Goal: Task Accomplishment & Management: Complete application form

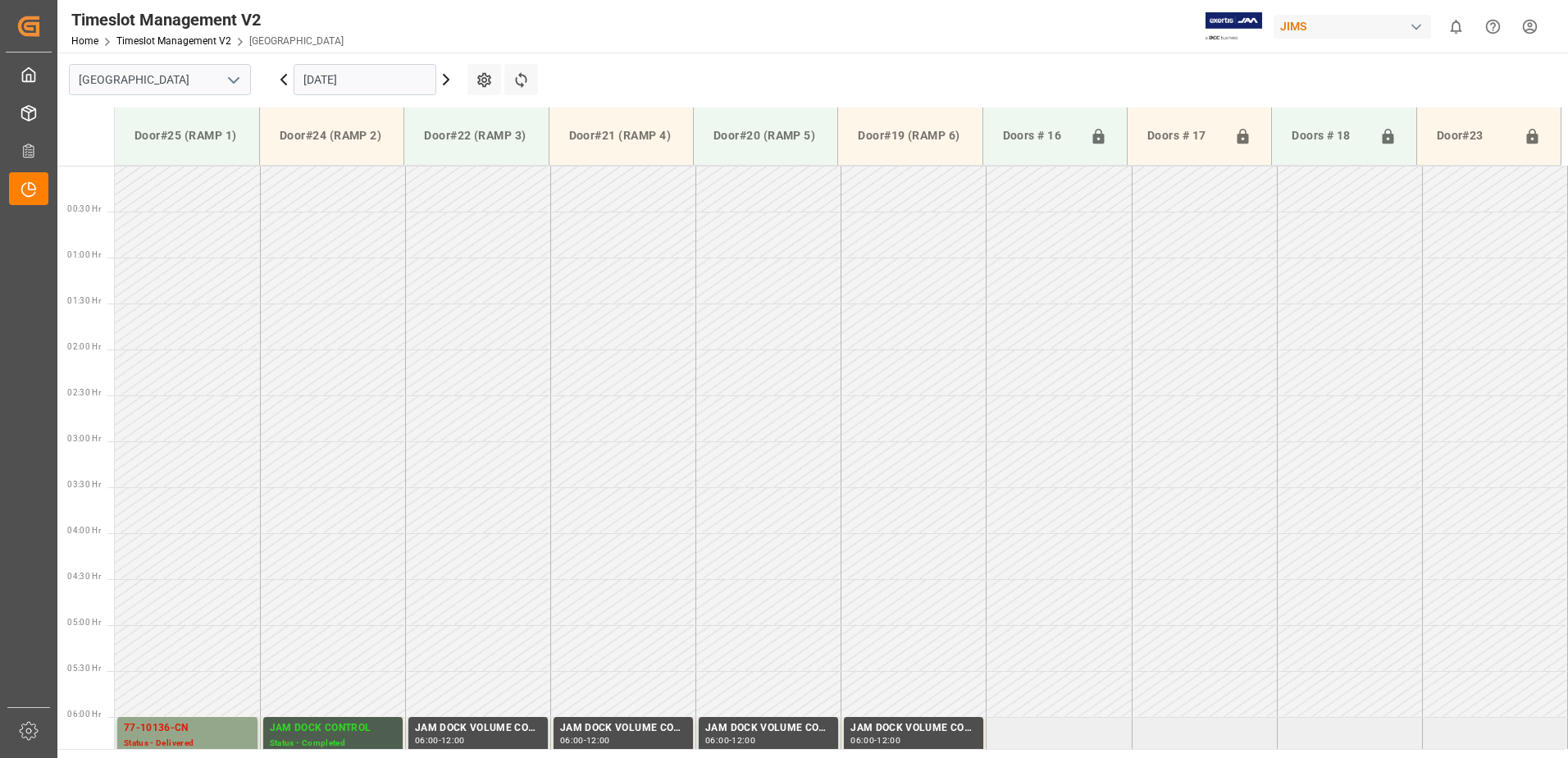
scroll to position [469, 0]
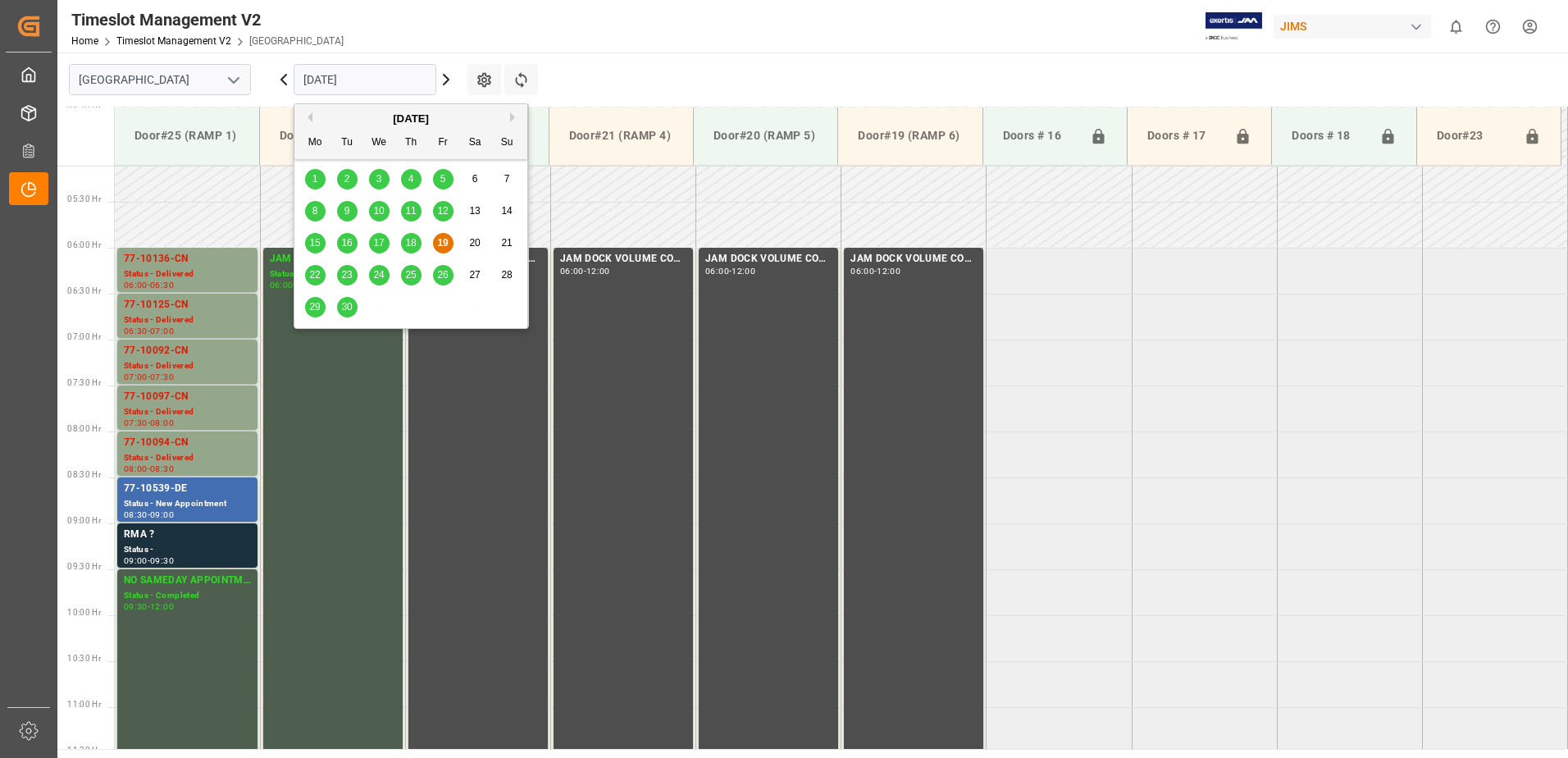
click at [414, 78] on input "[DATE]" at bounding box center [365, 79] width 143 height 31
click at [317, 276] on span "22" at bounding box center [315, 274] width 11 height 11
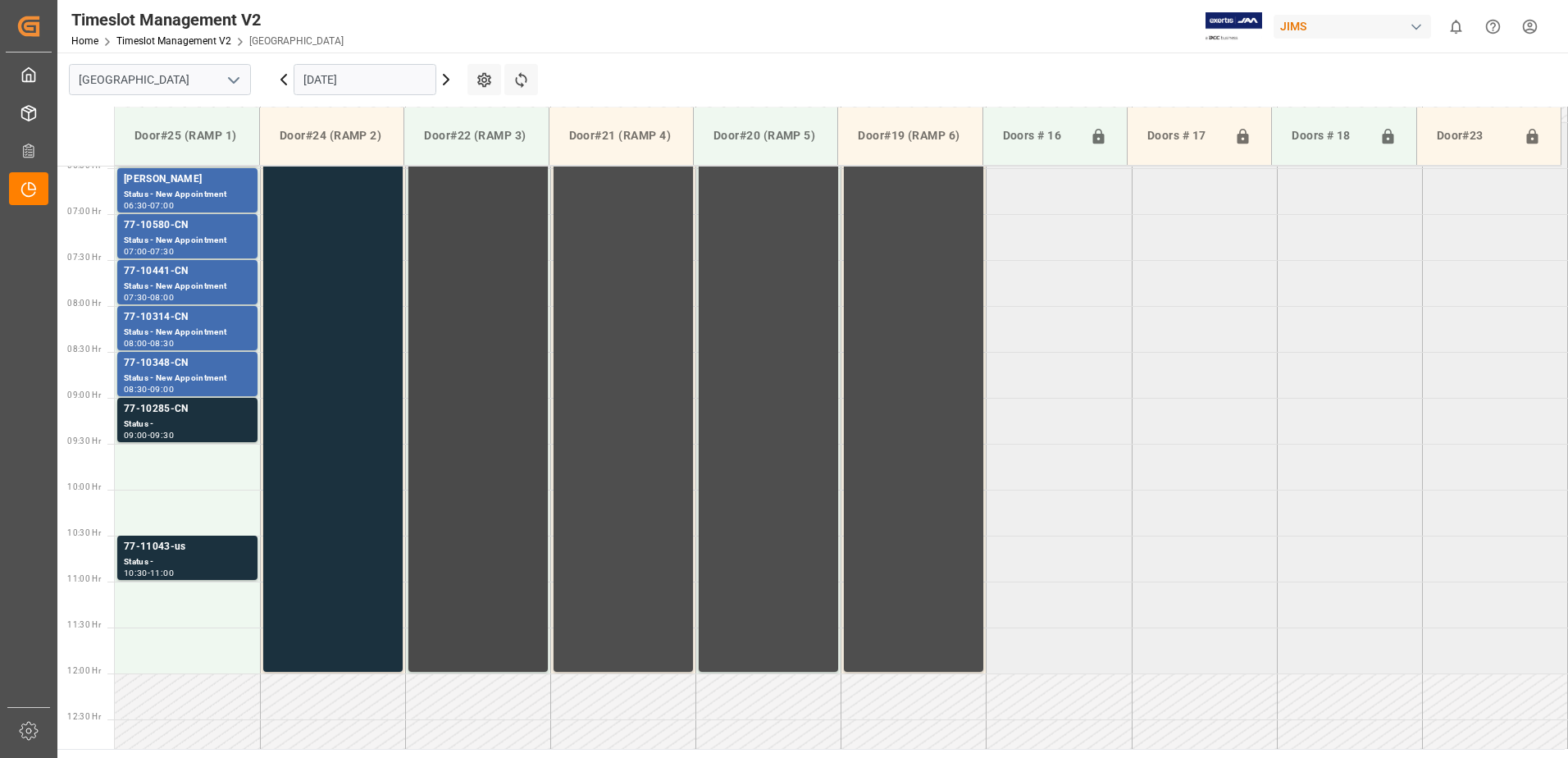
scroll to position [725, 0]
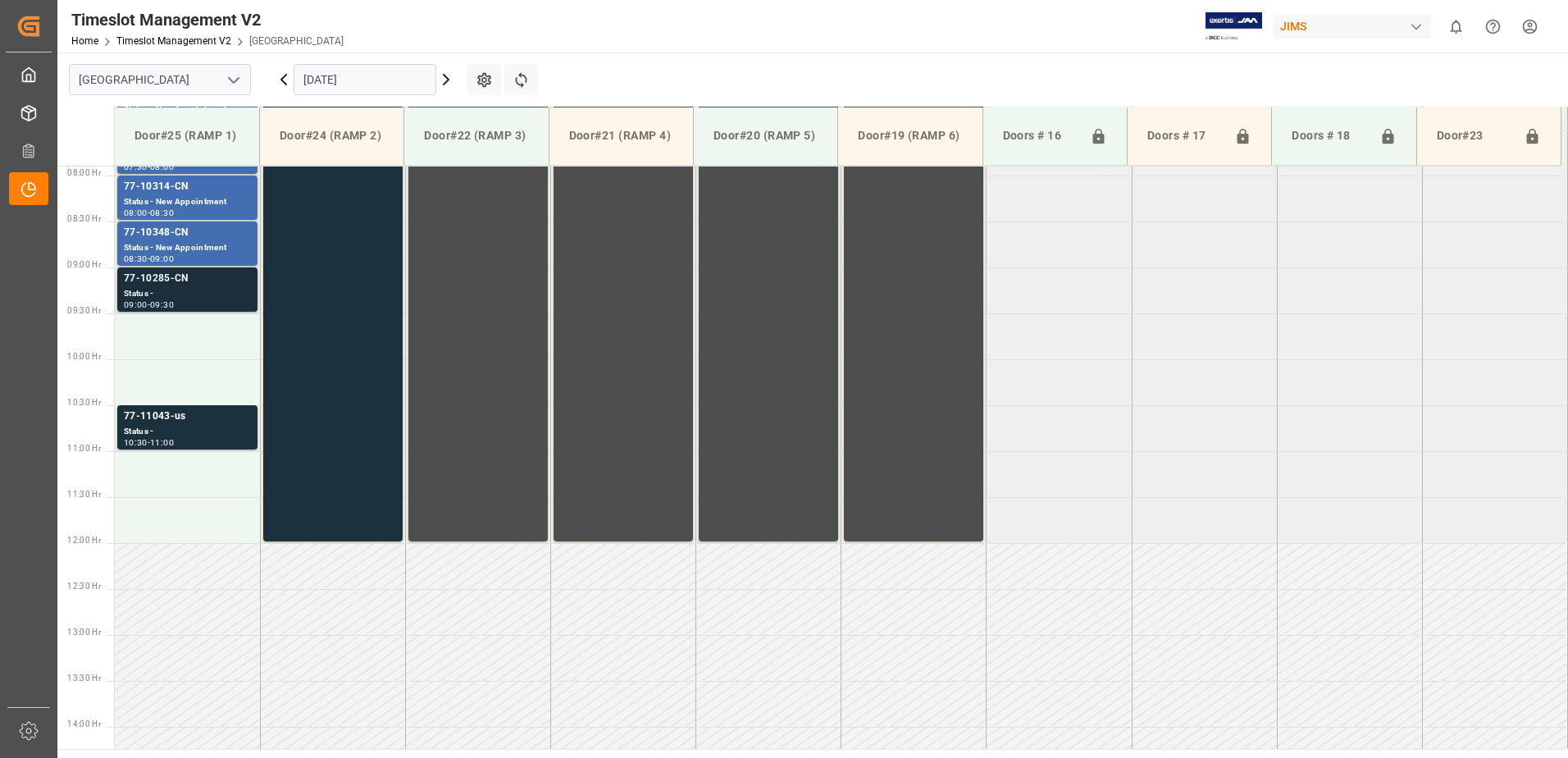
click at [163, 289] on div "Status -" at bounding box center [187, 295] width 127 height 14
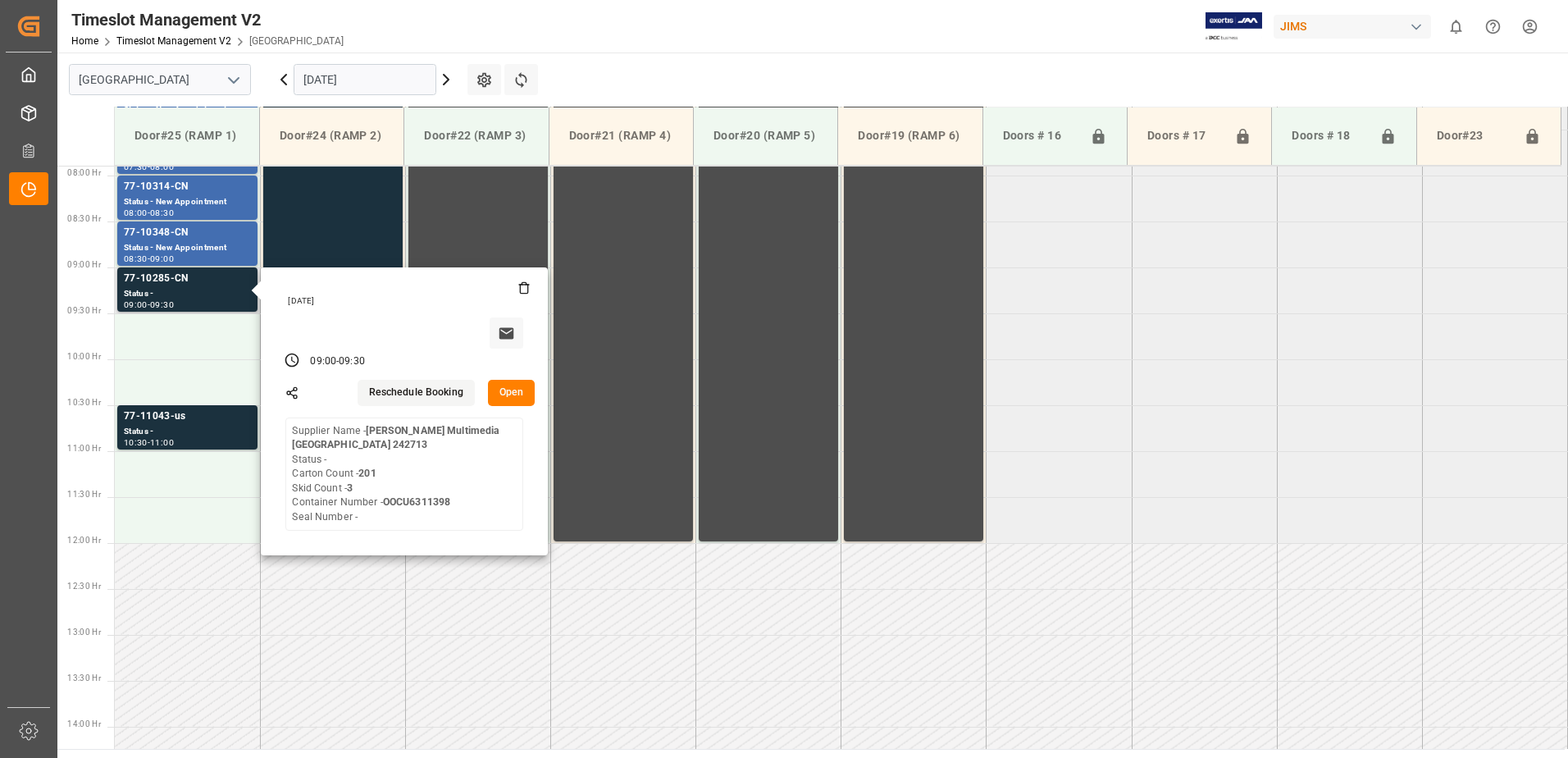
click at [510, 389] on button "Open" at bounding box center [511, 394] width 48 height 26
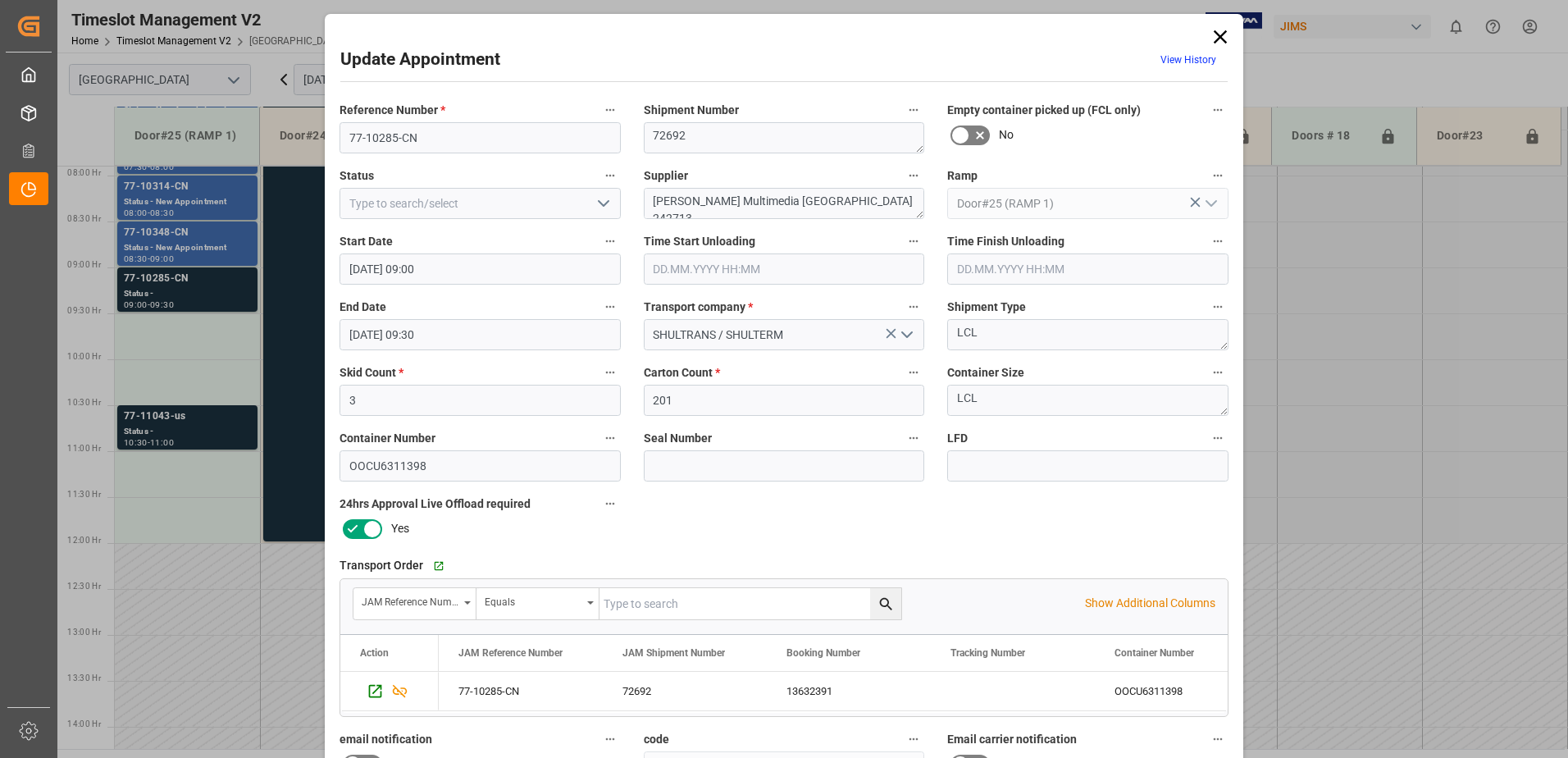
click at [599, 206] on polyline "open menu" at bounding box center [603, 204] width 10 height 5
click at [517, 351] on div "New Appointment" at bounding box center [480, 351] width 280 height 37
type input "New Appointment"
drag, startPoint x: 855, startPoint y: 198, endPoint x: 753, endPoint y: 202, distance: 102.1
click at [753, 202] on textarea "[PERSON_NAME] Multimedia [GEOGRAPHIC_DATA] 242713" at bounding box center [784, 203] width 281 height 31
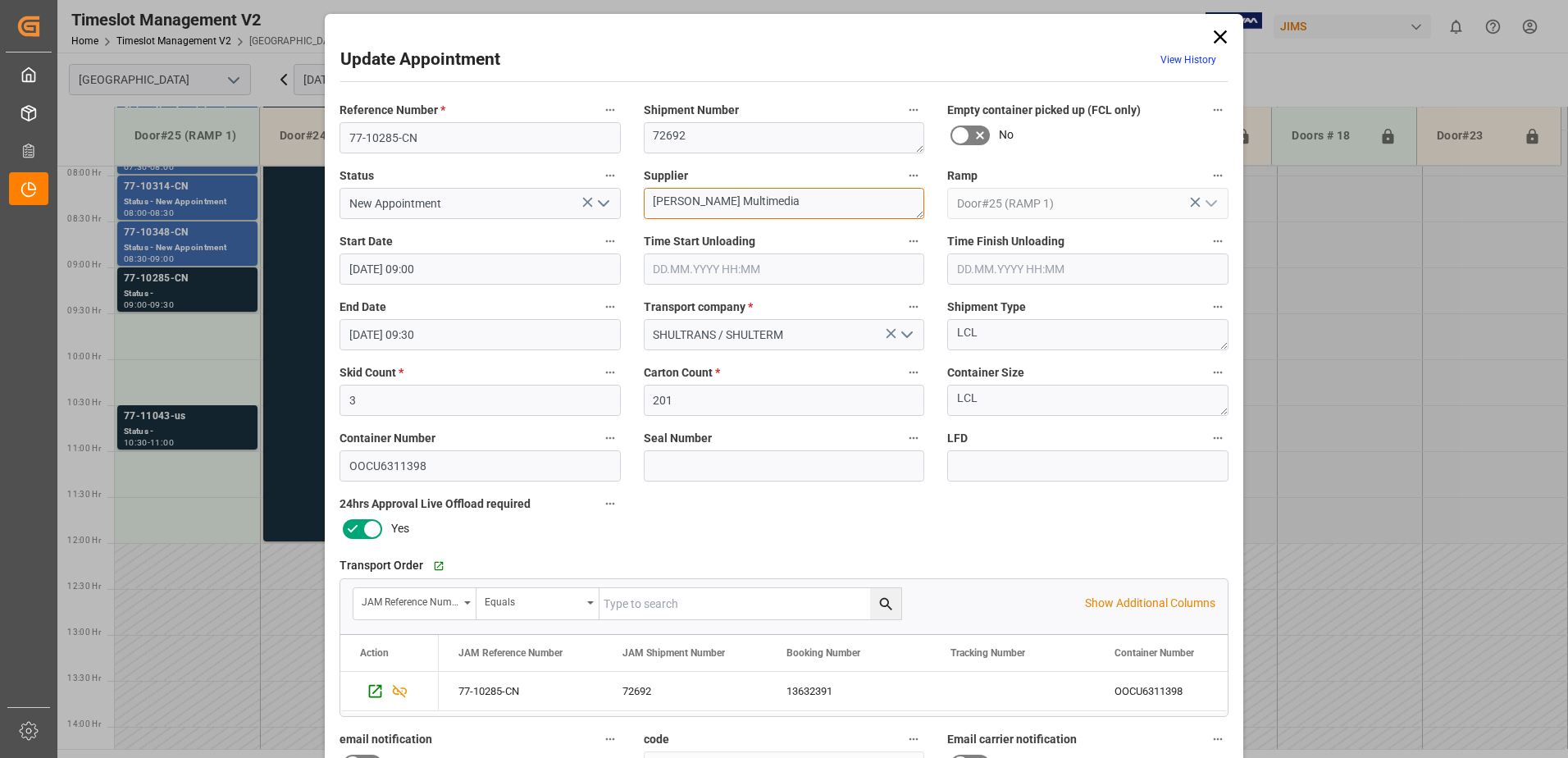
click at [780, 199] on textarea "[PERSON_NAME] Multimedia" at bounding box center [784, 203] width 281 height 31
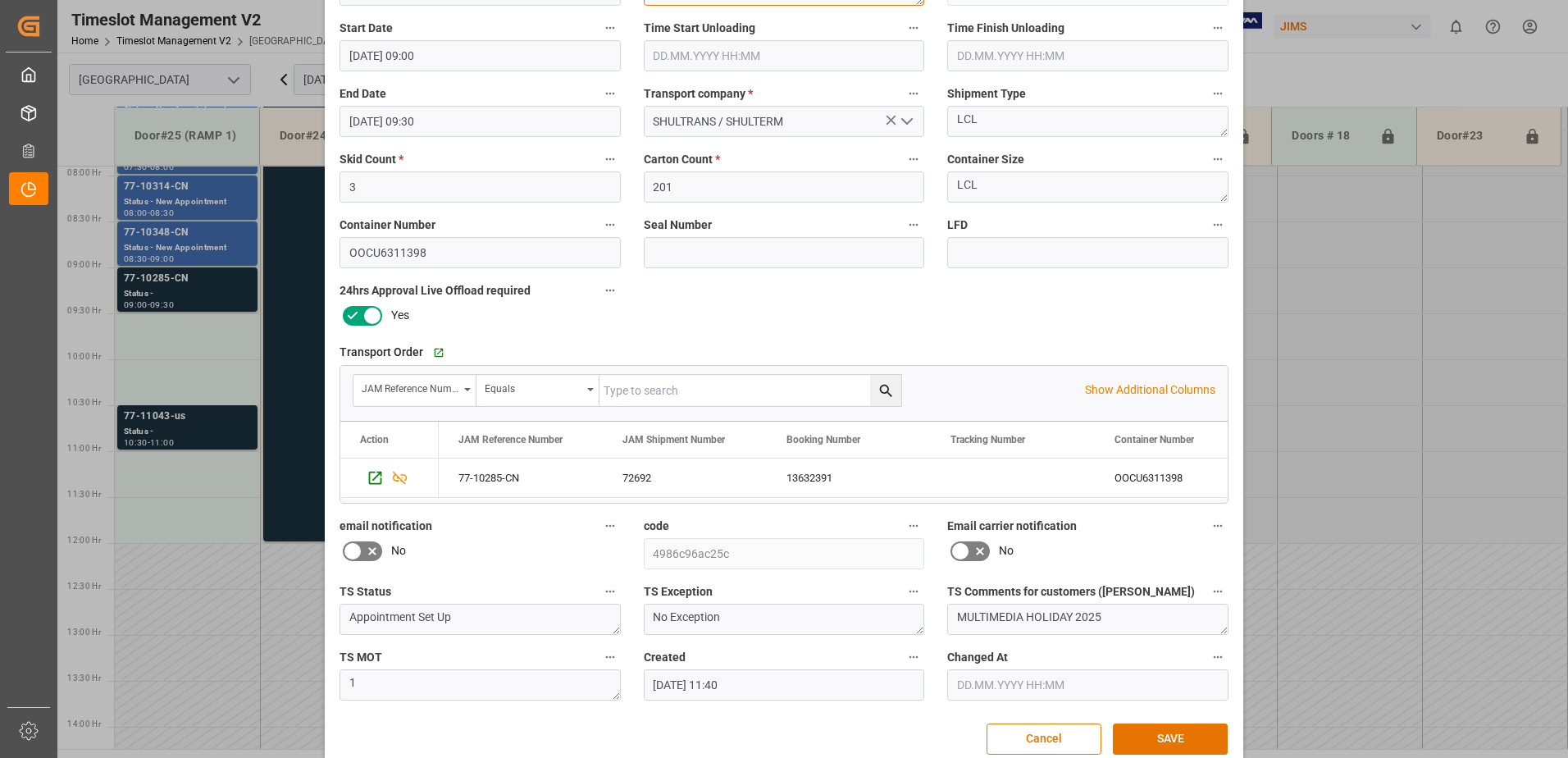
scroll to position [240, 0]
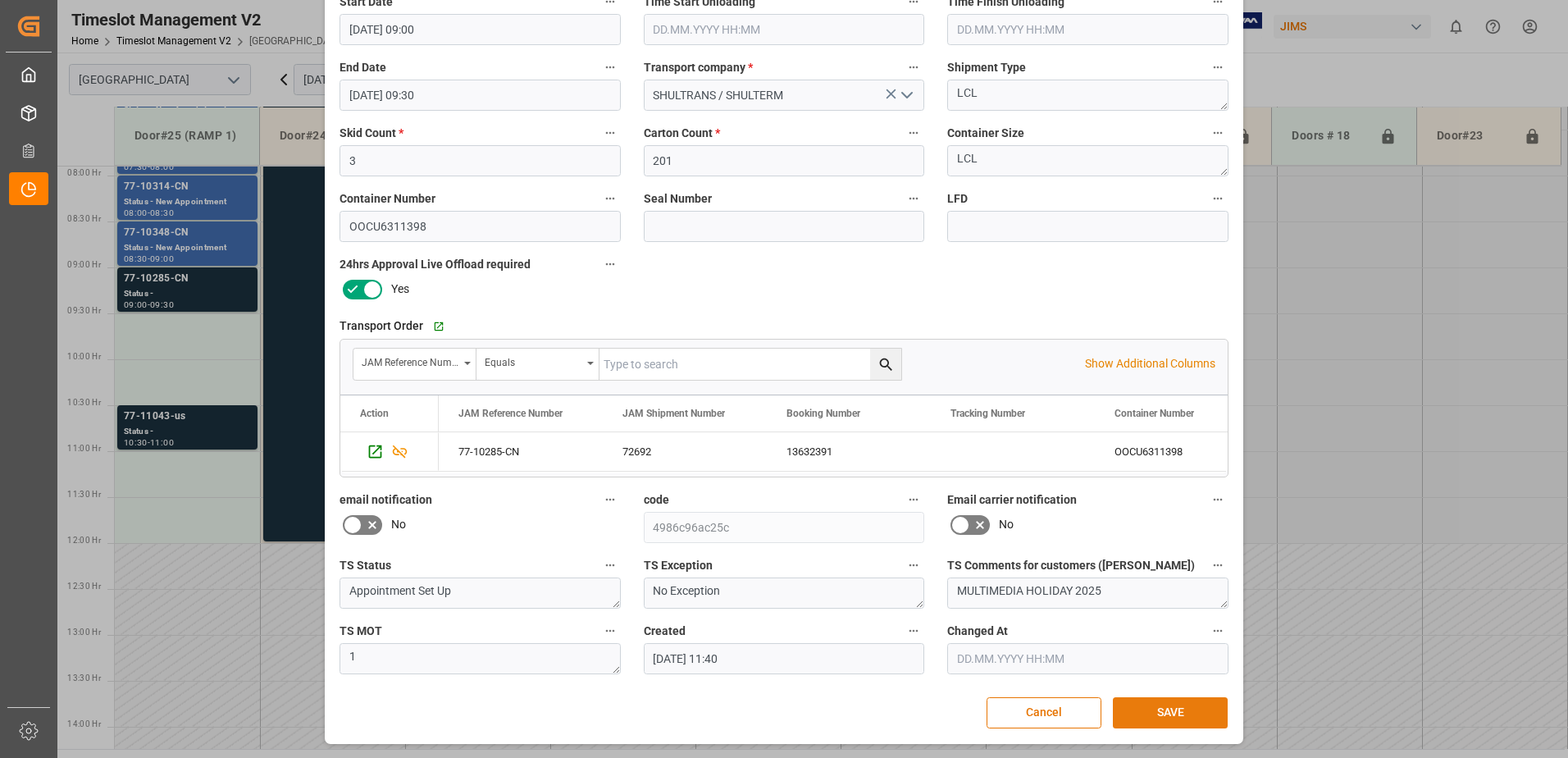
type textarea "[PERSON_NAME] Multimedia INON(5)"
click at [1175, 715] on button "SAVE" at bounding box center [1170, 713] width 115 height 31
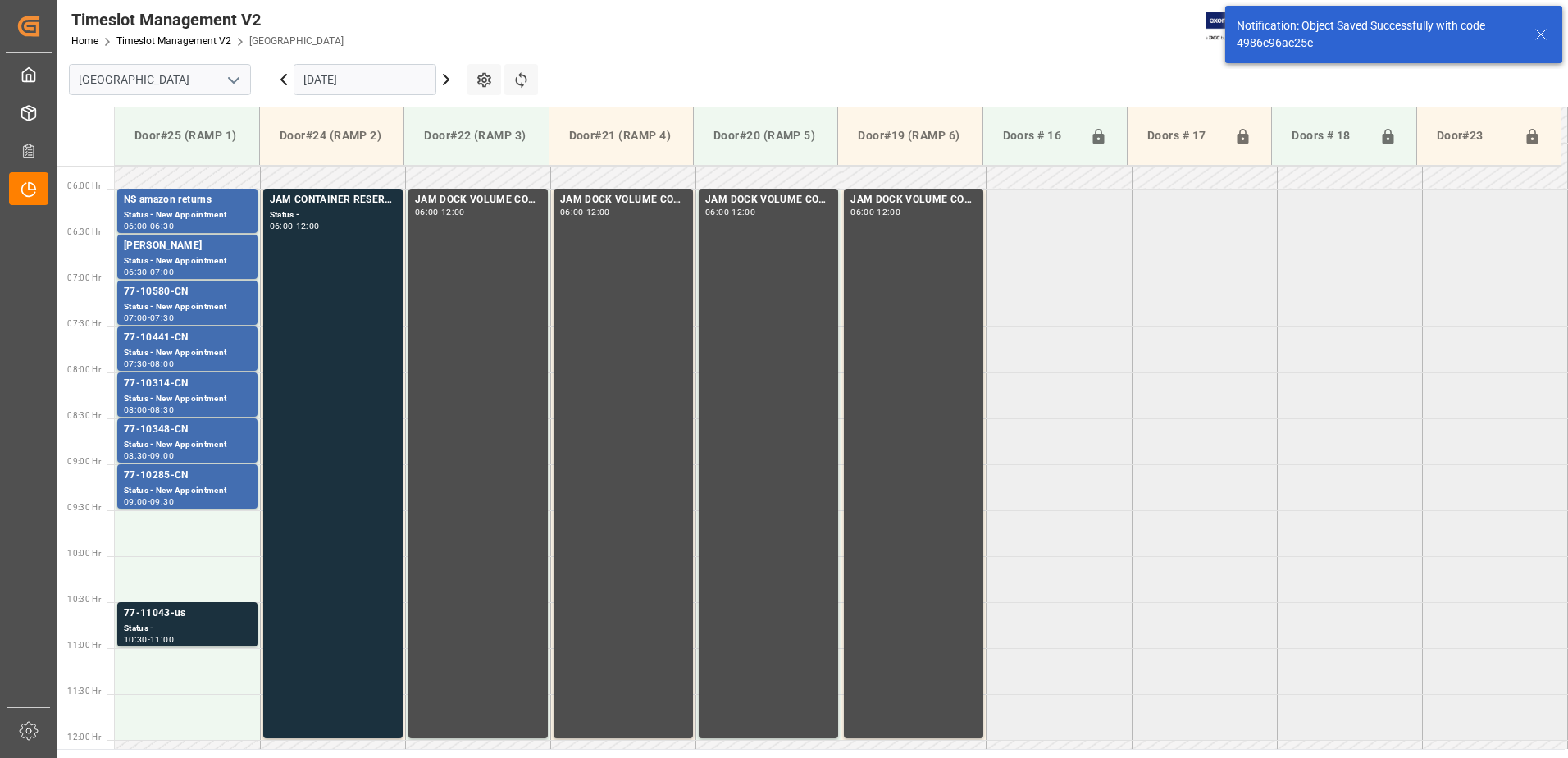
scroll to position [725, 0]
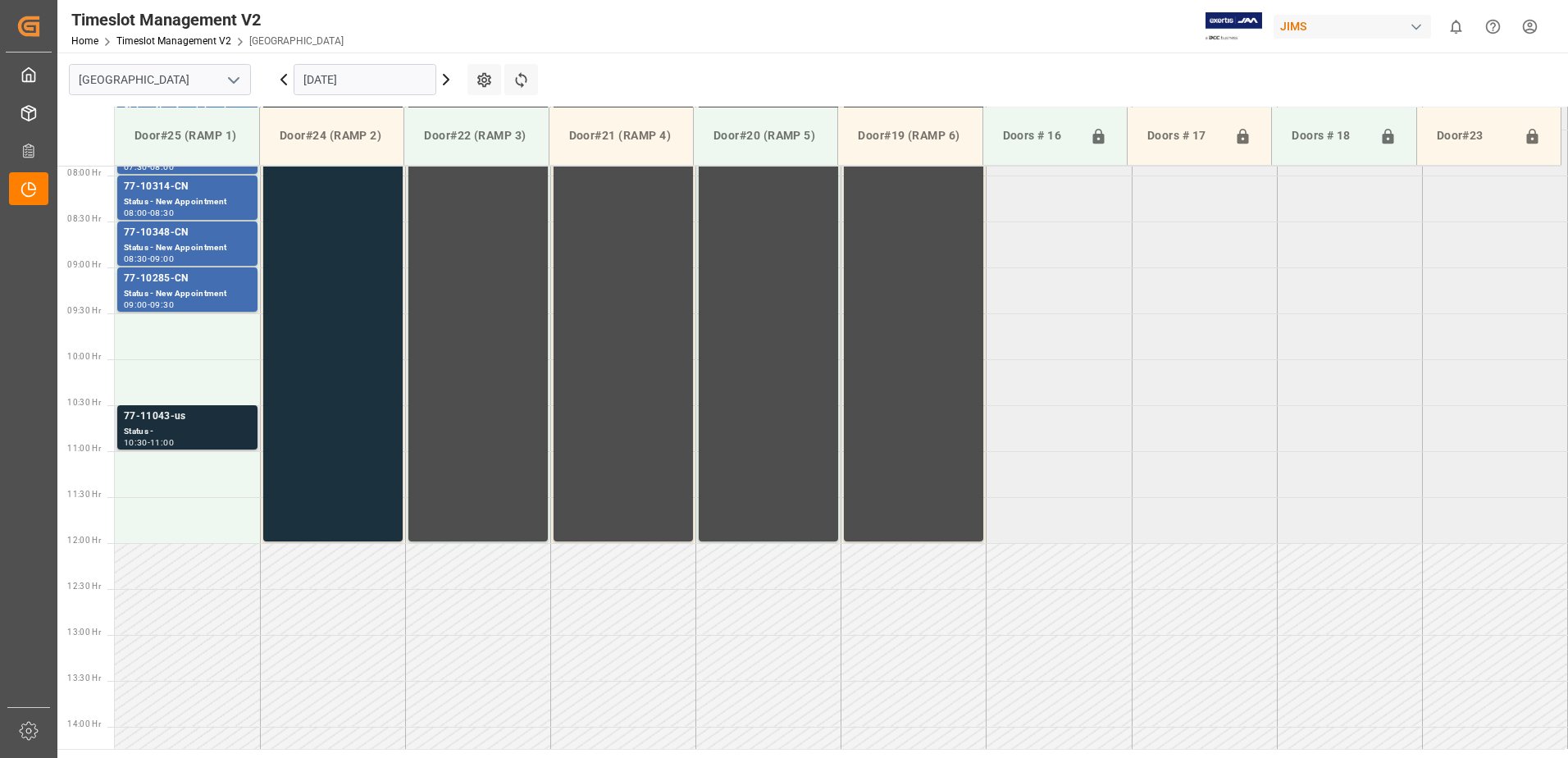
click at [162, 427] on div "Status -" at bounding box center [187, 432] width 127 height 14
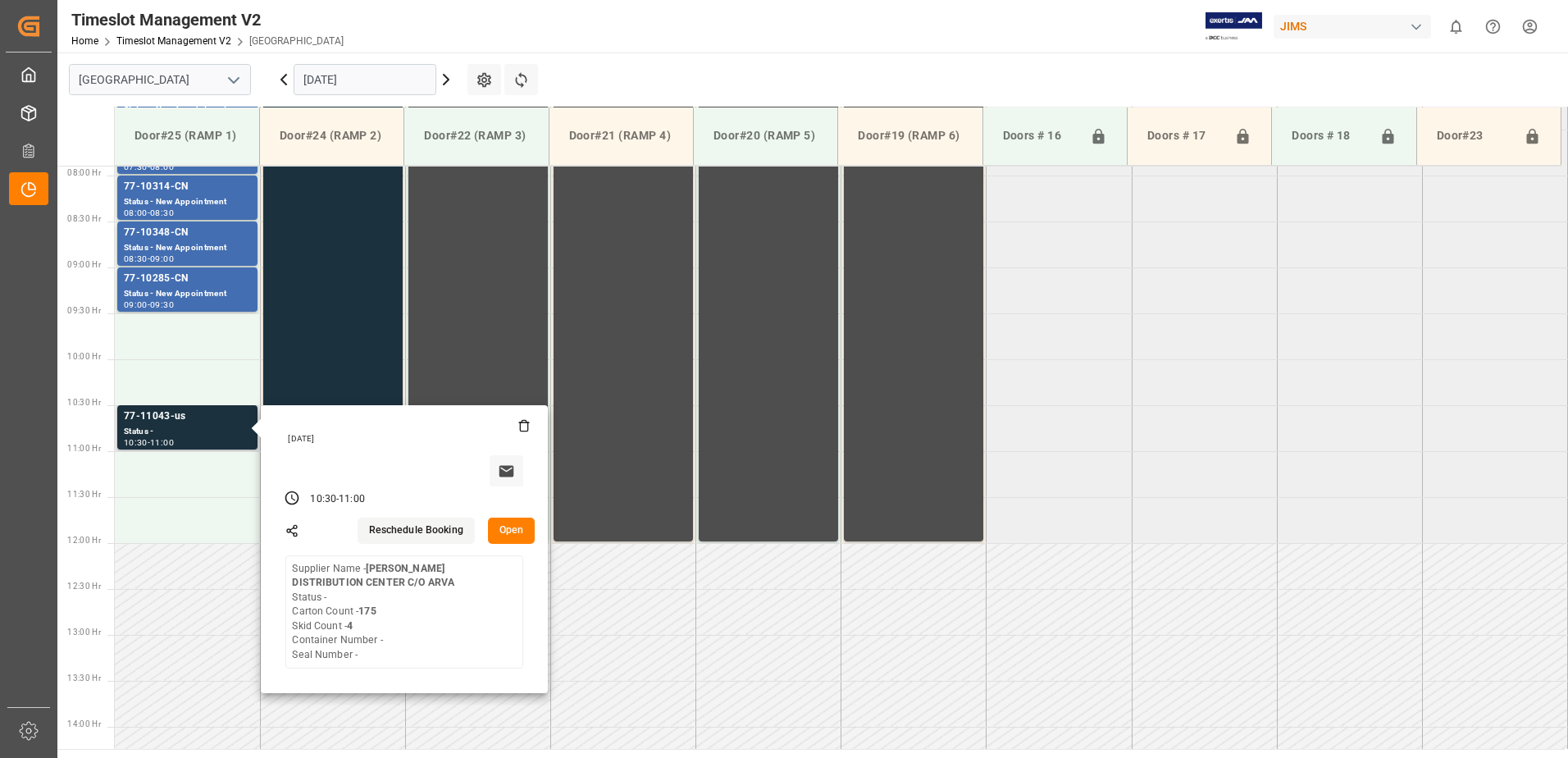
click at [510, 529] on button "Open" at bounding box center [511, 531] width 48 height 26
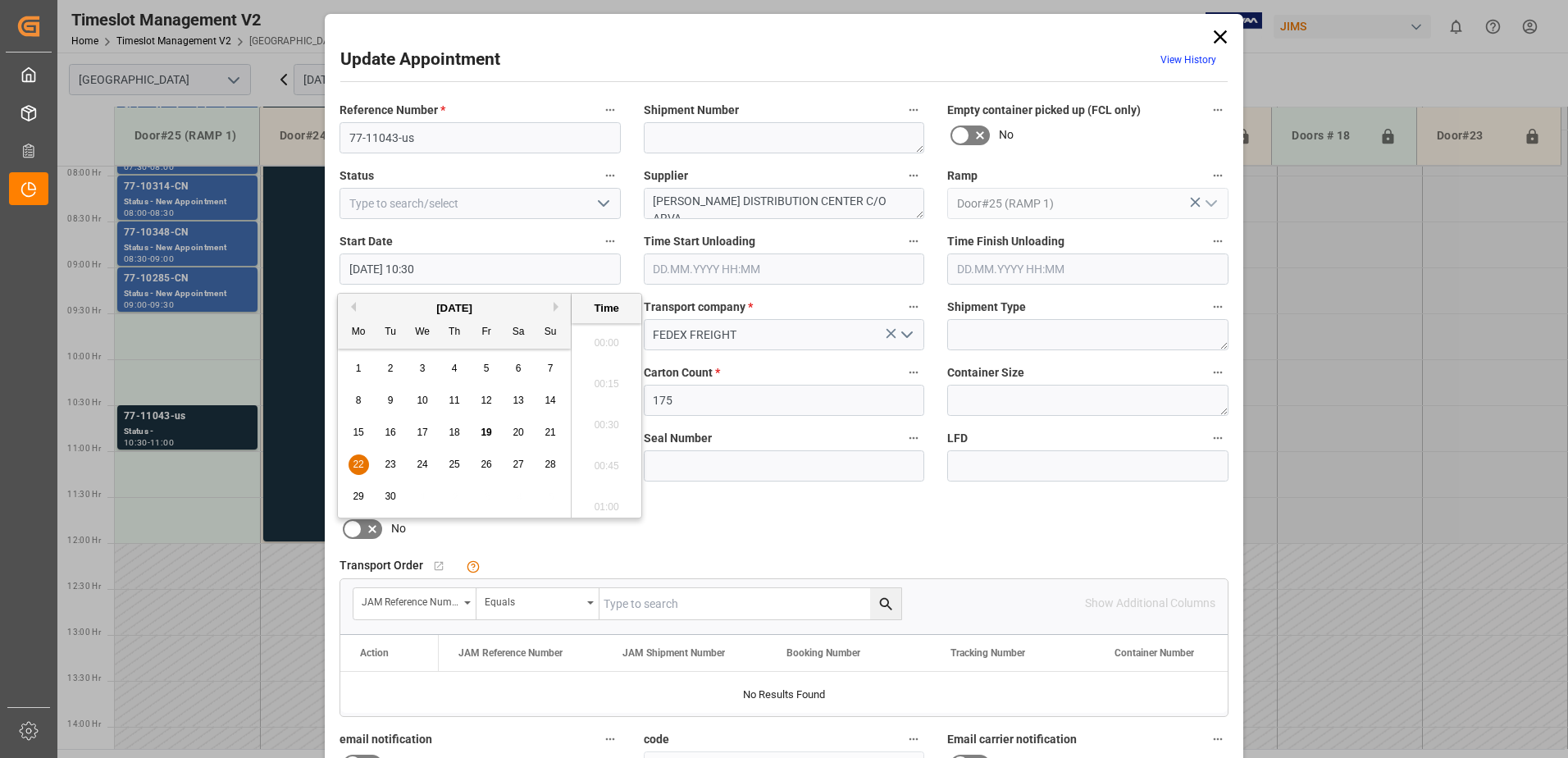
click at [497, 271] on input "[DATE] 10:30" at bounding box center [480, 268] width 281 height 31
click at [358, 464] on span "22" at bounding box center [358, 464] width 11 height 11
click at [604, 335] on li "09:30" at bounding box center [606, 338] width 70 height 41
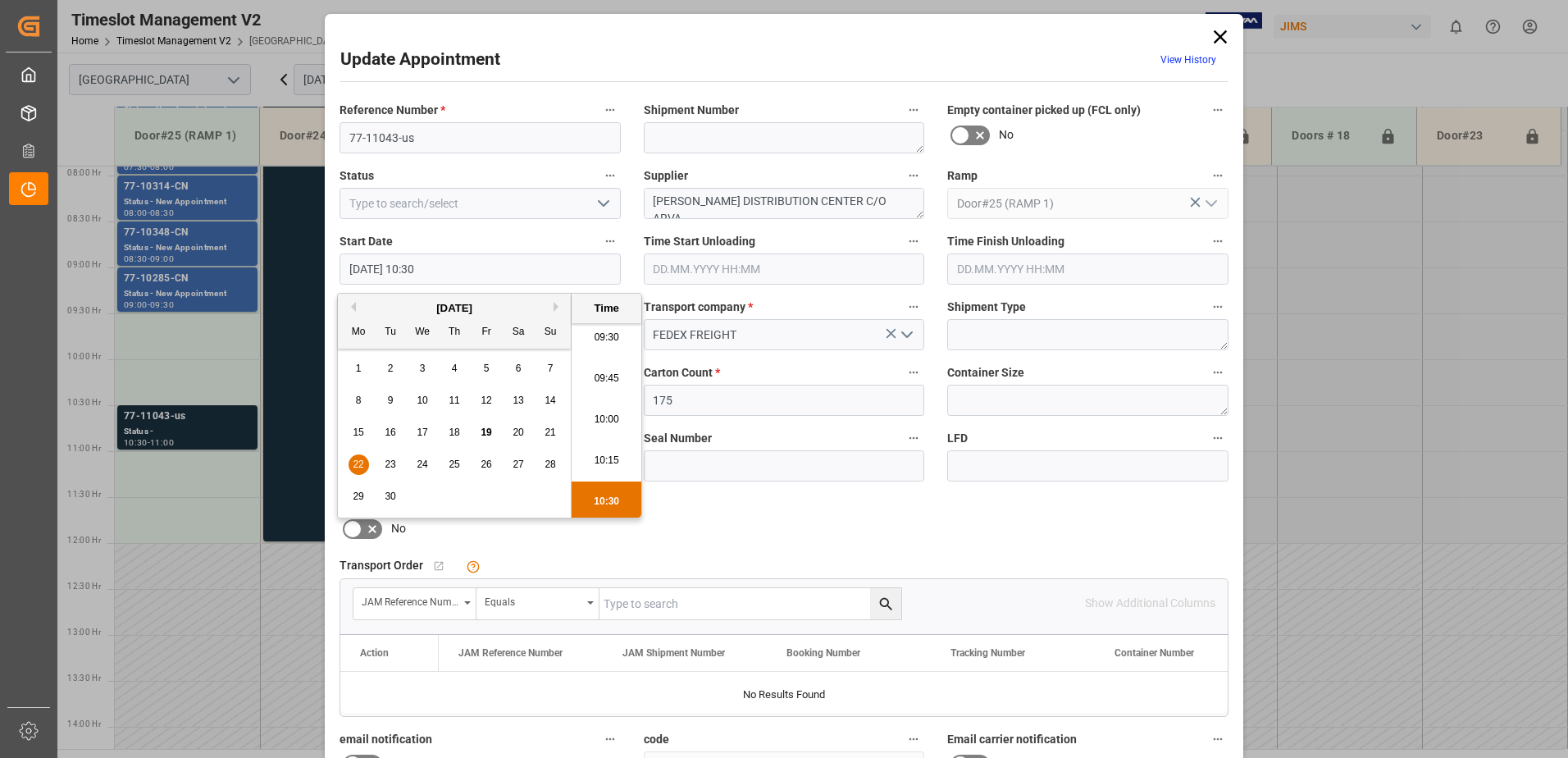
type input "[DATE] 09:30"
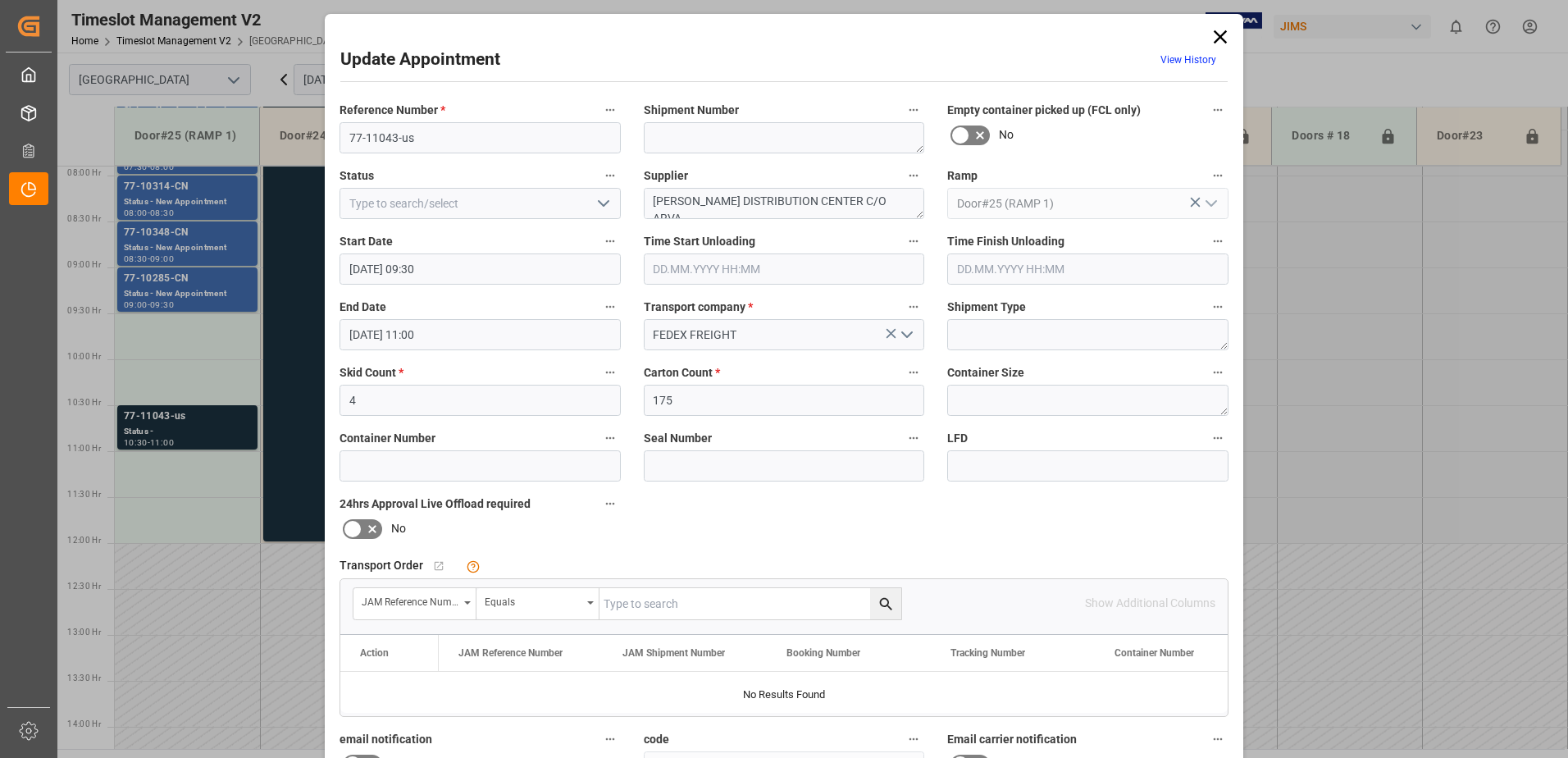
click at [486, 335] on input "[DATE] 11:00" at bounding box center [480, 334] width 281 height 31
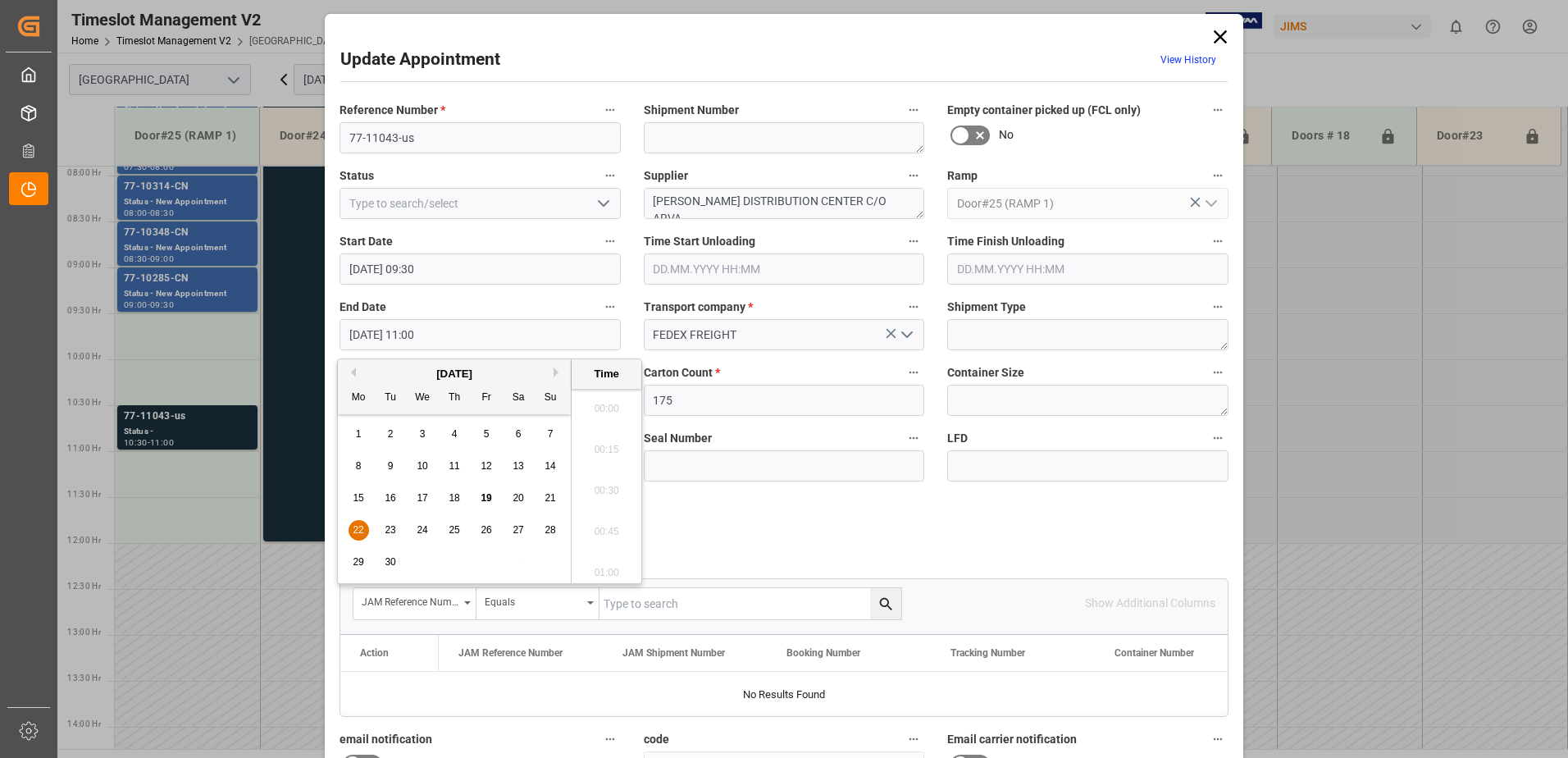
scroll to position [1730, 0]
click at [356, 529] on span "22" at bounding box center [358, 529] width 11 height 11
click at [600, 403] on li "10:00" at bounding box center [606, 403] width 70 height 41
type input "[DATE] 10:00"
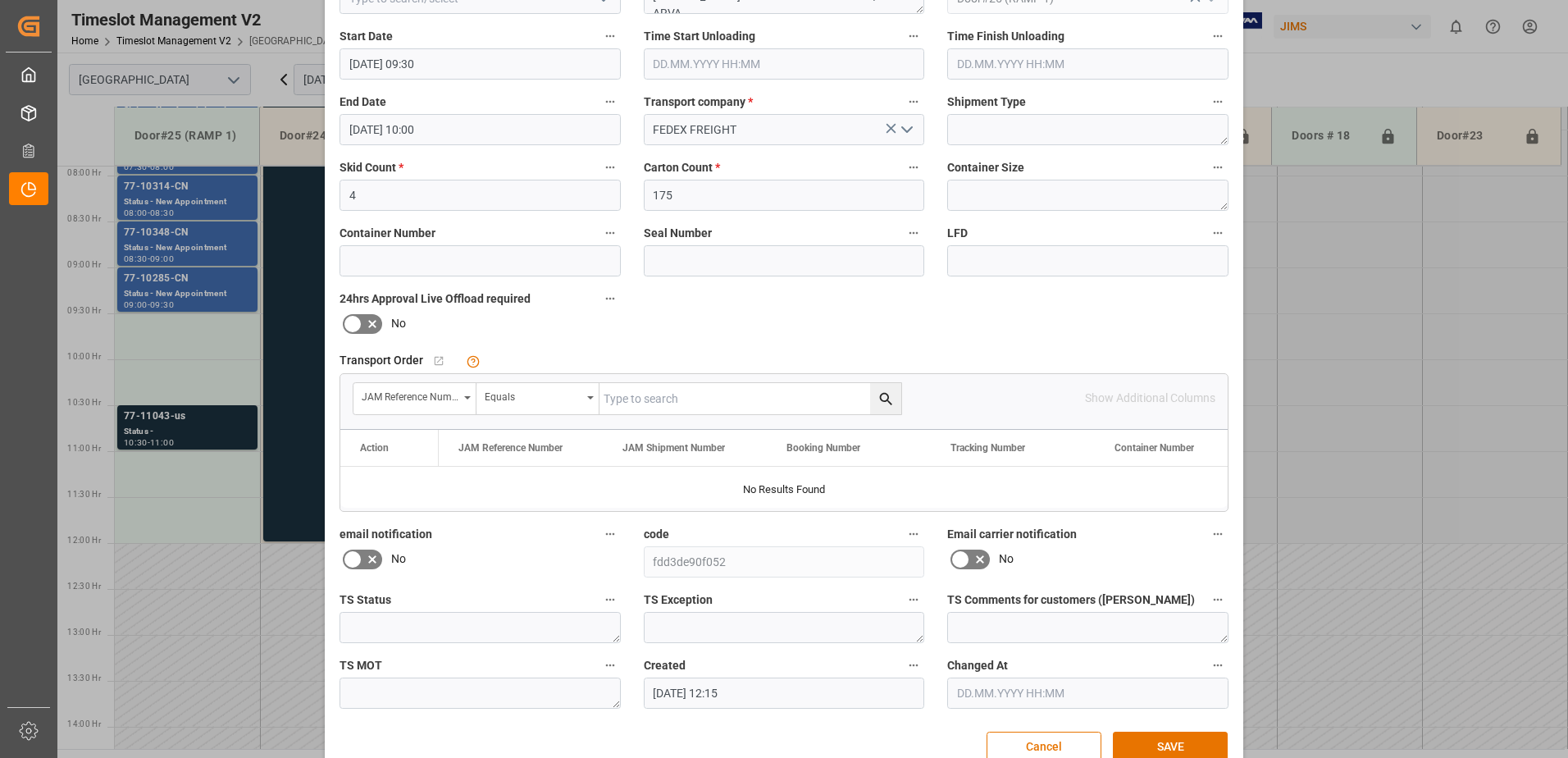
scroll to position [240, 0]
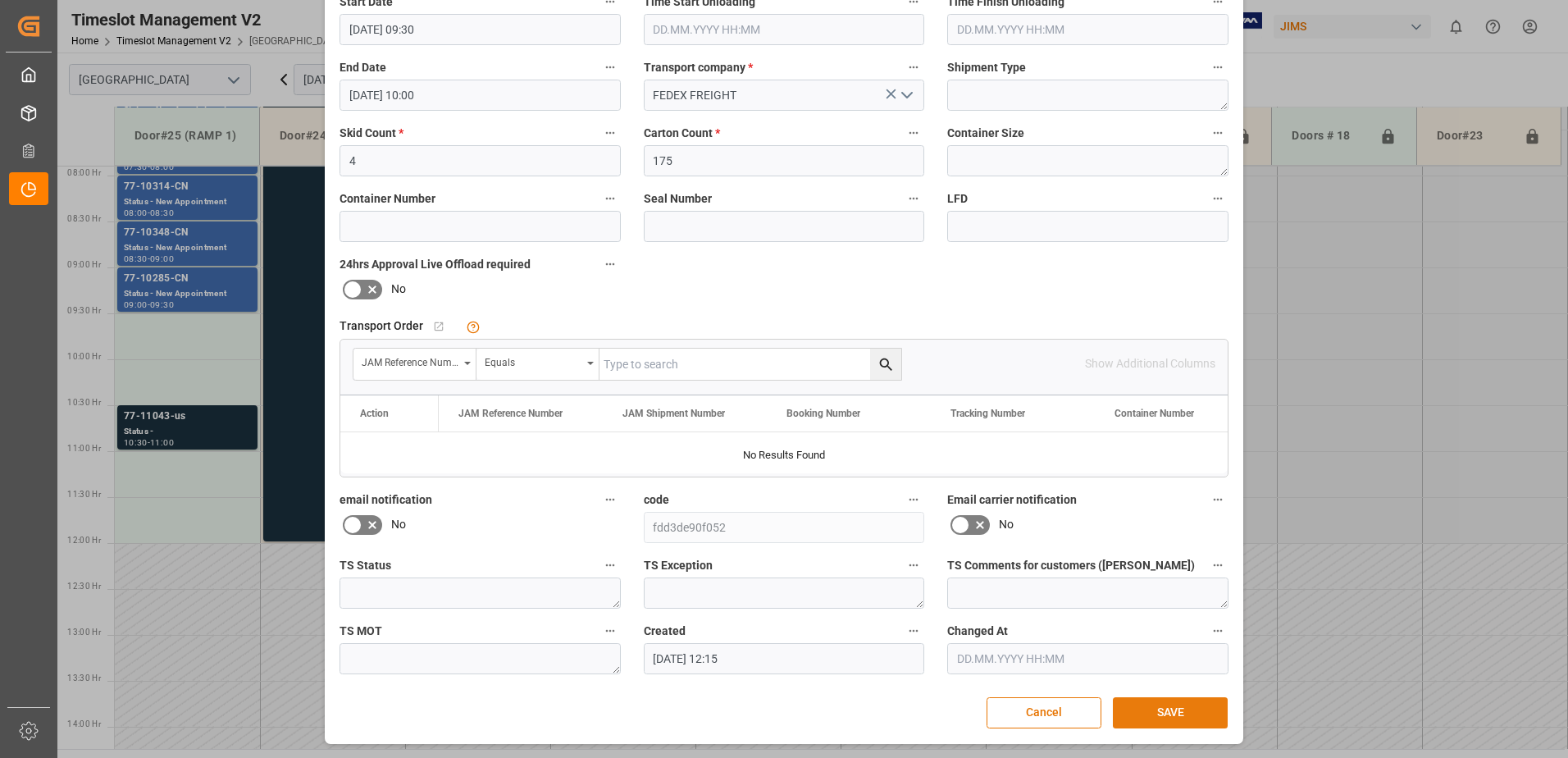
click at [1168, 714] on button "SAVE" at bounding box center [1170, 713] width 115 height 31
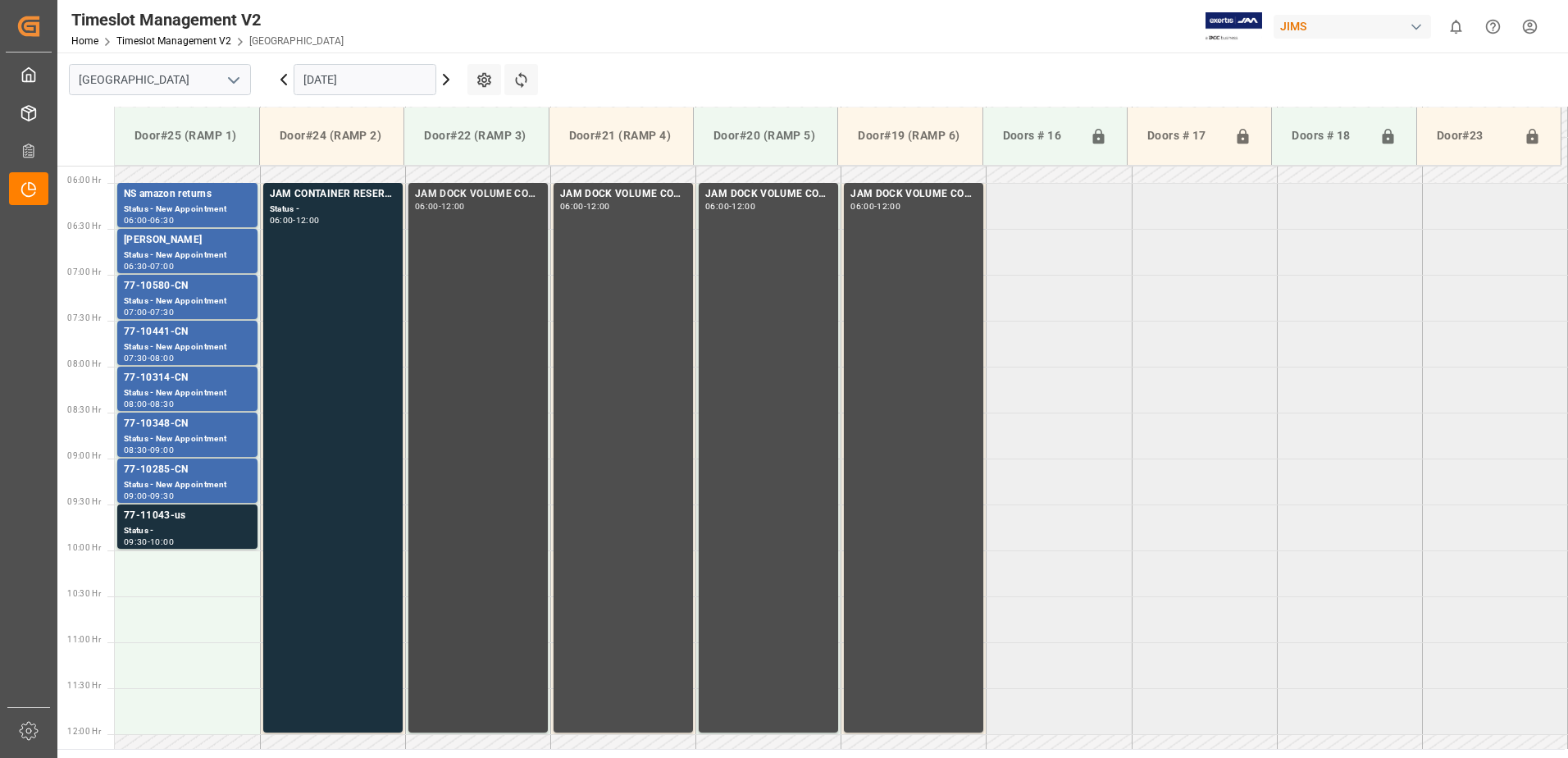
scroll to position [561, 0]
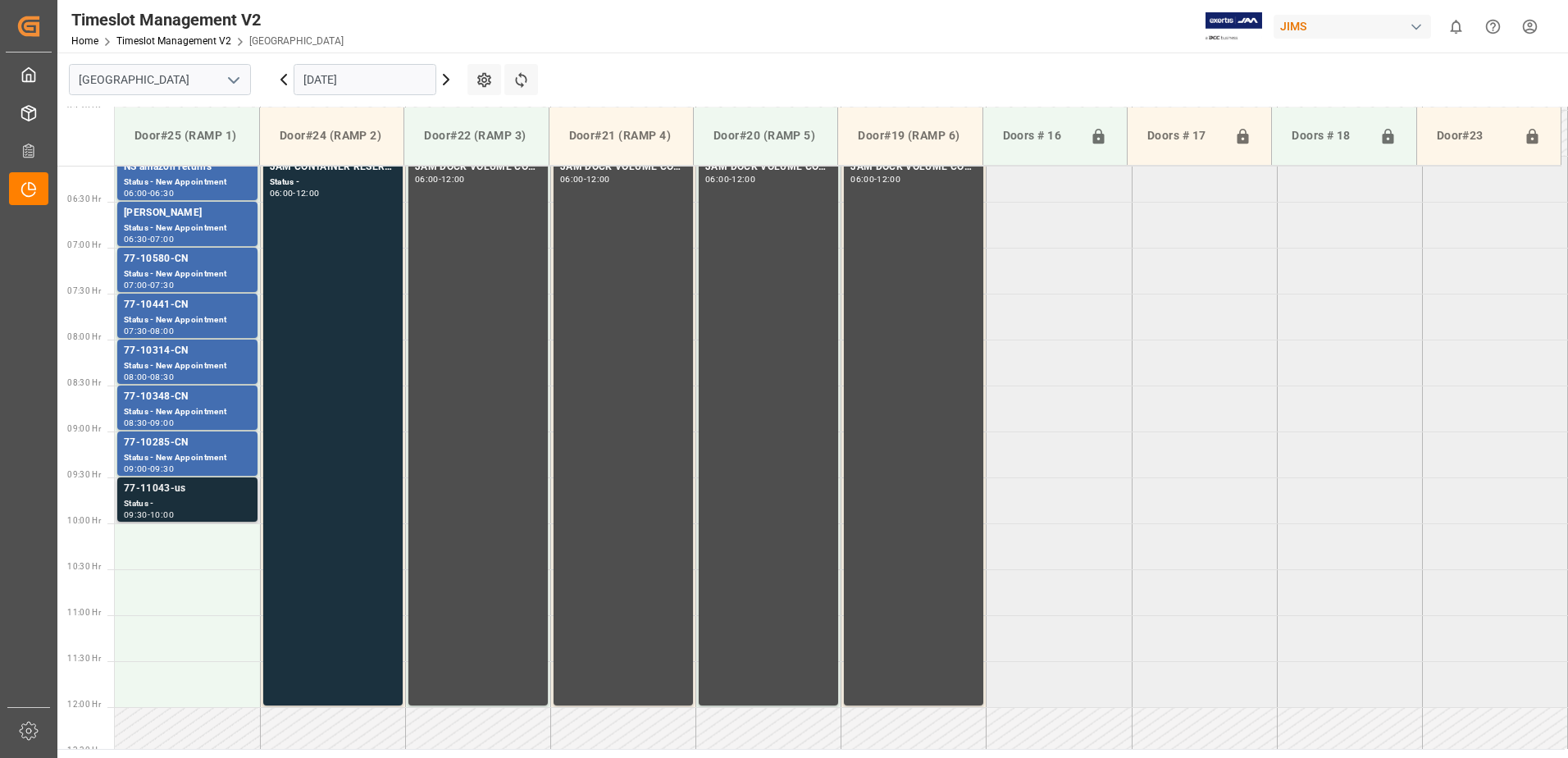
click at [191, 507] on div "Status -" at bounding box center [187, 505] width 127 height 14
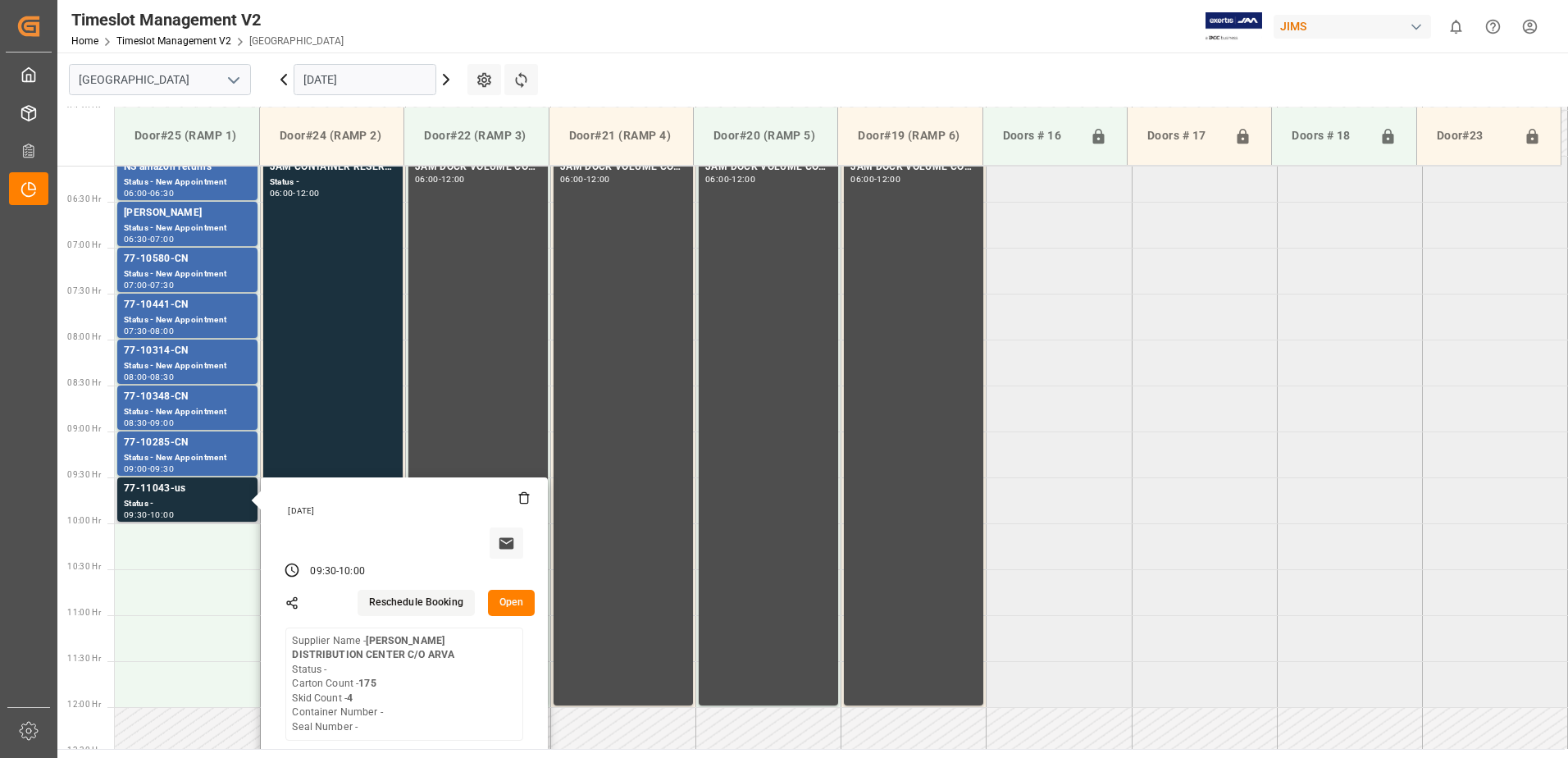
click at [512, 601] on button "Open" at bounding box center [511, 604] width 48 height 26
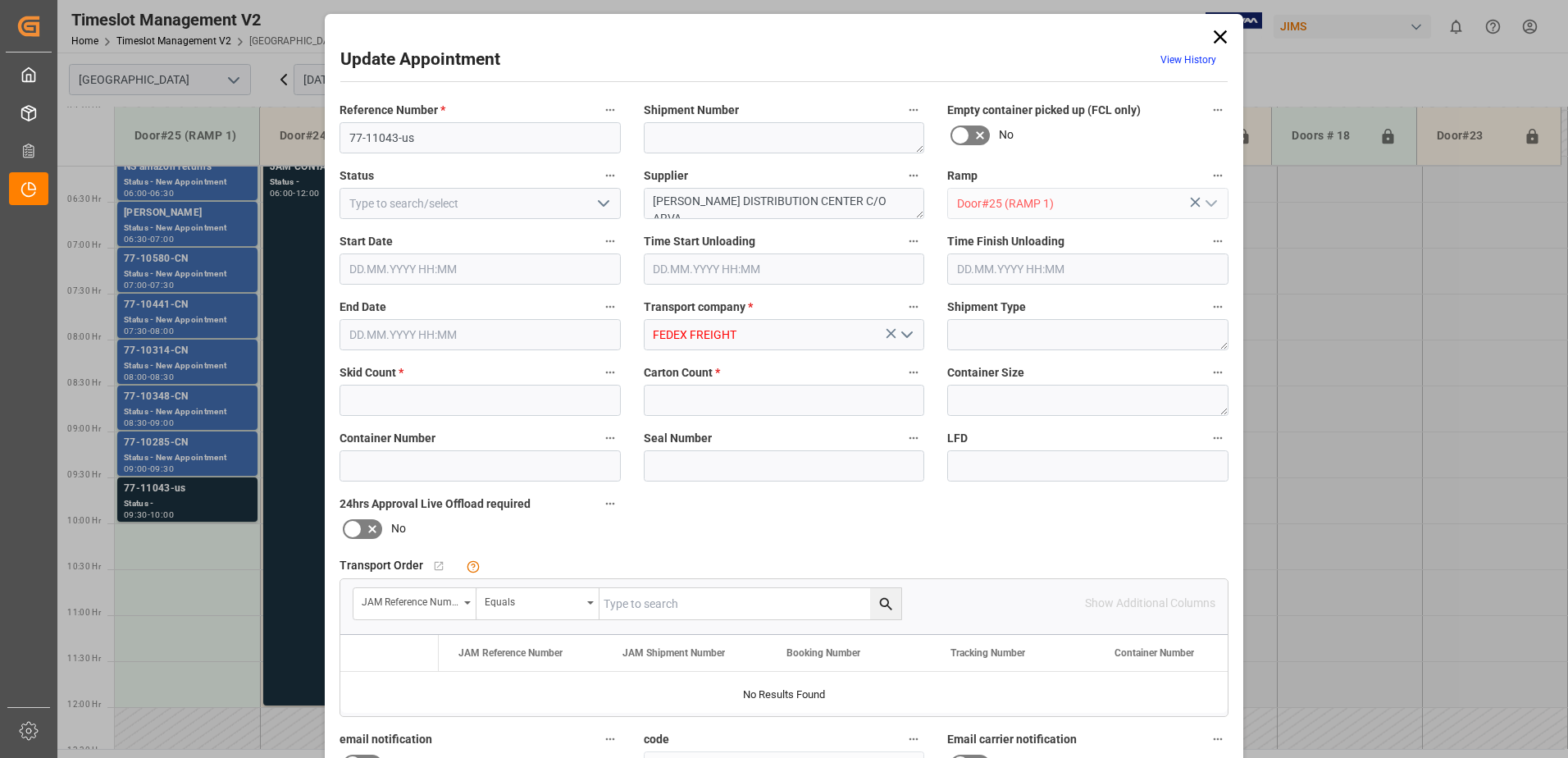
type input "4"
type input "175"
type input "[DATE] 09:30"
type input "[DATE] 10:00"
type input "[DATE] 12:15"
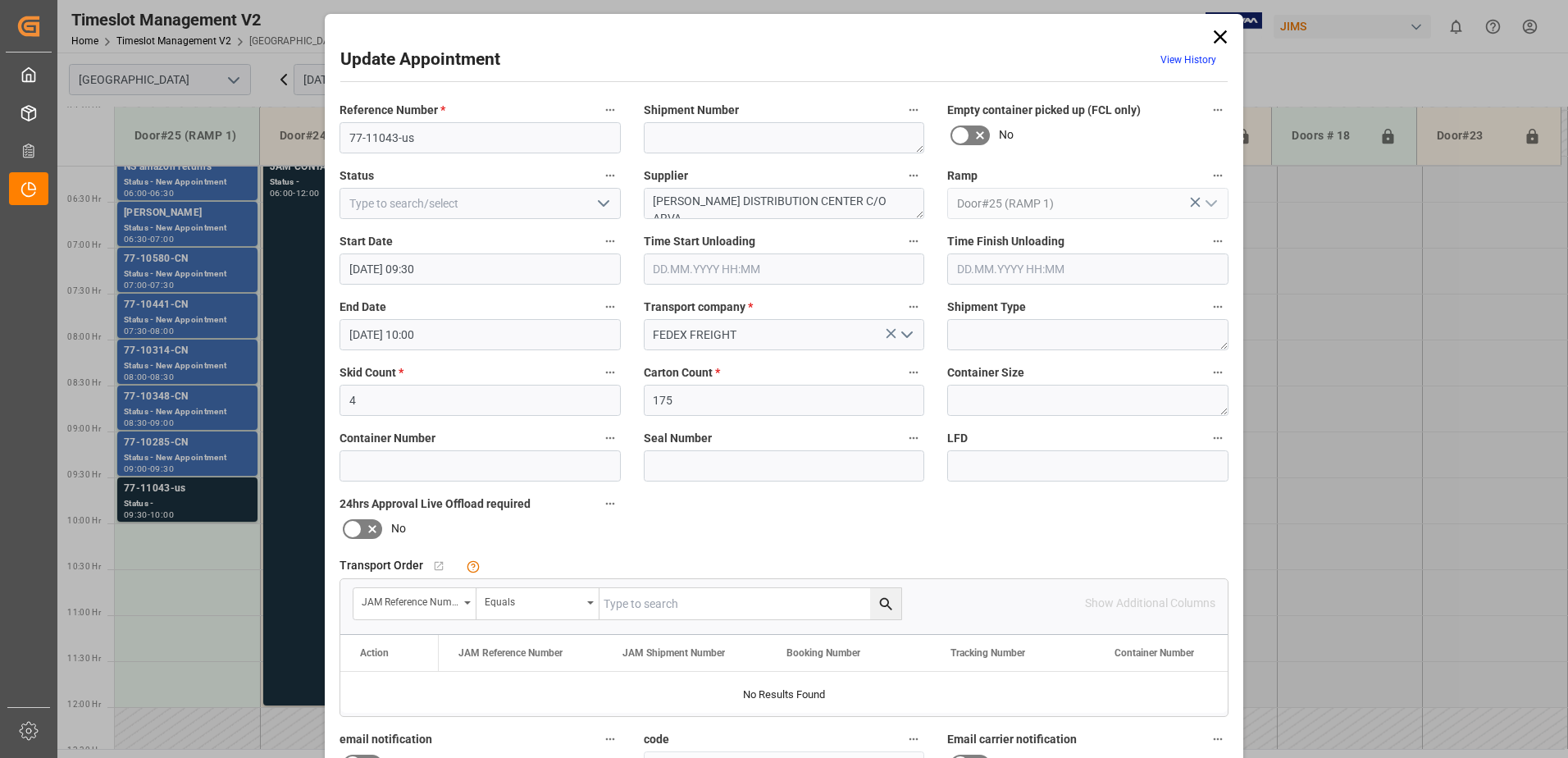
click at [672, 607] on input "text" at bounding box center [750, 604] width 302 height 31
type input "77-11043-us"
click at [880, 600] on icon "search button" at bounding box center [886, 604] width 18 height 18
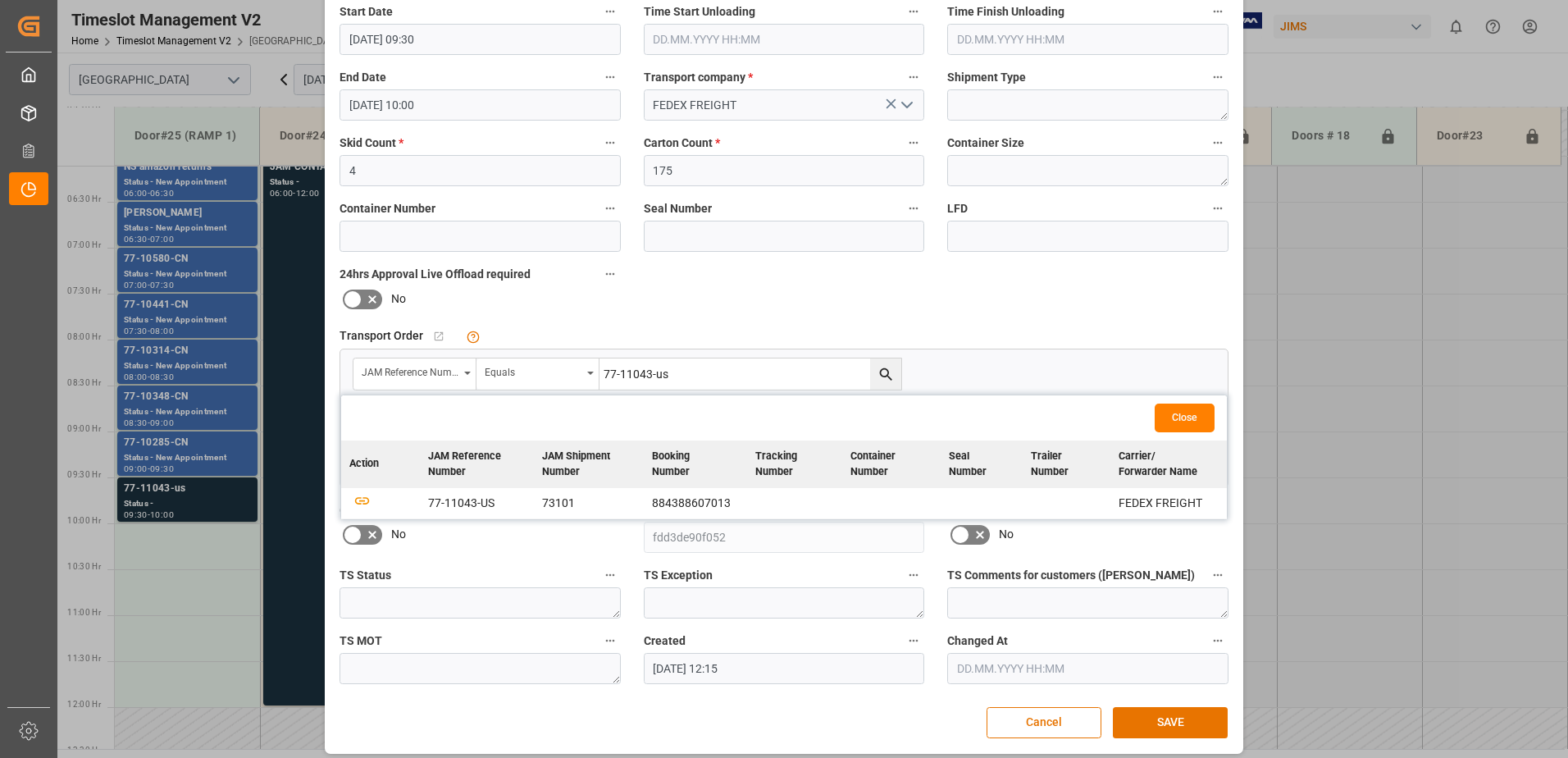
scroll to position [240, 0]
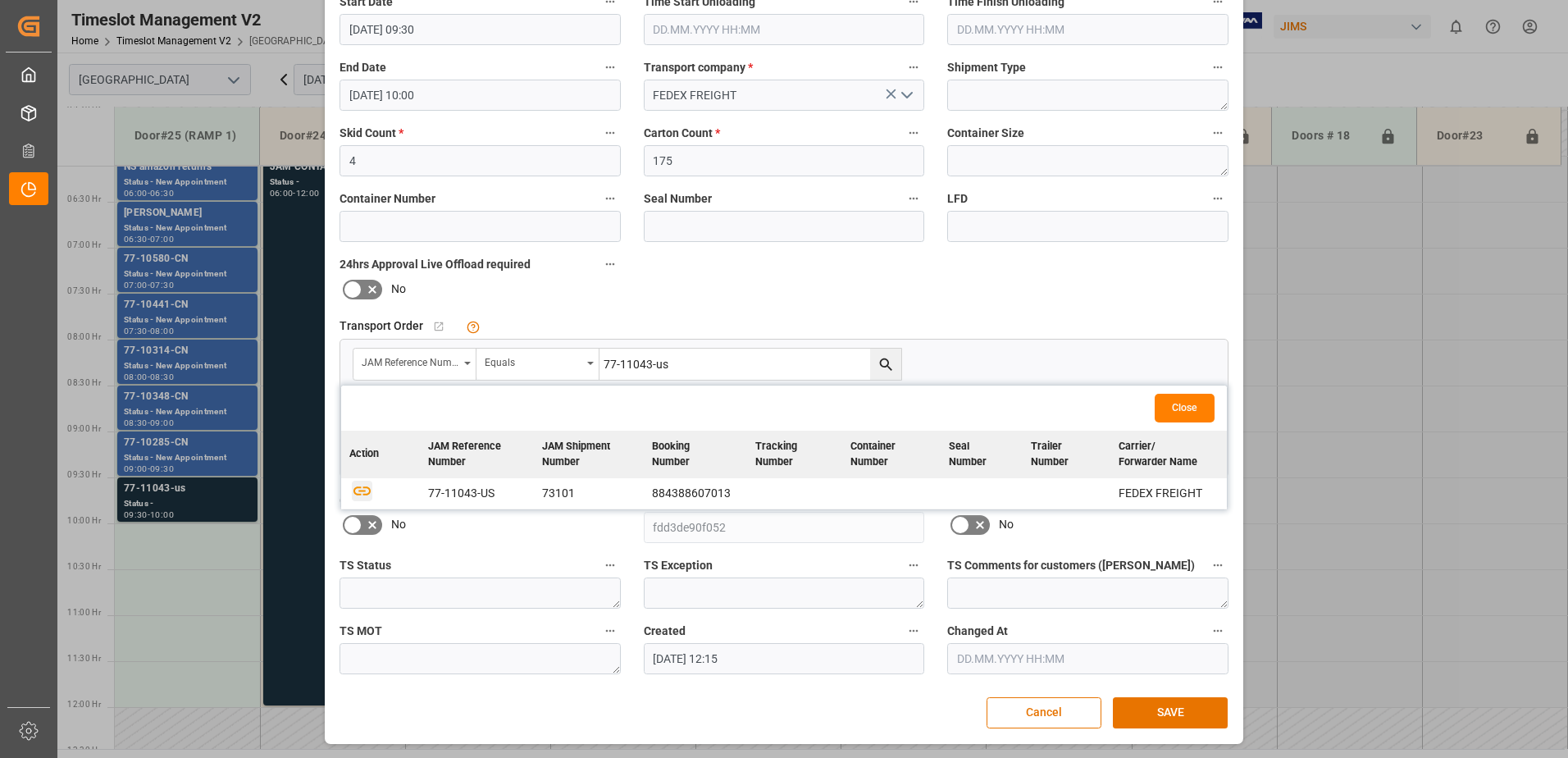
click at [354, 492] on icon "button" at bounding box center [362, 492] width 18 height 9
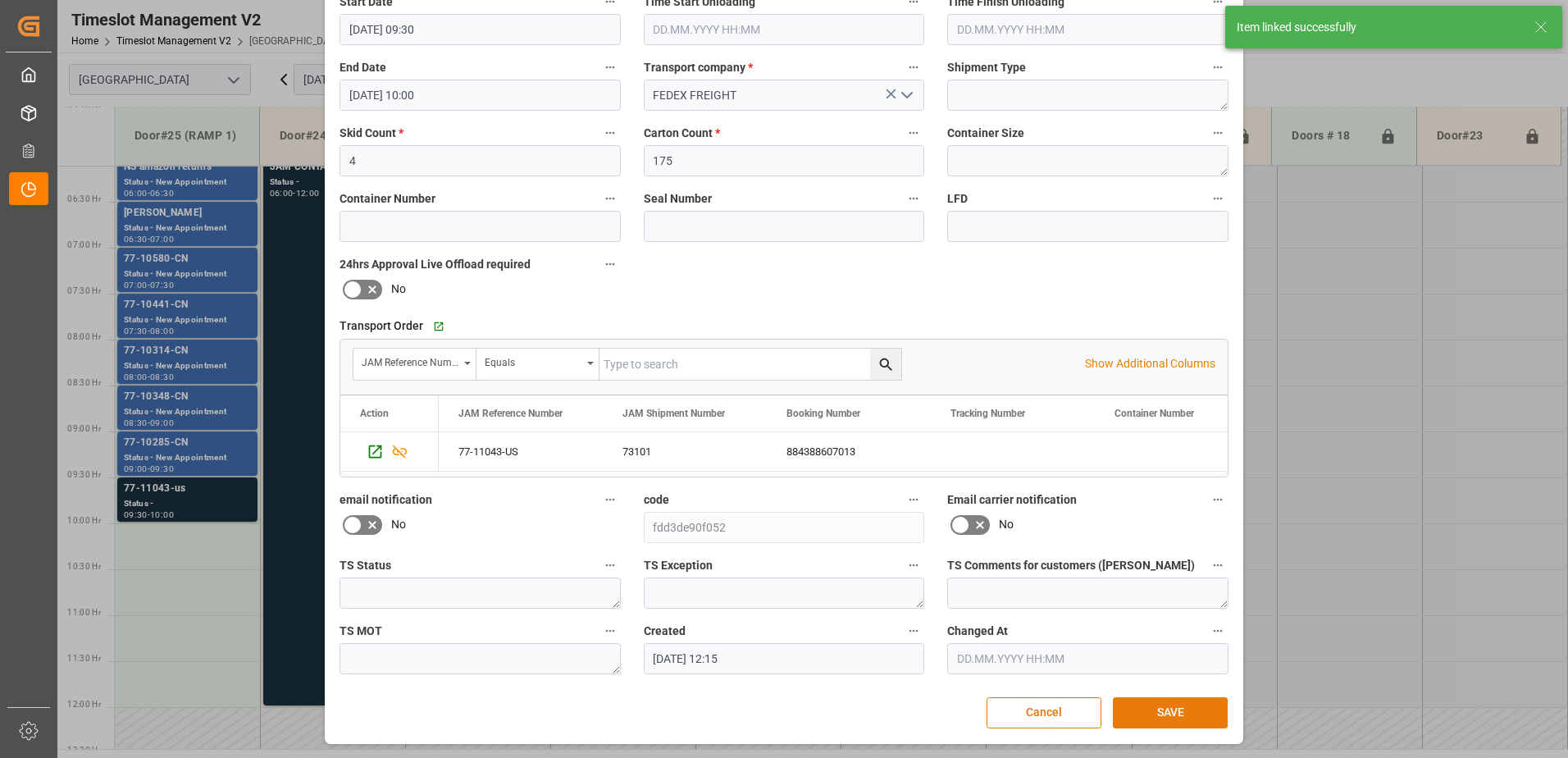
click at [1156, 715] on button "SAVE" at bounding box center [1170, 713] width 115 height 31
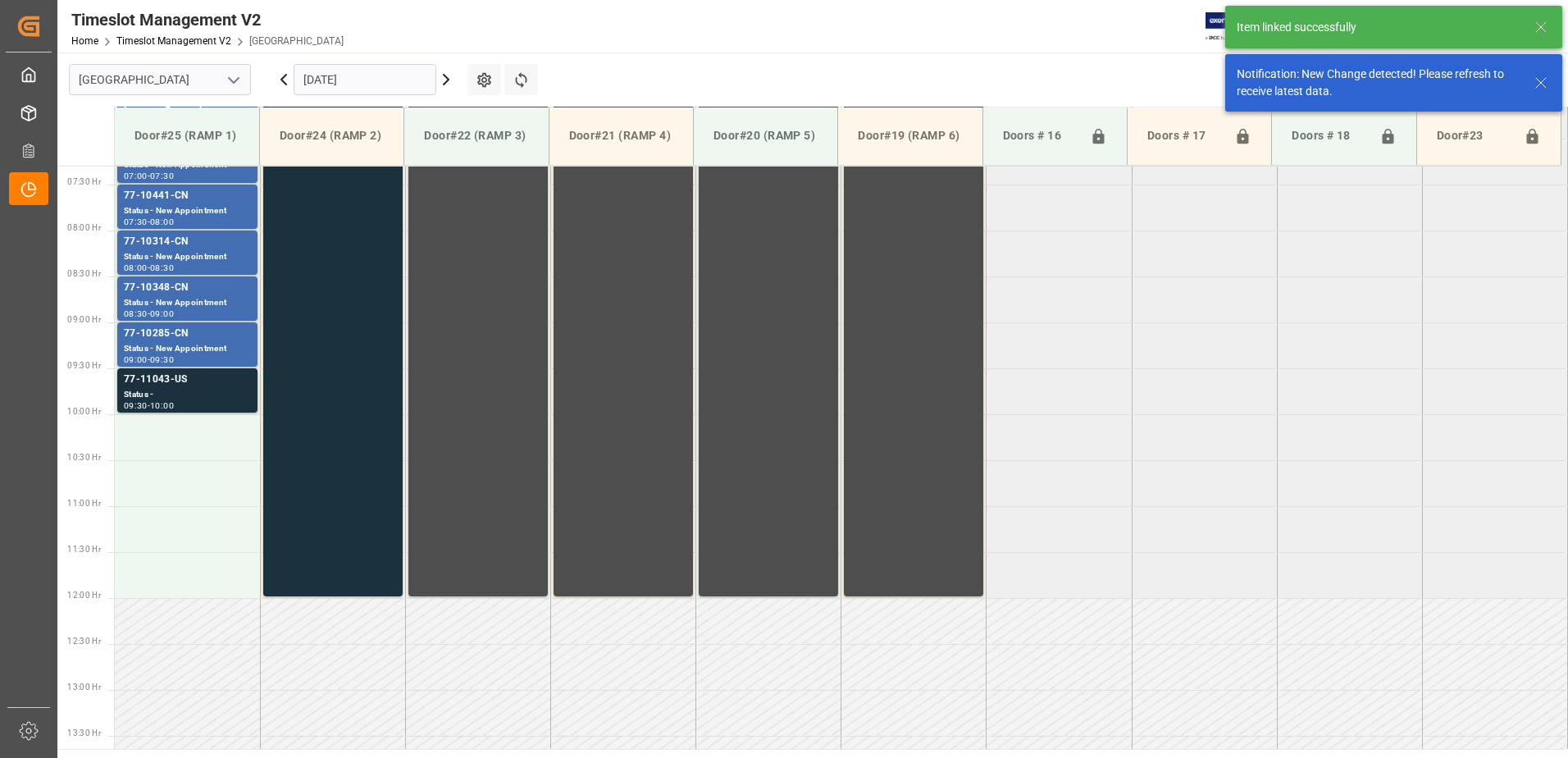
scroll to position [725, 0]
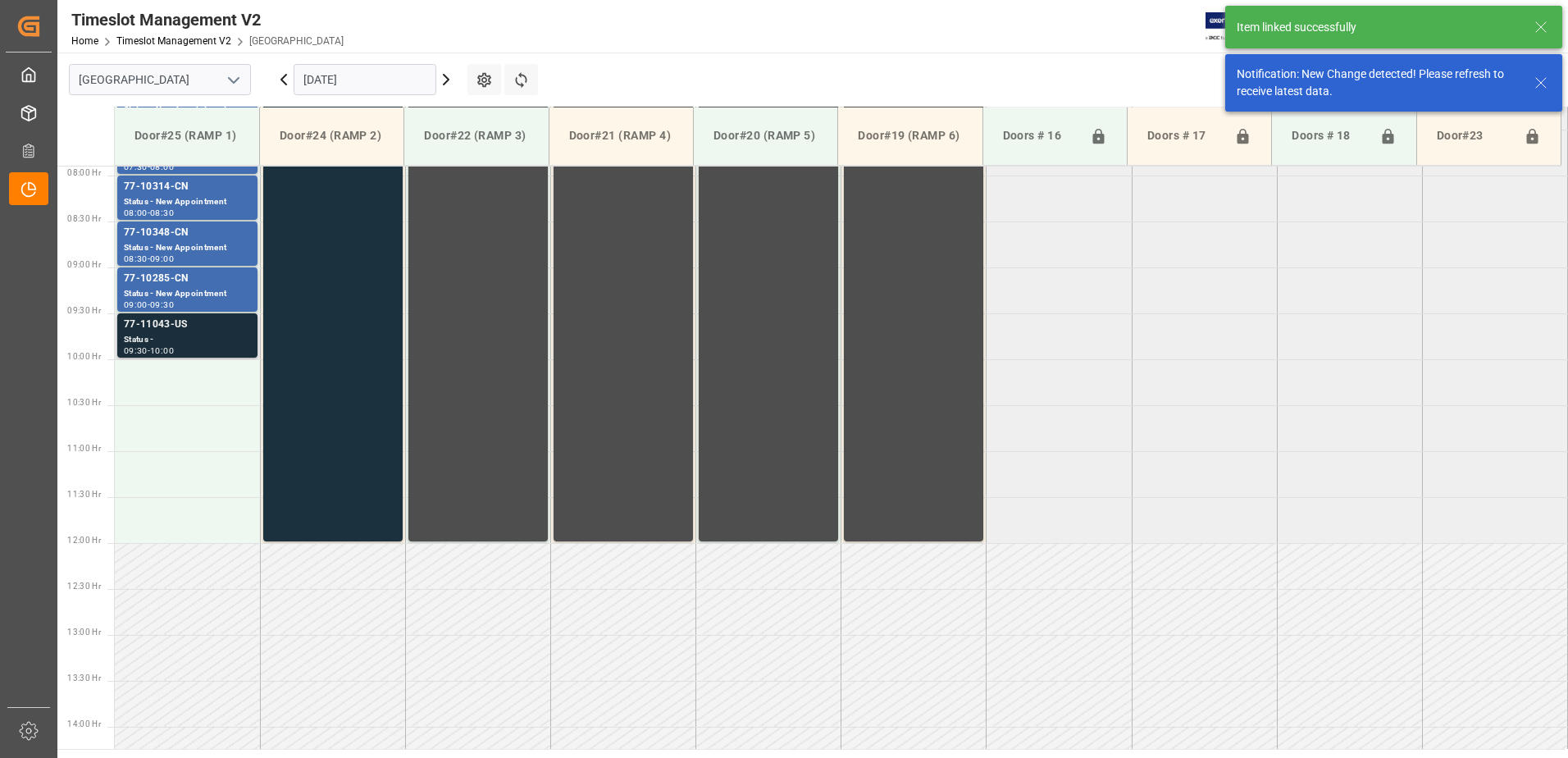
click at [188, 338] on div "Status -" at bounding box center [187, 341] width 127 height 14
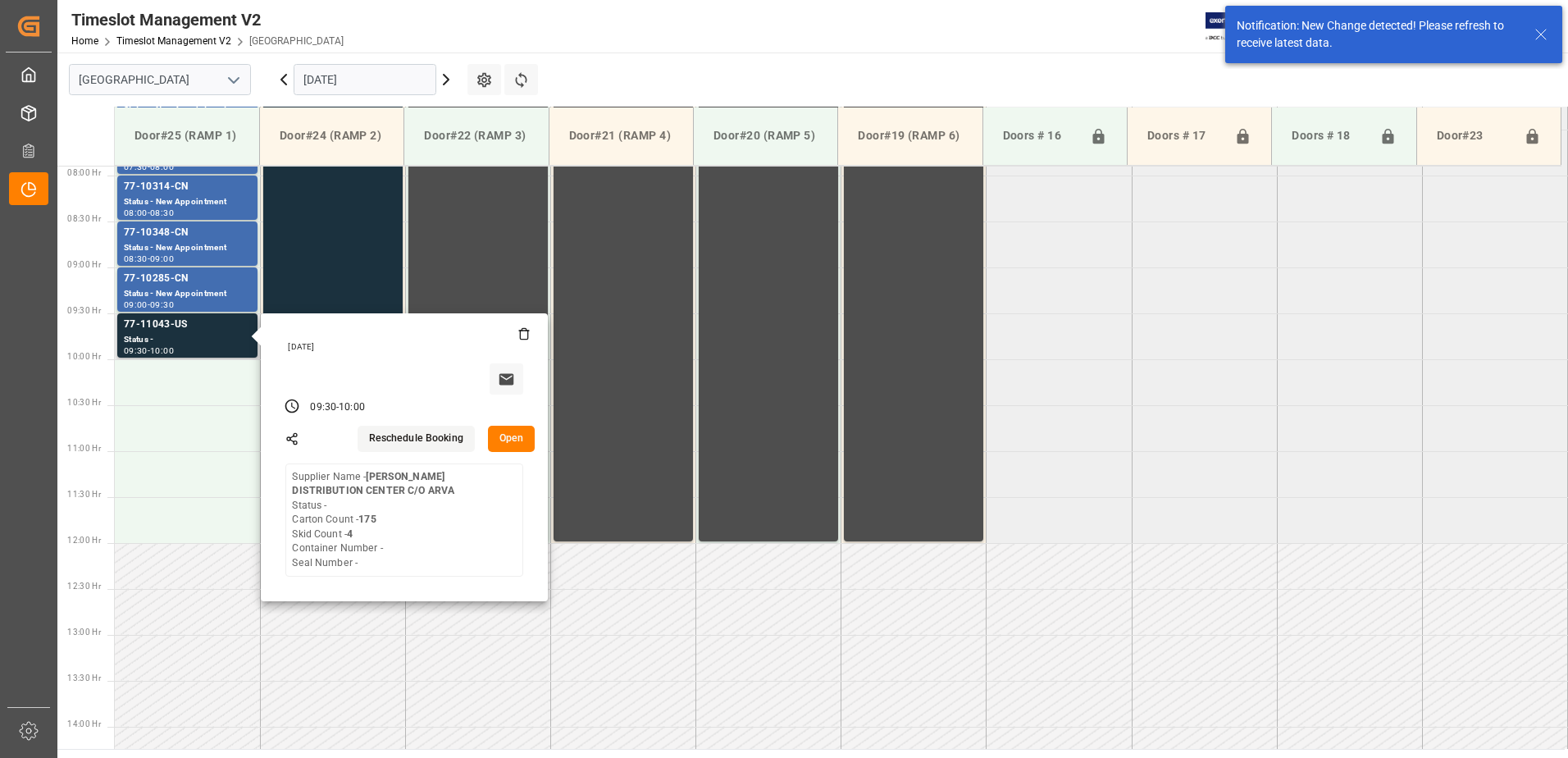
click at [505, 435] on button "Open" at bounding box center [511, 439] width 48 height 26
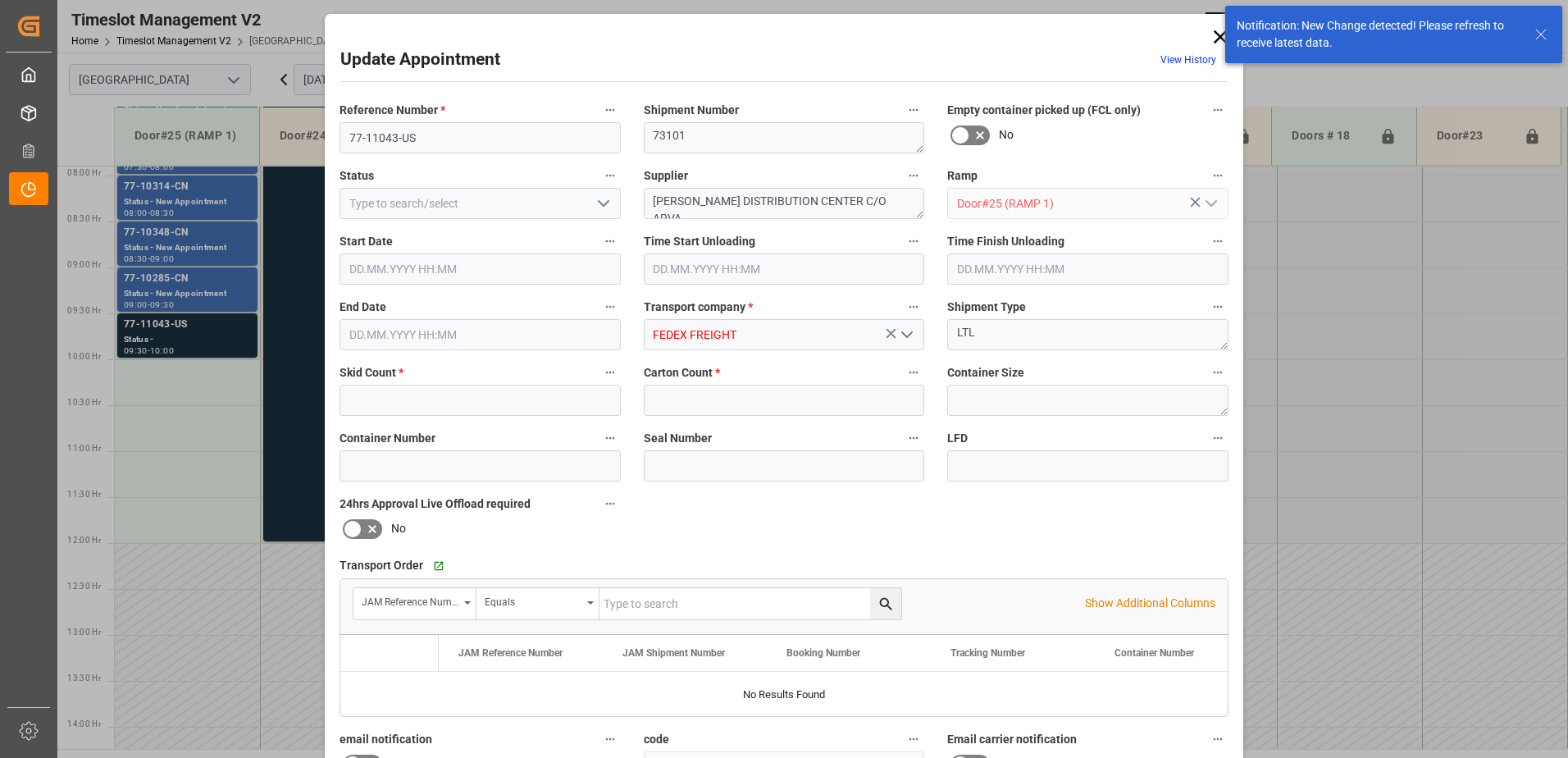
type input "4"
type input "175"
type input "[DATE] 09:30"
type input "[DATE] 10:00"
type input "[DATE] 12:15"
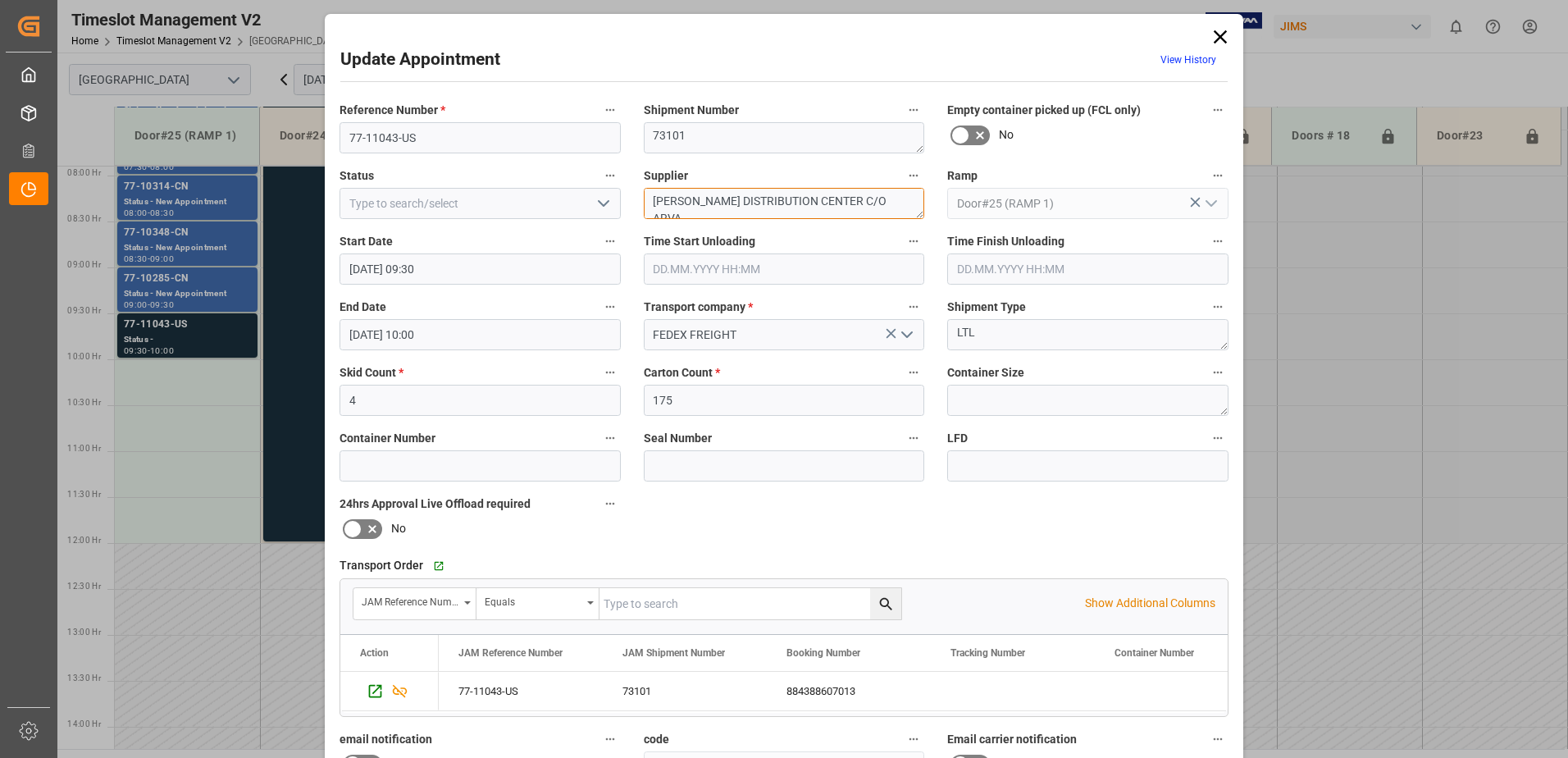
drag, startPoint x: 885, startPoint y: 202, endPoint x: 701, endPoint y: 197, distance: 184.1
click at [701, 197] on textarea "[PERSON_NAME] DISTRIBUTION CENTER C/O ARVA" at bounding box center [784, 203] width 281 height 31
type textarea "[PERSON_NAME] LUXURY IN04(10) INON(18)"
click at [602, 202] on icon "open menu" at bounding box center [603, 204] width 19 height 19
click at [459, 352] on div "New Appointment" at bounding box center [480, 351] width 280 height 37
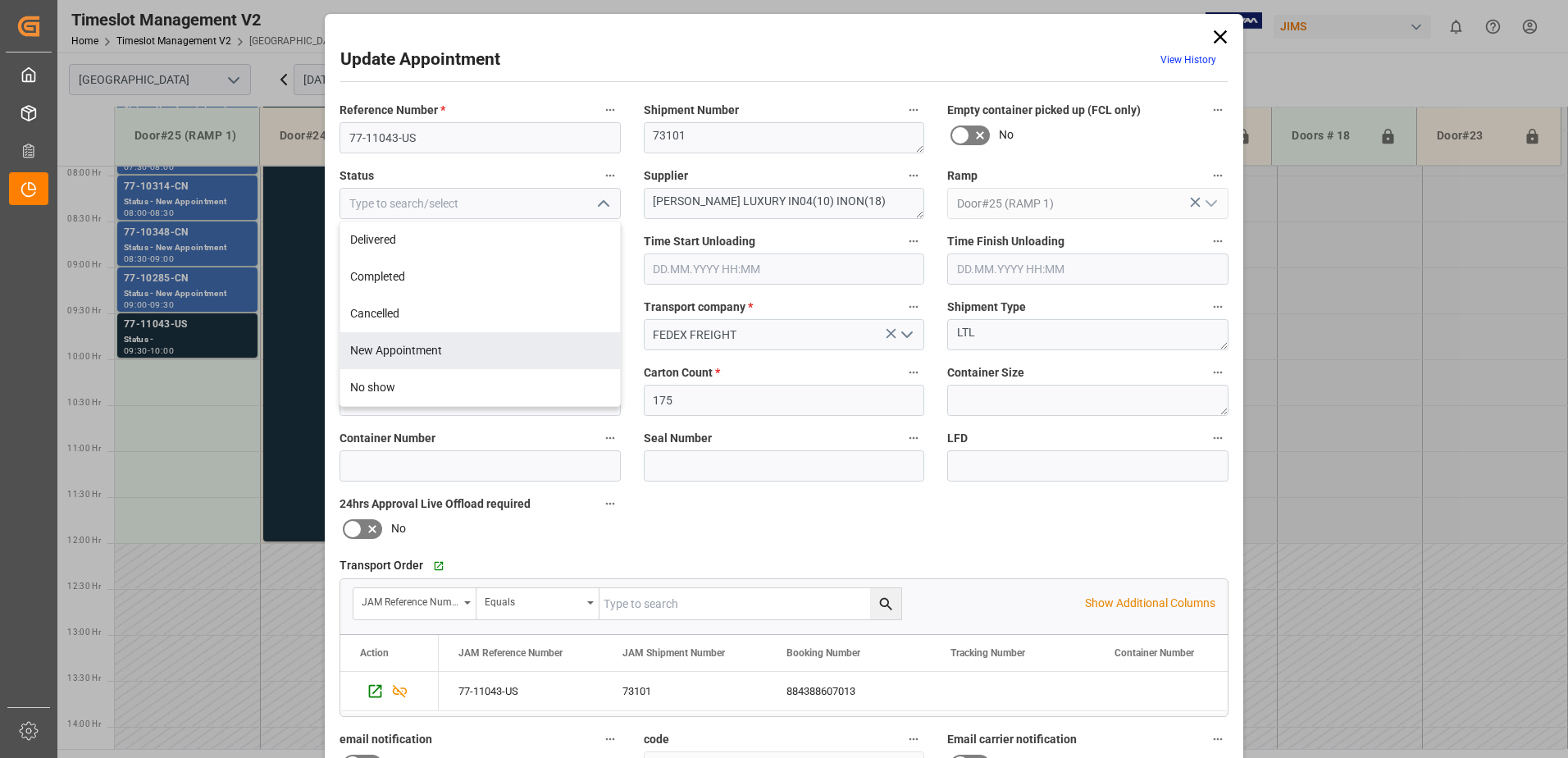
type input "New Appointment"
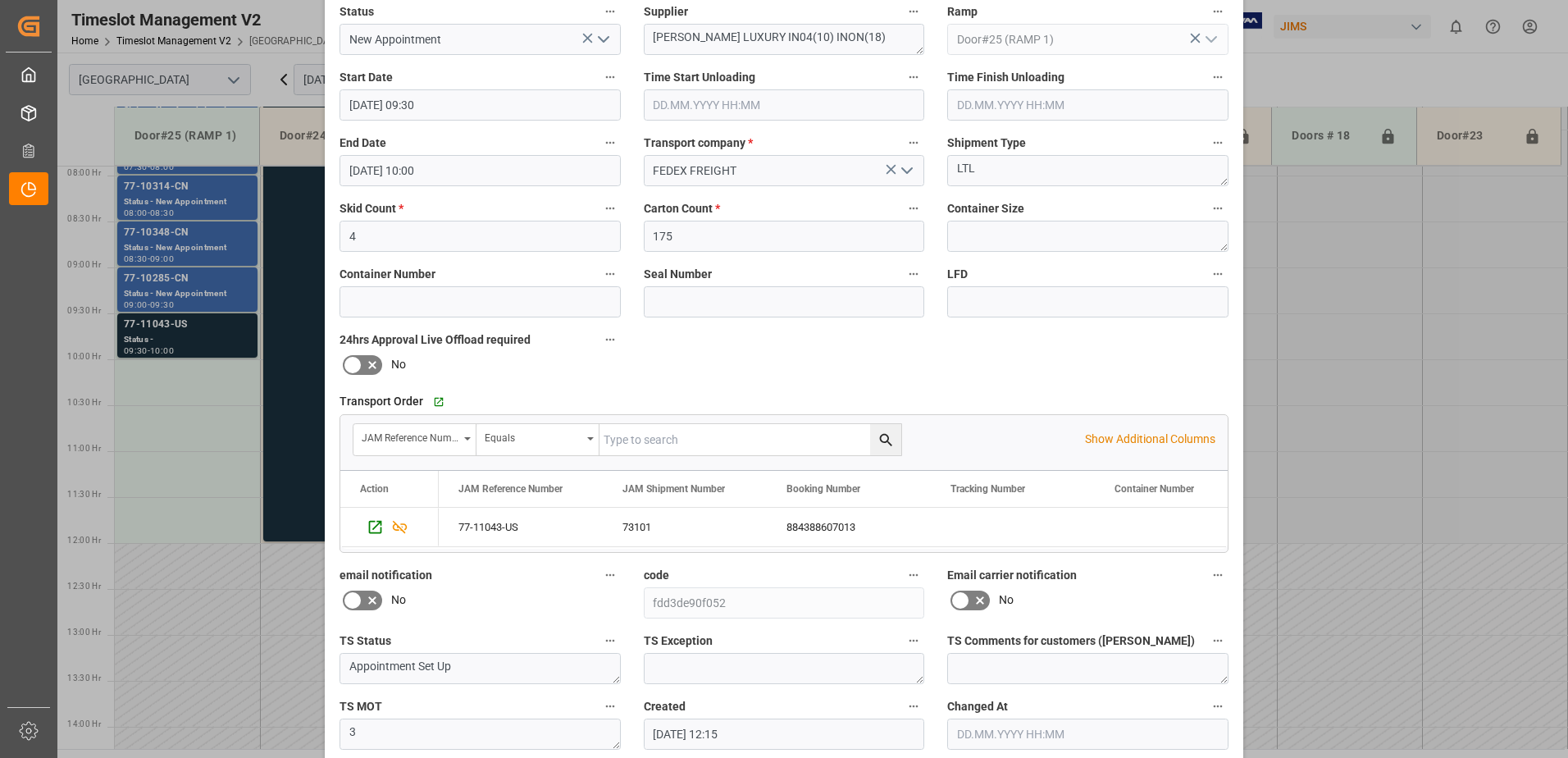
scroll to position [240, 0]
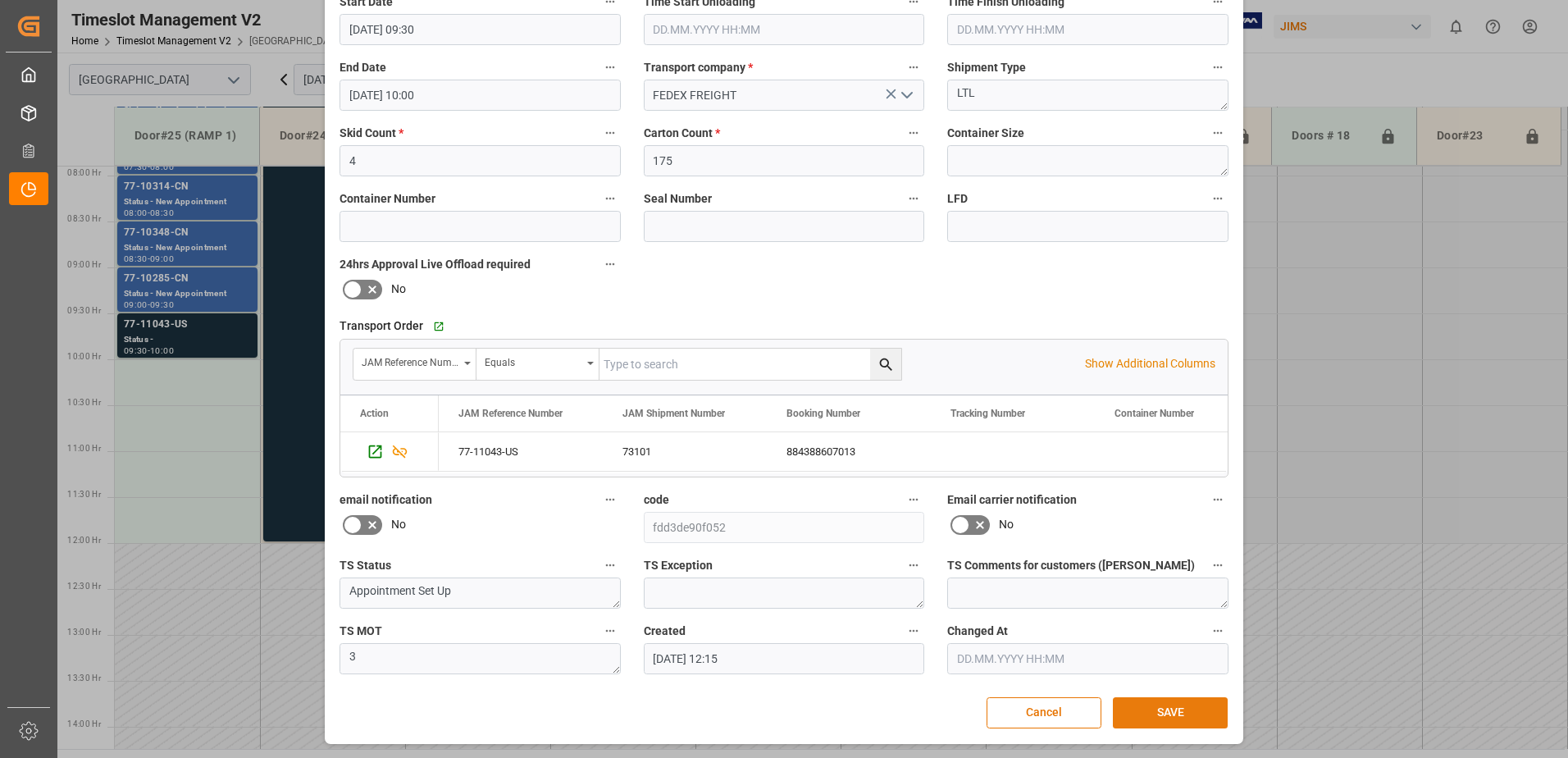
click at [1180, 714] on button "SAVE" at bounding box center [1170, 713] width 115 height 31
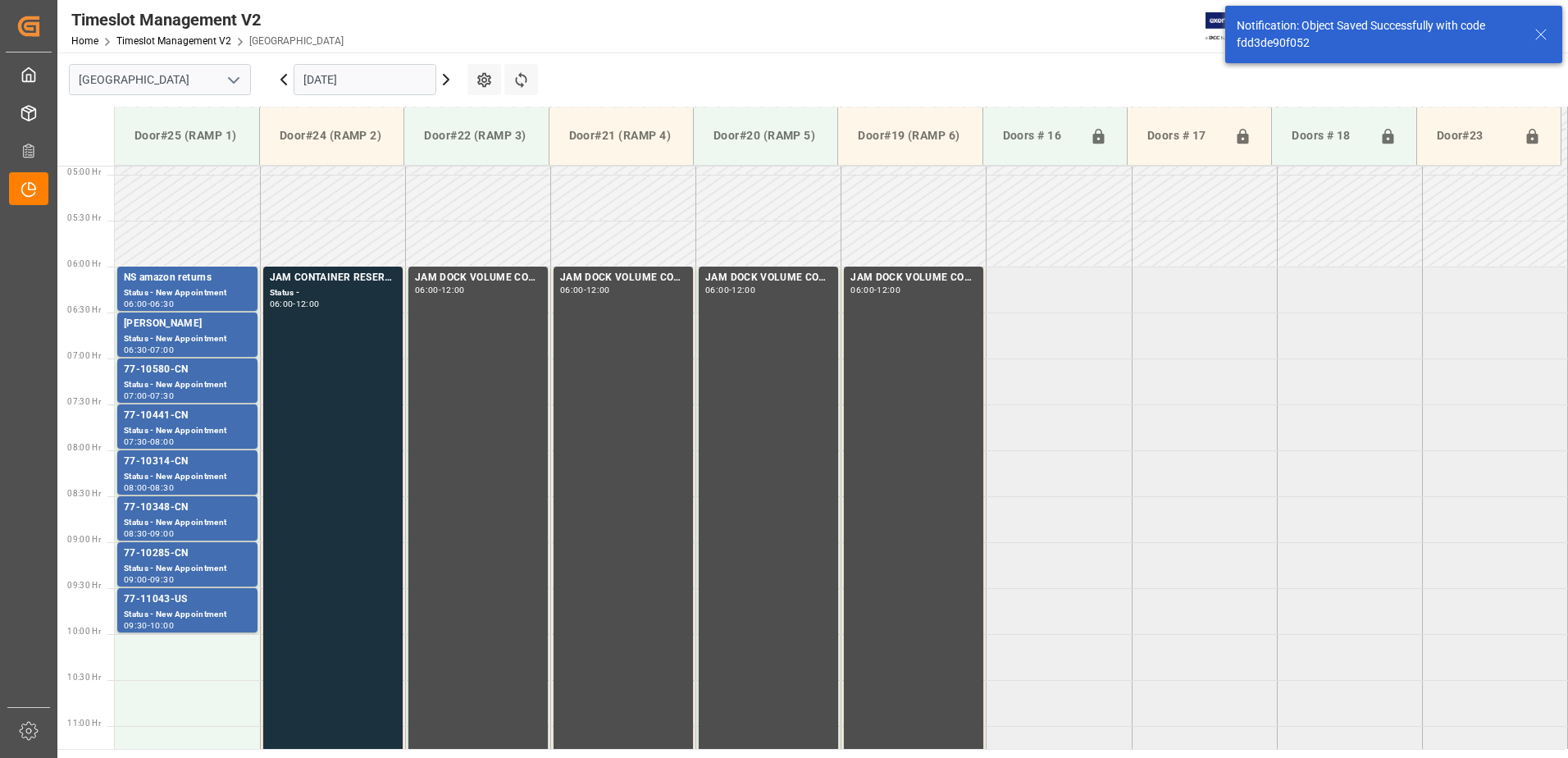
scroll to position [479, 0]
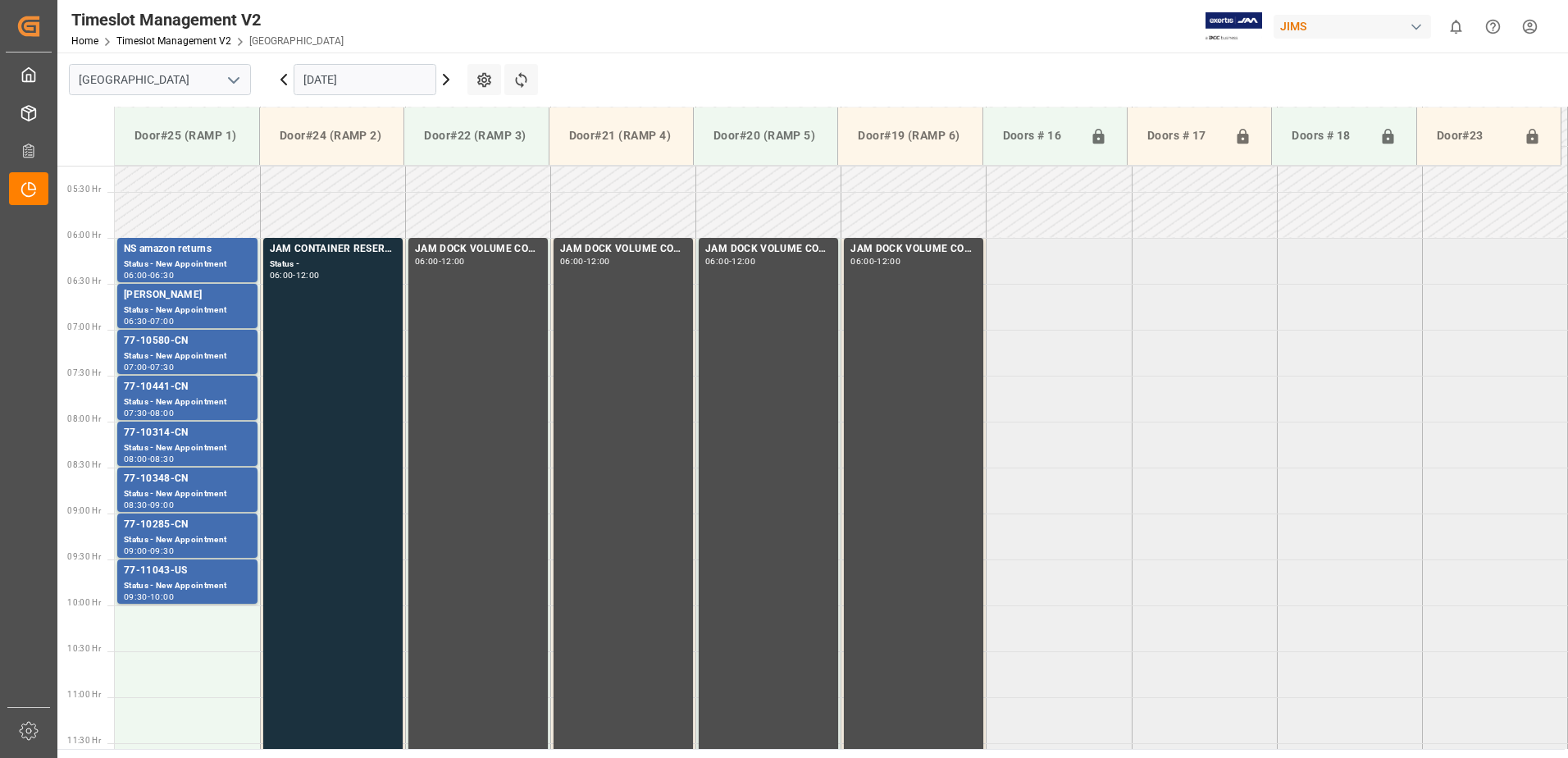
click at [381, 78] on input "[DATE]" at bounding box center [365, 79] width 143 height 31
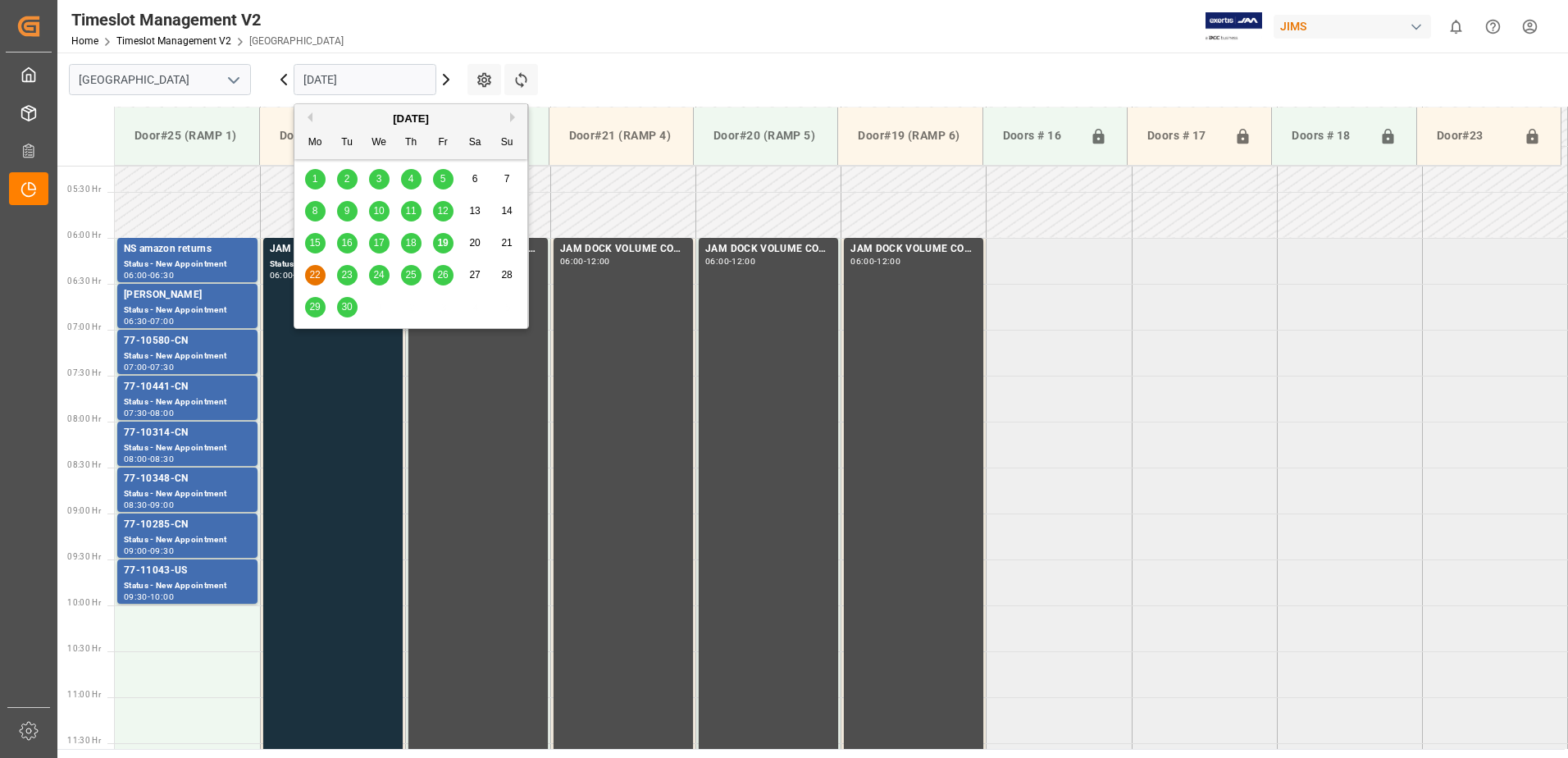
click at [315, 304] on span "29" at bounding box center [315, 306] width 11 height 11
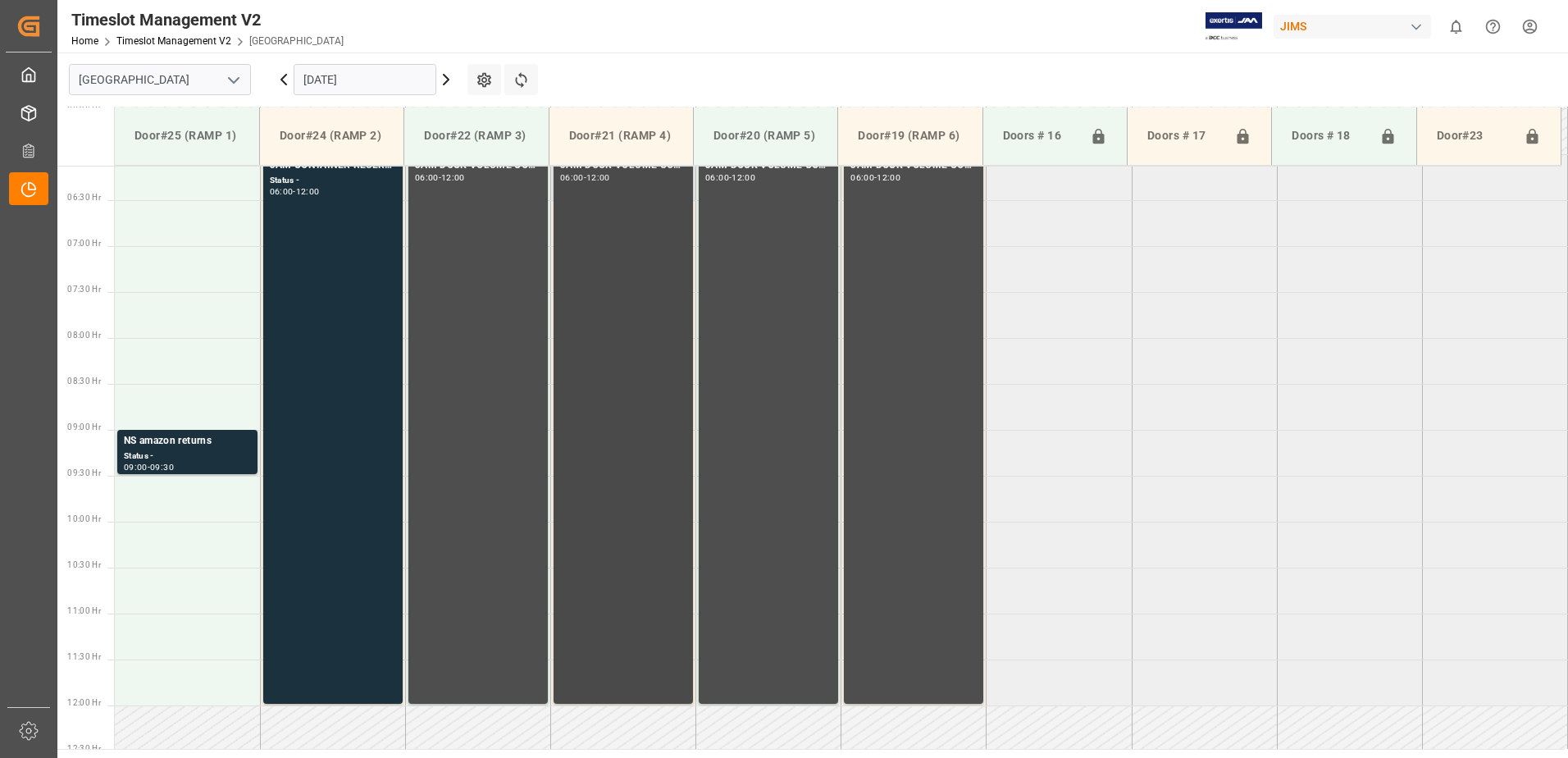
scroll to position [725, 0]
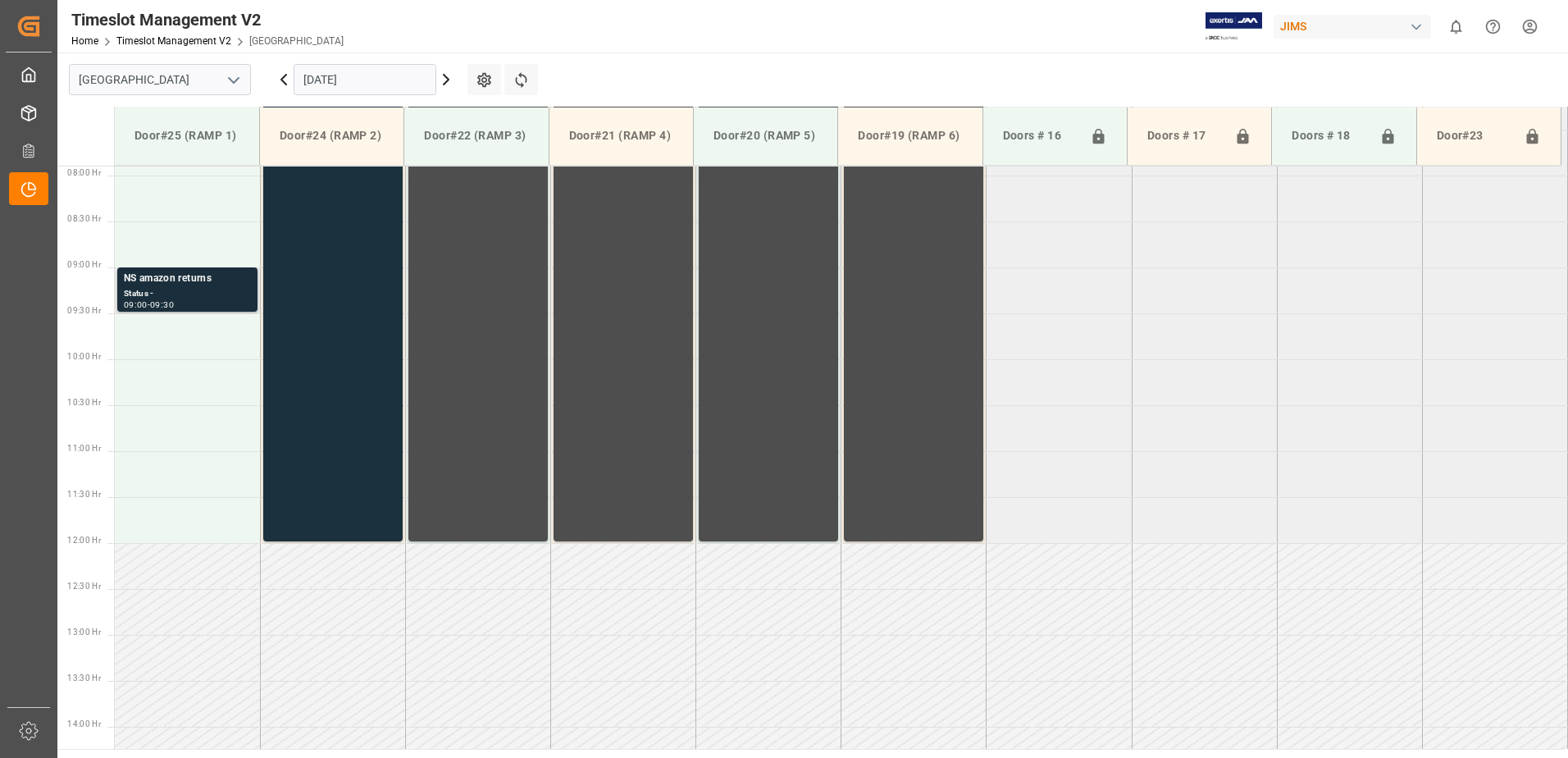
click at [176, 295] on div "Status -" at bounding box center [187, 295] width 127 height 14
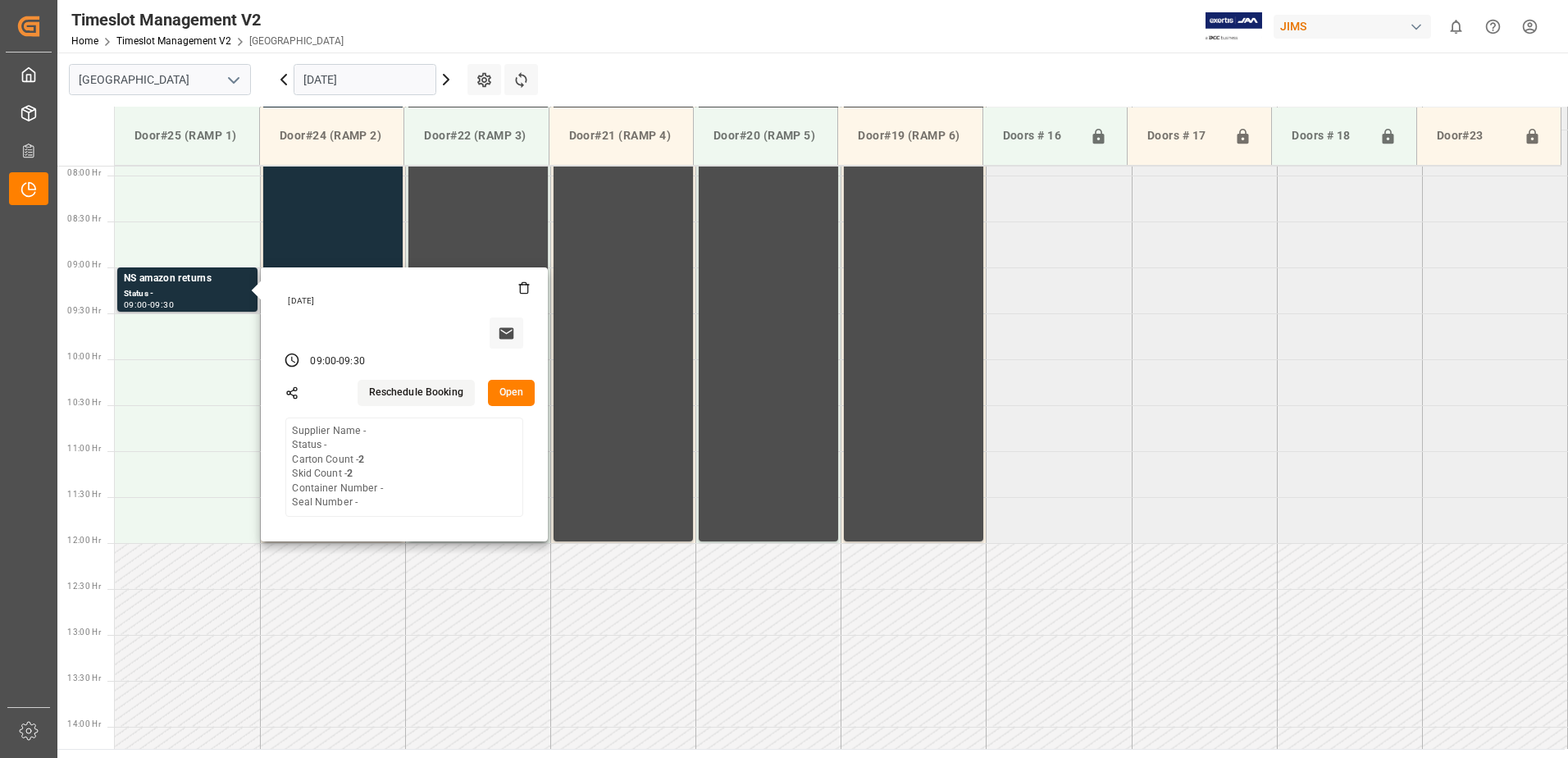
click at [509, 391] on button "Open" at bounding box center [511, 394] width 48 height 26
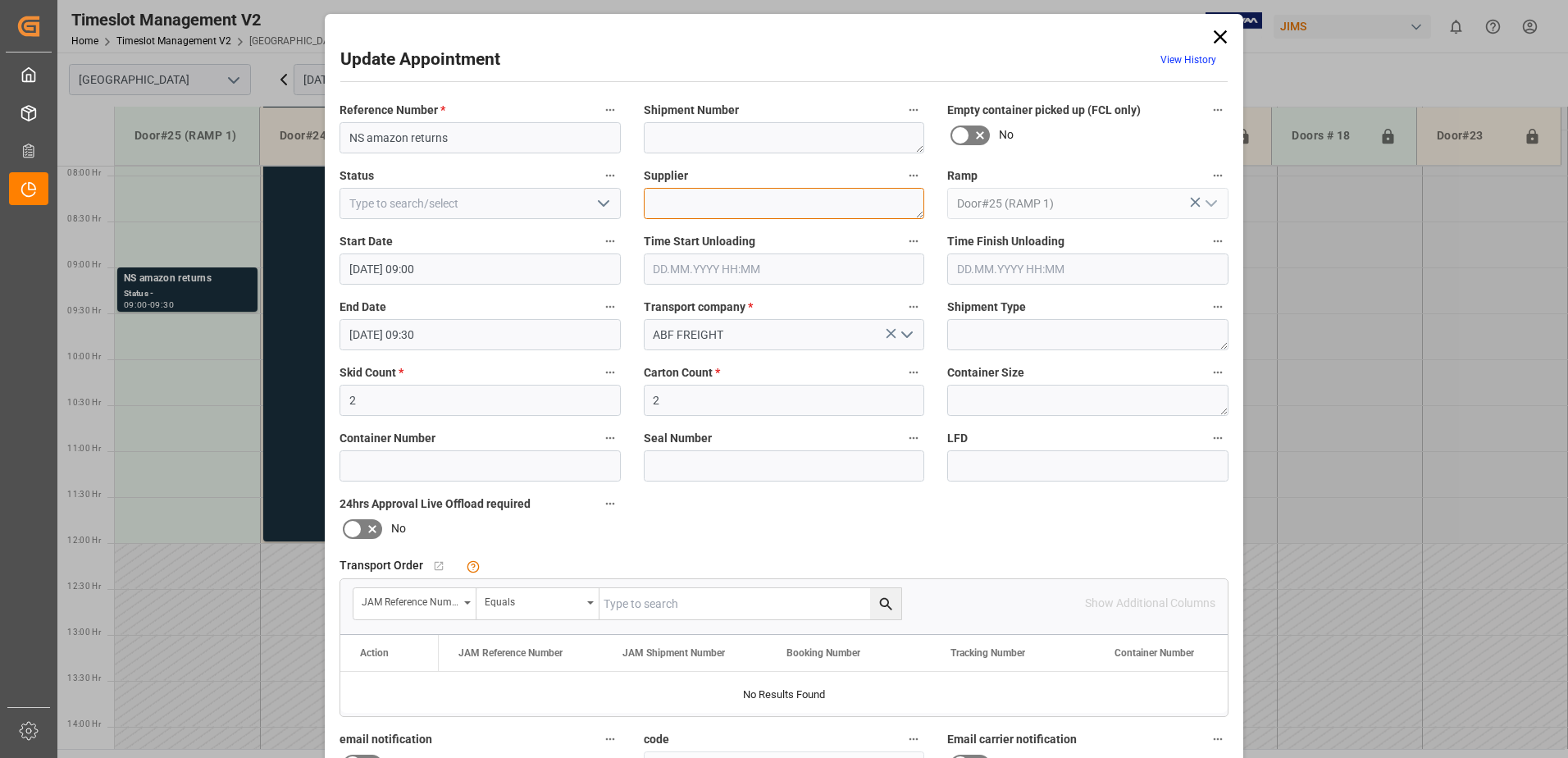
click at [688, 206] on textarea at bounding box center [784, 203] width 281 height 31
type textarea "AMAZON"
click at [600, 206] on icon "open menu" at bounding box center [603, 204] width 19 height 19
click at [547, 349] on div "New Appointment" at bounding box center [480, 351] width 280 height 37
type input "New Appointment"
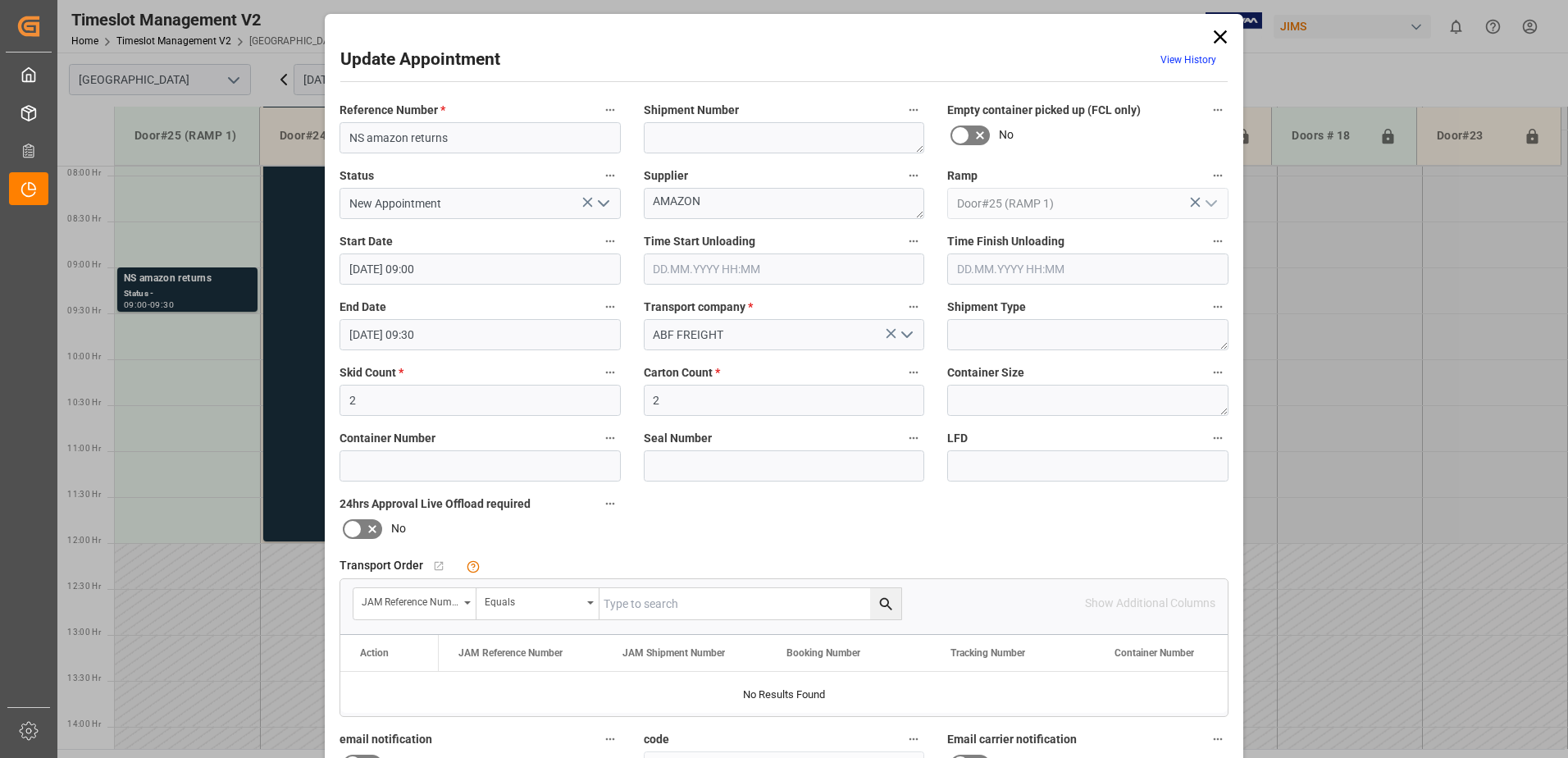
click at [464, 266] on input "[DATE] 09:00" at bounding box center [480, 268] width 281 height 31
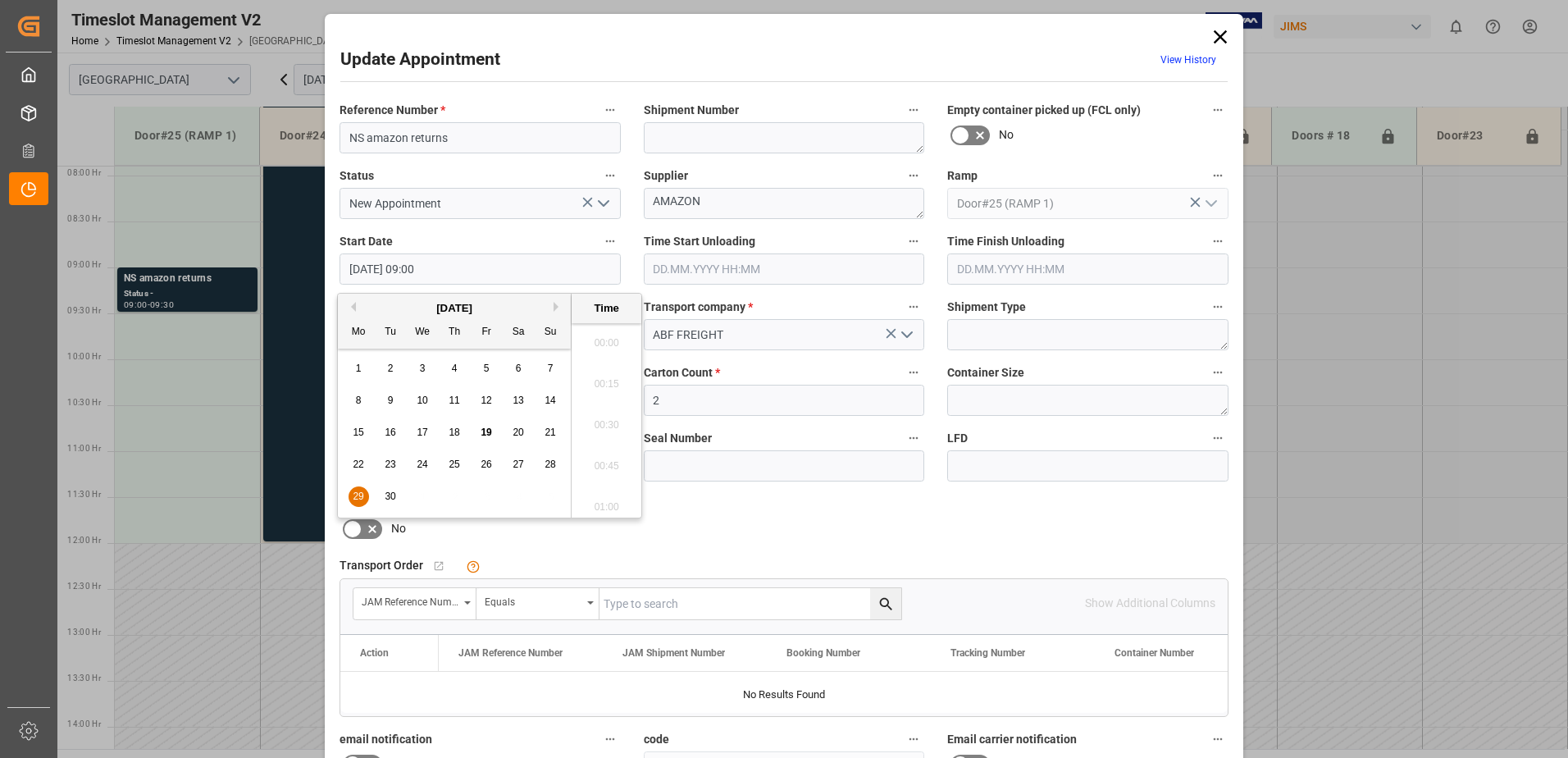
scroll to position [1401, 0]
click at [355, 497] on span "29" at bounding box center [358, 496] width 11 height 11
click at [604, 338] on li "06:00" at bounding box center [606, 338] width 70 height 41
type input "[DATE] 06:00"
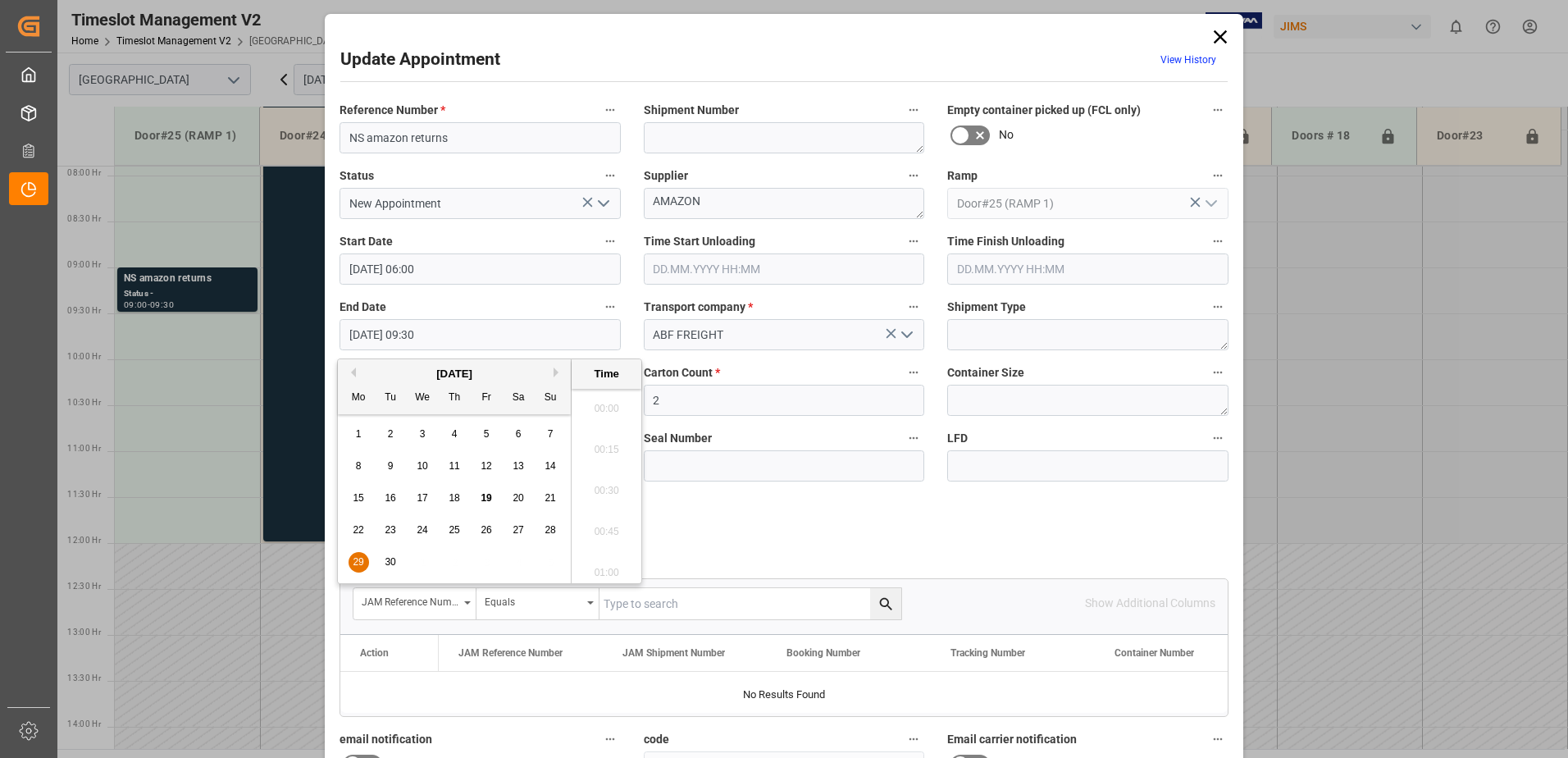
click at [445, 335] on input "[DATE] 09:30" at bounding box center [480, 334] width 281 height 31
click at [355, 559] on span "29" at bounding box center [358, 562] width 11 height 11
click at [605, 402] on li "06:30" at bounding box center [606, 403] width 70 height 41
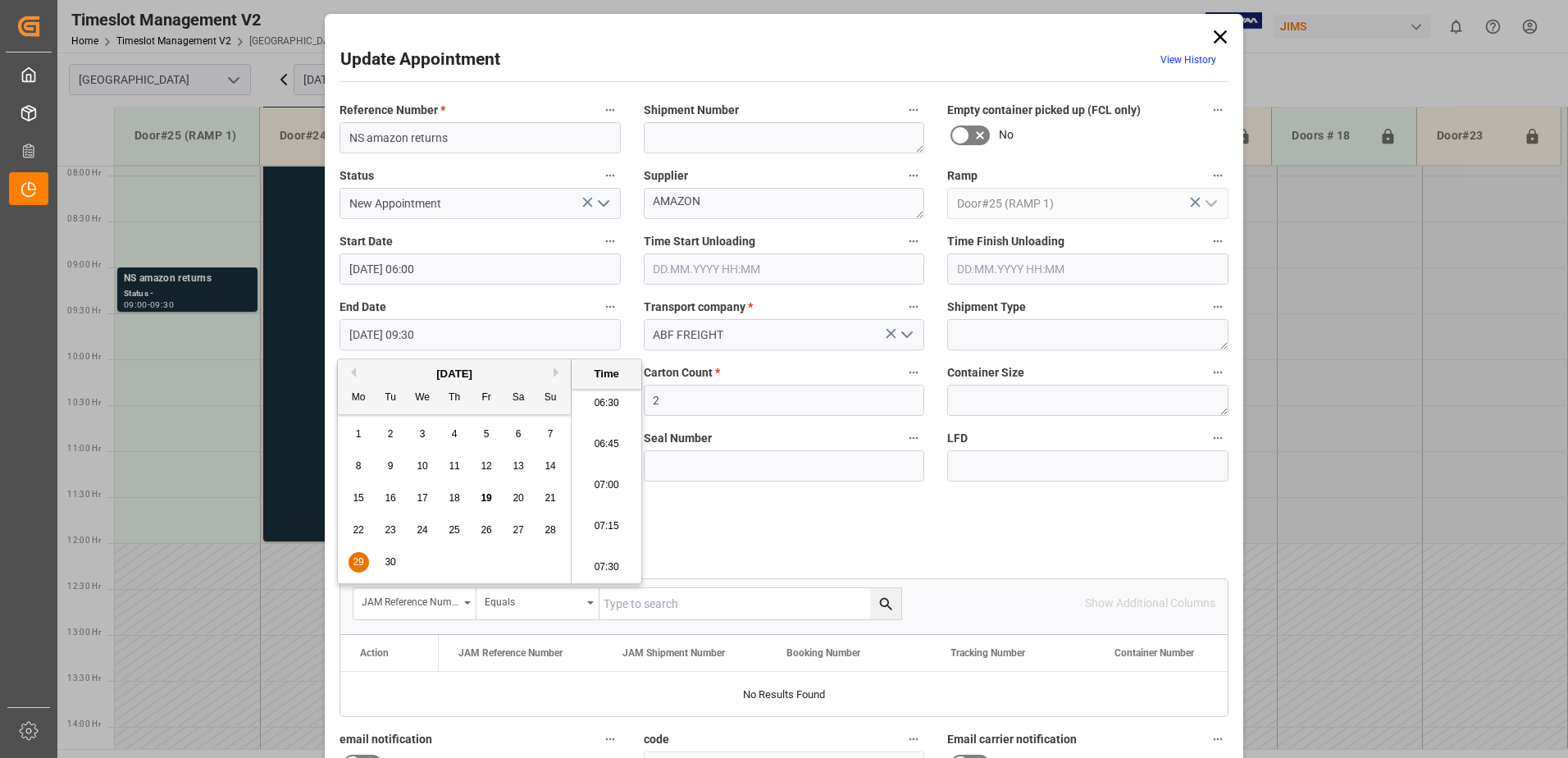
type input "[DATE] 06:30"
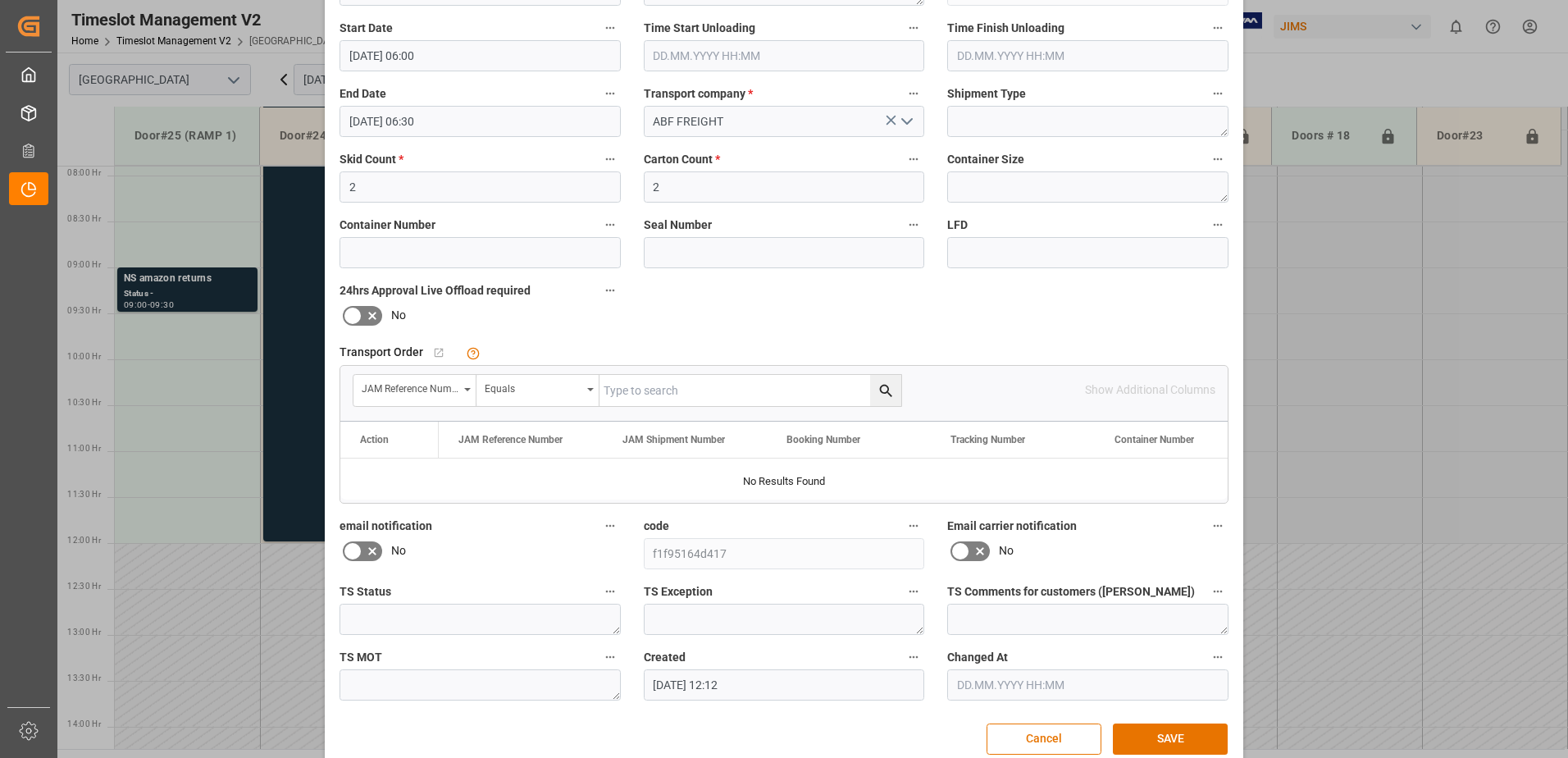
scroll to position [240, 0]
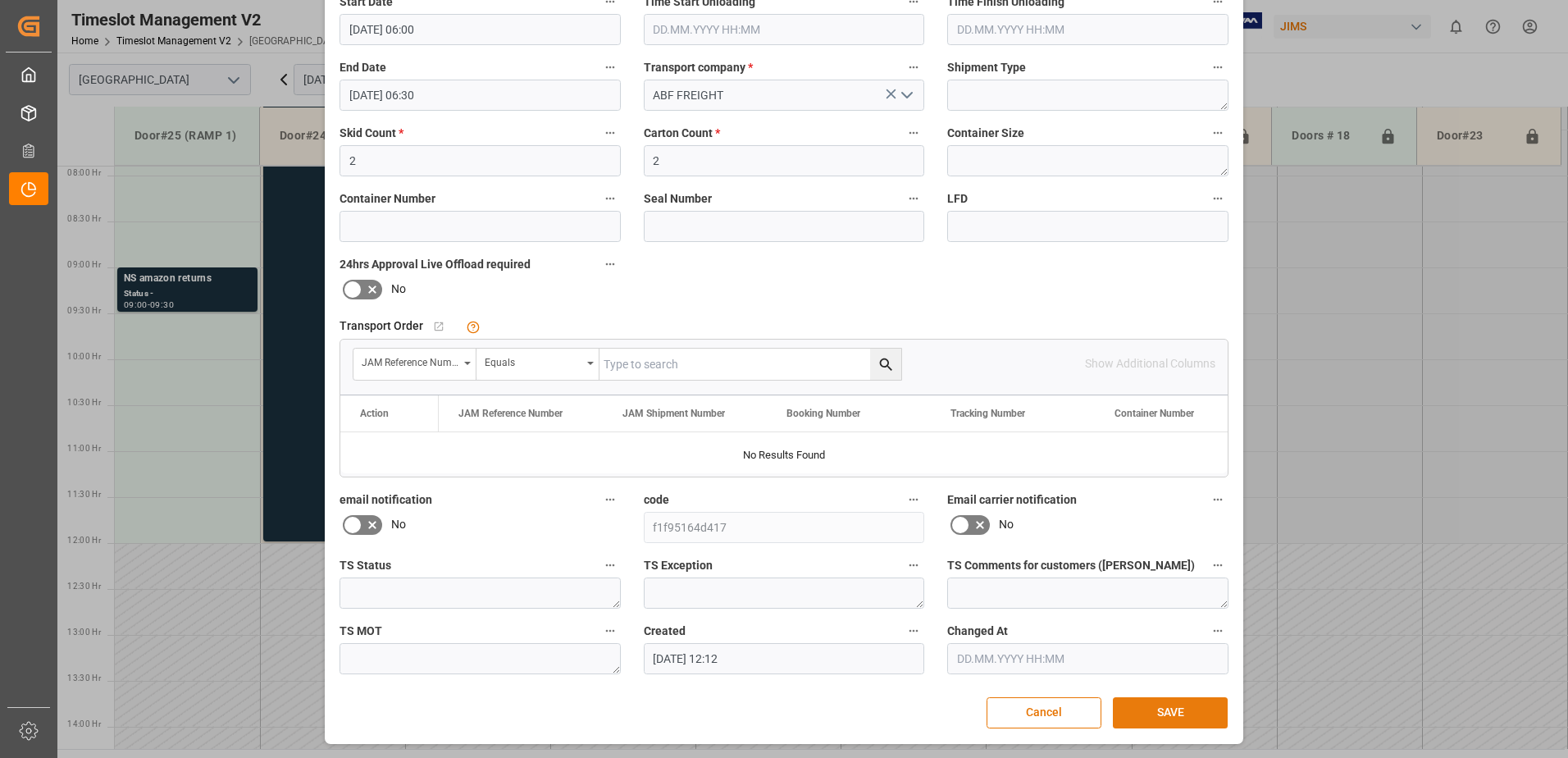
click at [1166, 710] on button "SAVE" at bounding box center [1170, 713] width 115 height 31
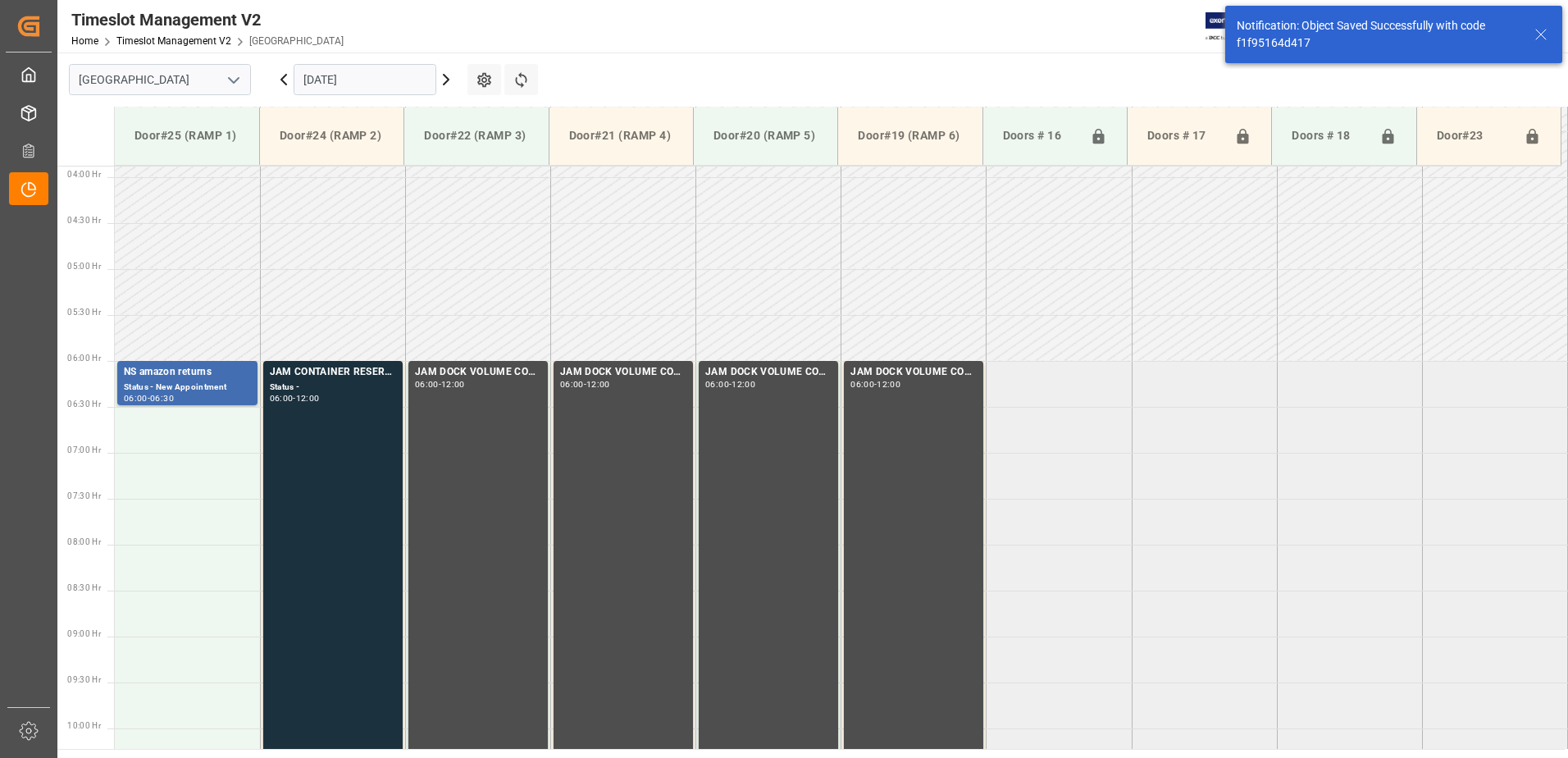
scroll to position [450, 0]
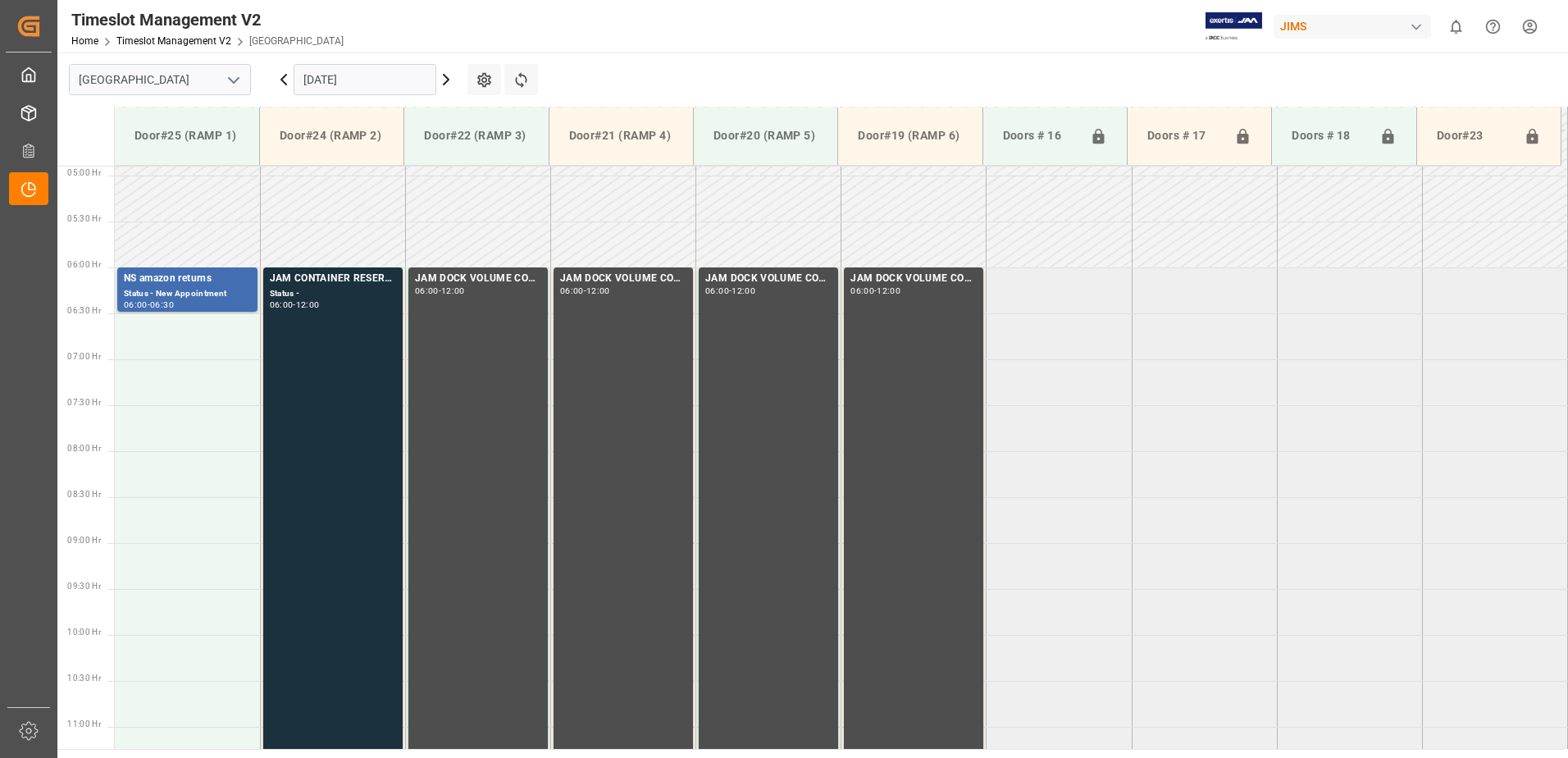
click at [370, 79] on input "[DATE]" at bounding box center [365, 79] width 143 height 31
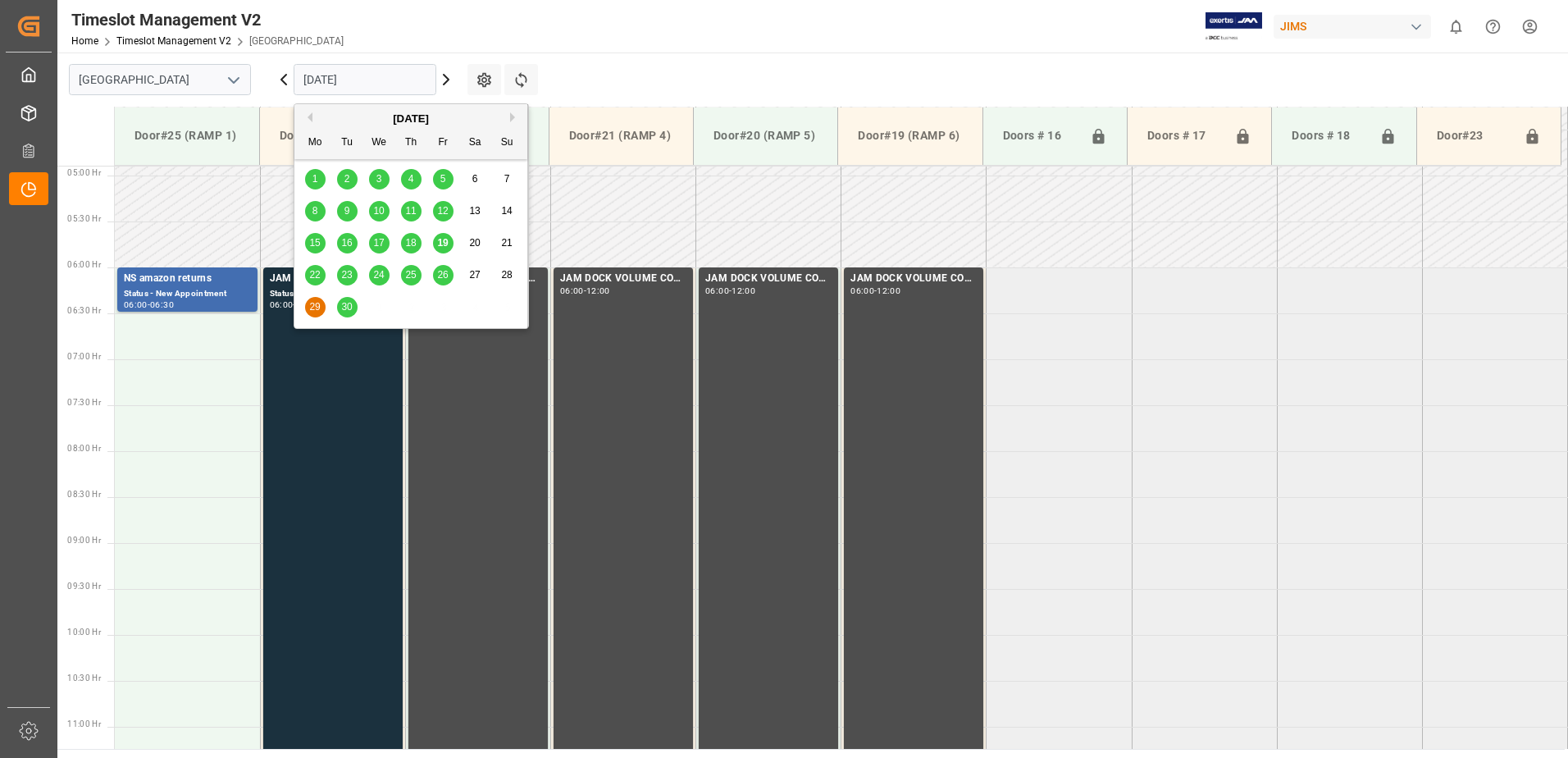
click at [311, 276] on span "22" at bounding box center [315, 274] width 11 height 11
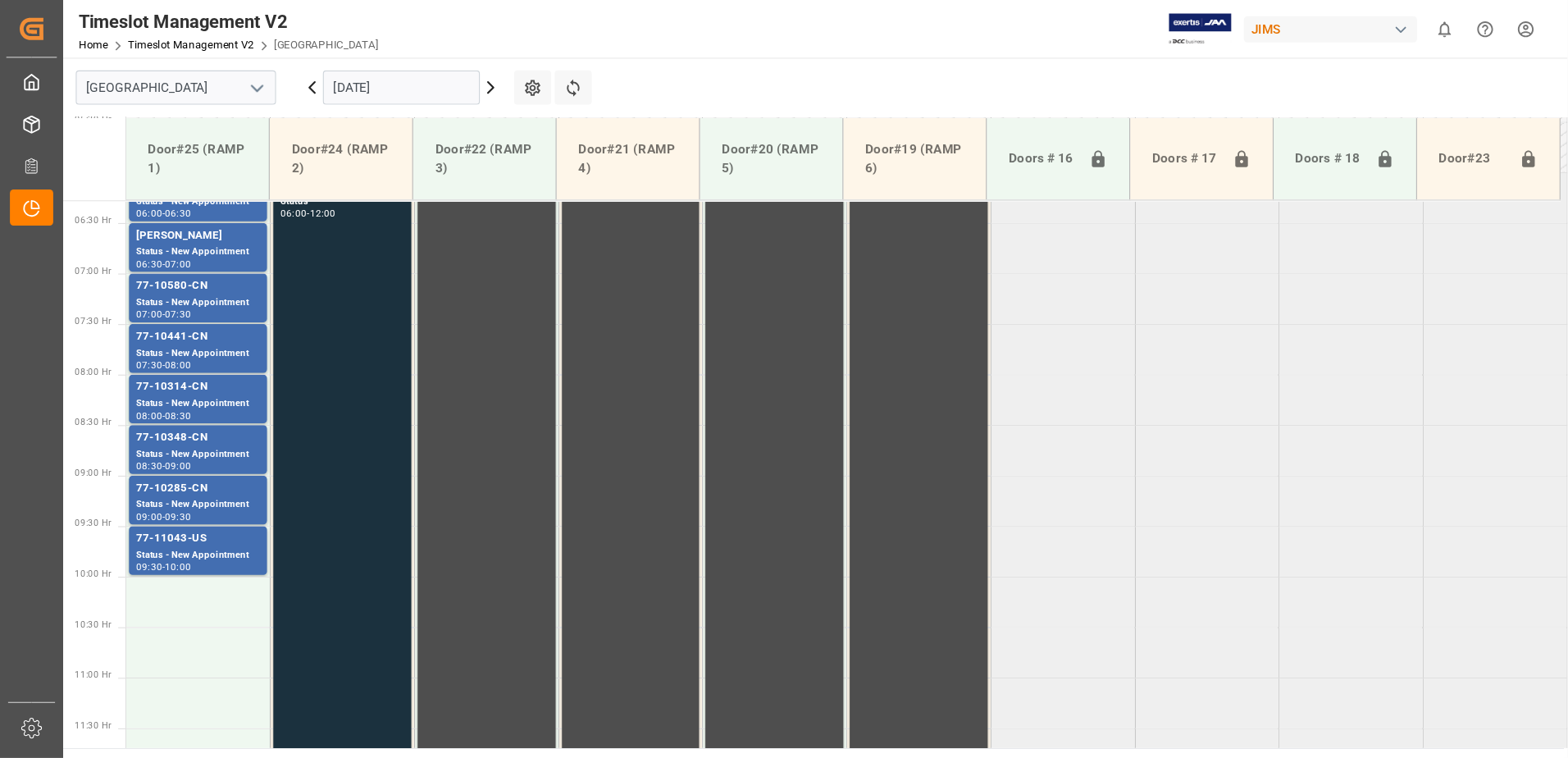
scroll to position [561, 0]
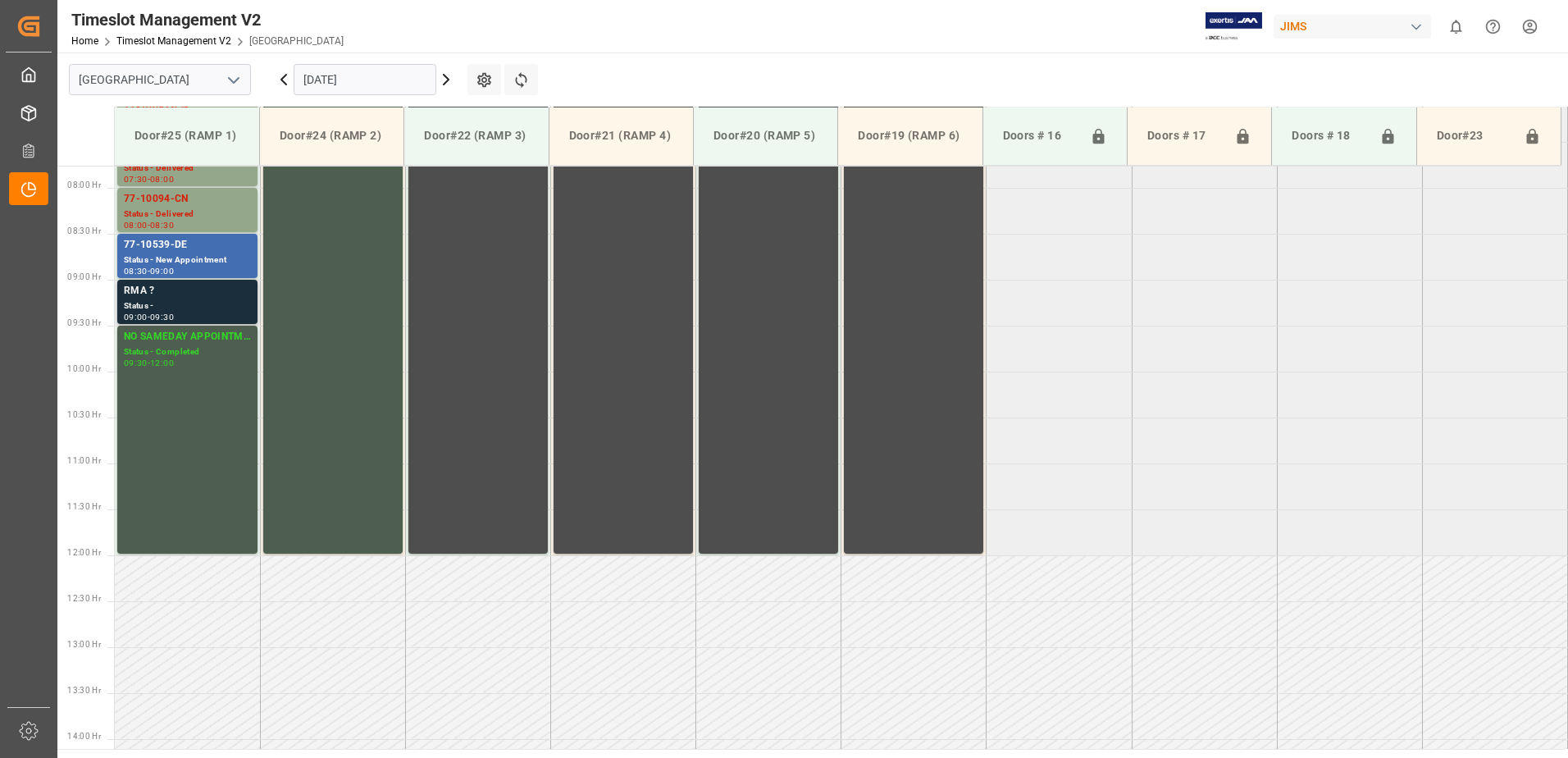
scroll to position [725, 0]
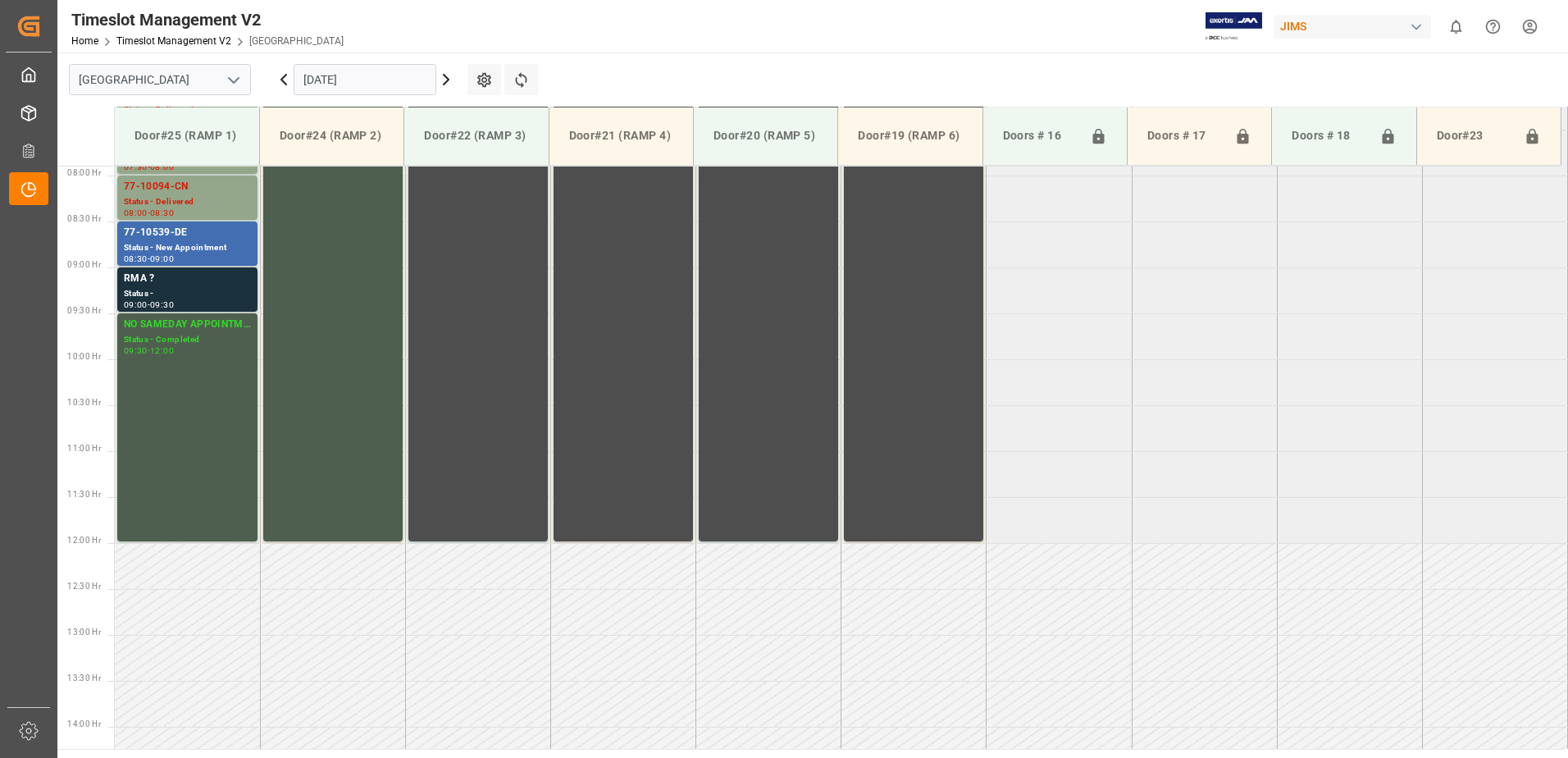
click at [390, 77] on input "[DATE]" at bounding box center [365, 79] width 143 height 31
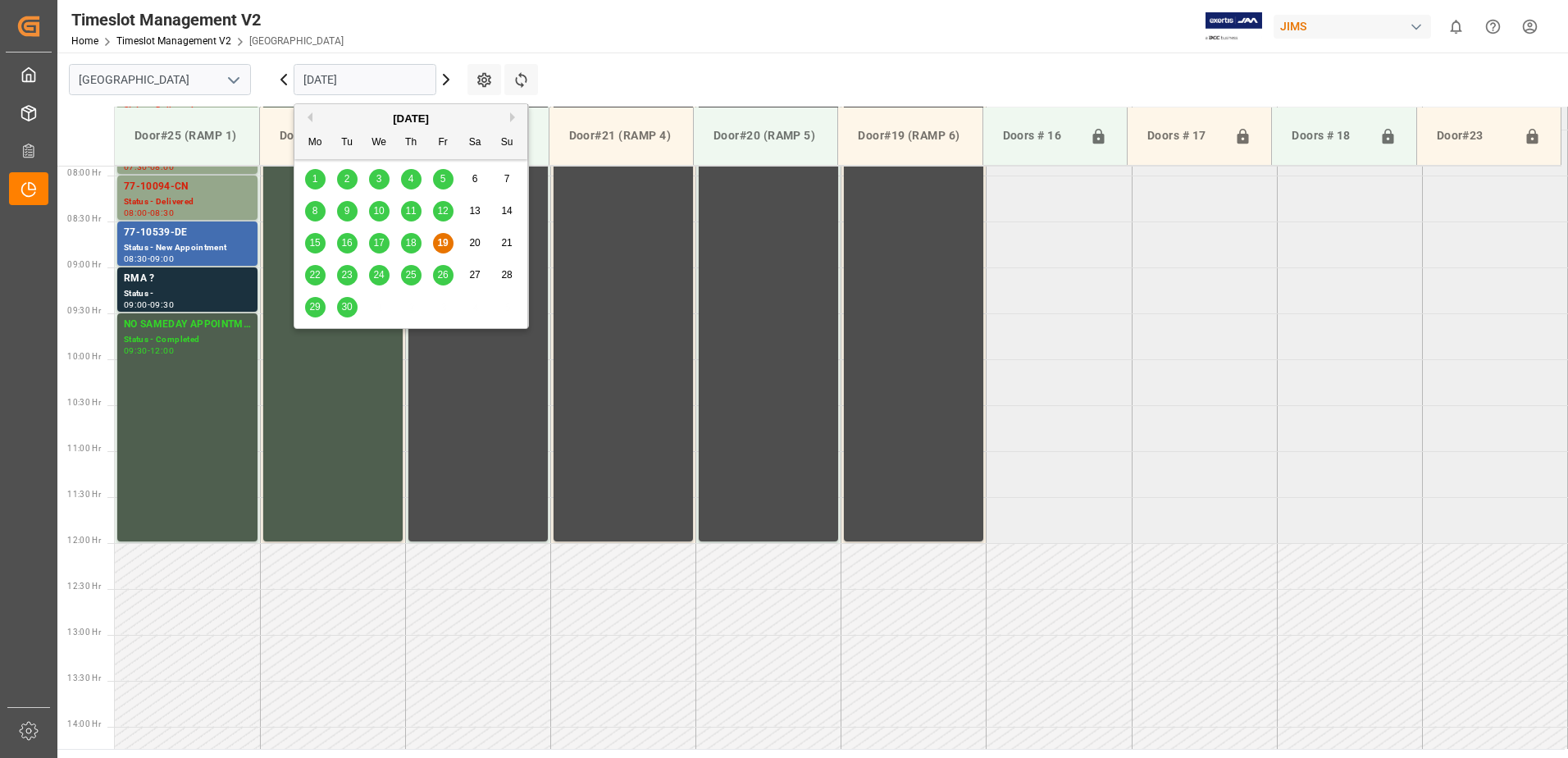
click at [313, 277] on span "22" at bounding box center [315, 274] width 11 height 11
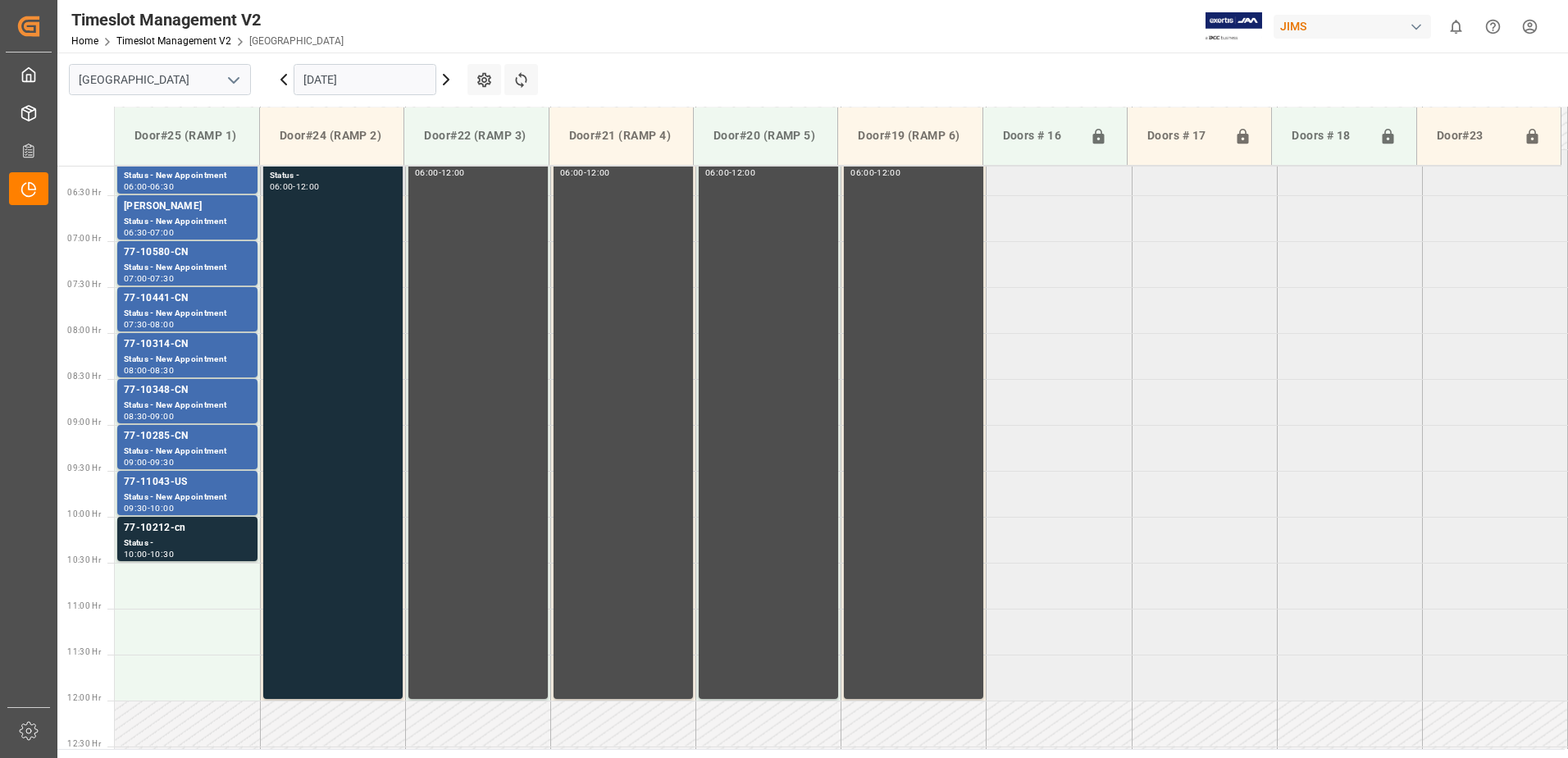
scroll to position [561, 0]
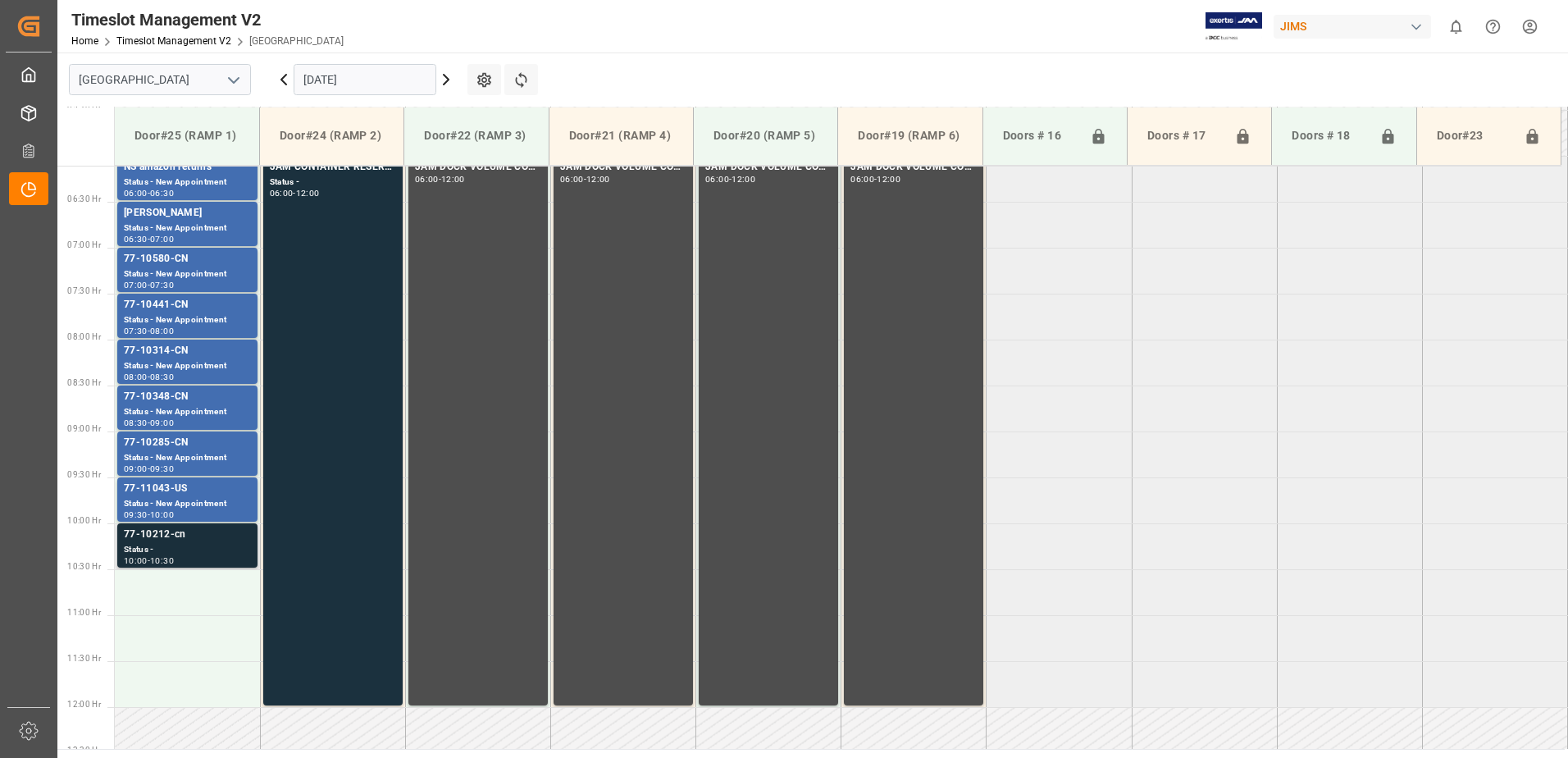
click at [182, 537] on div "77-10212-cn" at bounding box center [187, 535] width 127 height 17
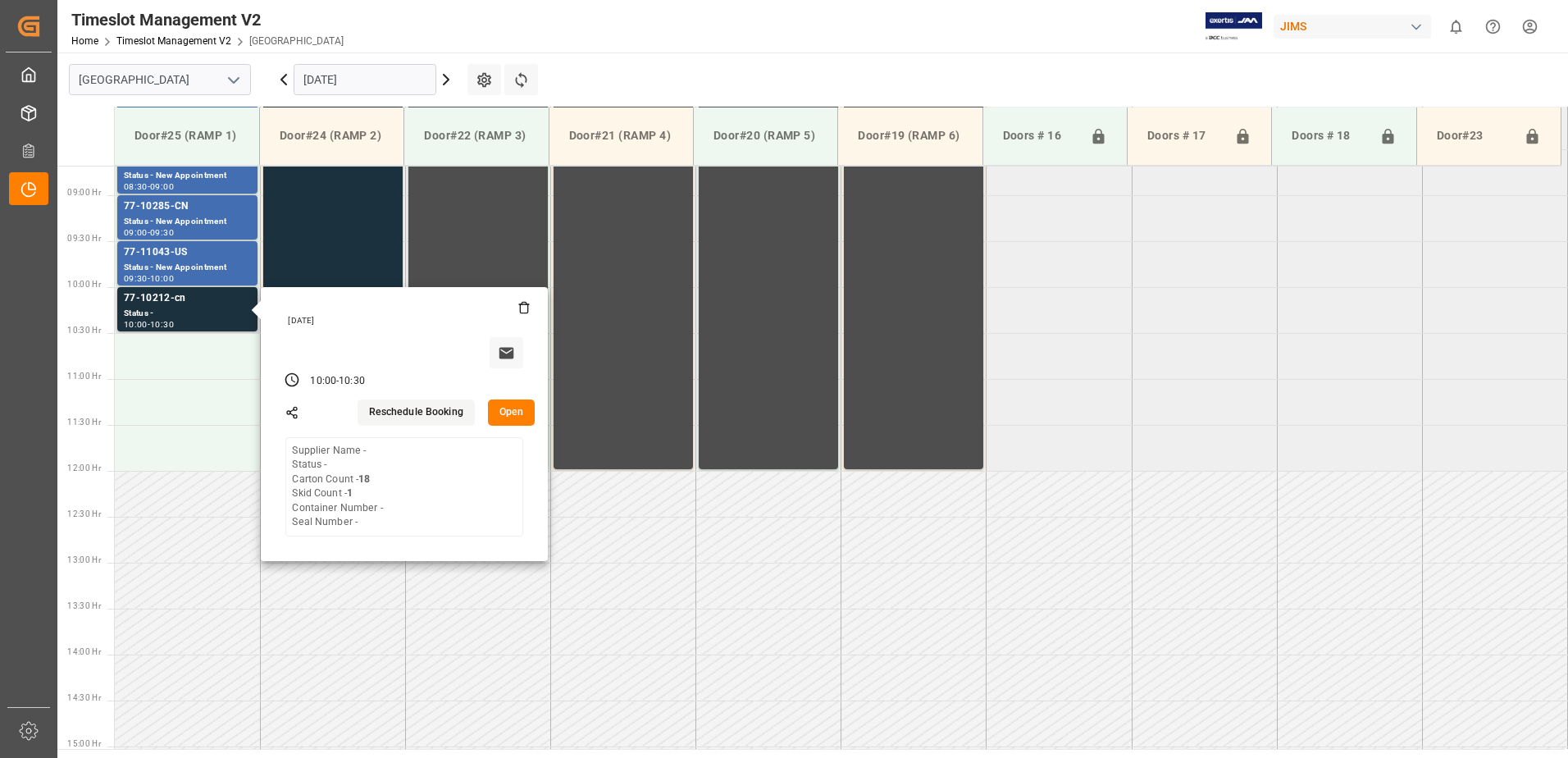
scroll to position [807, 0]
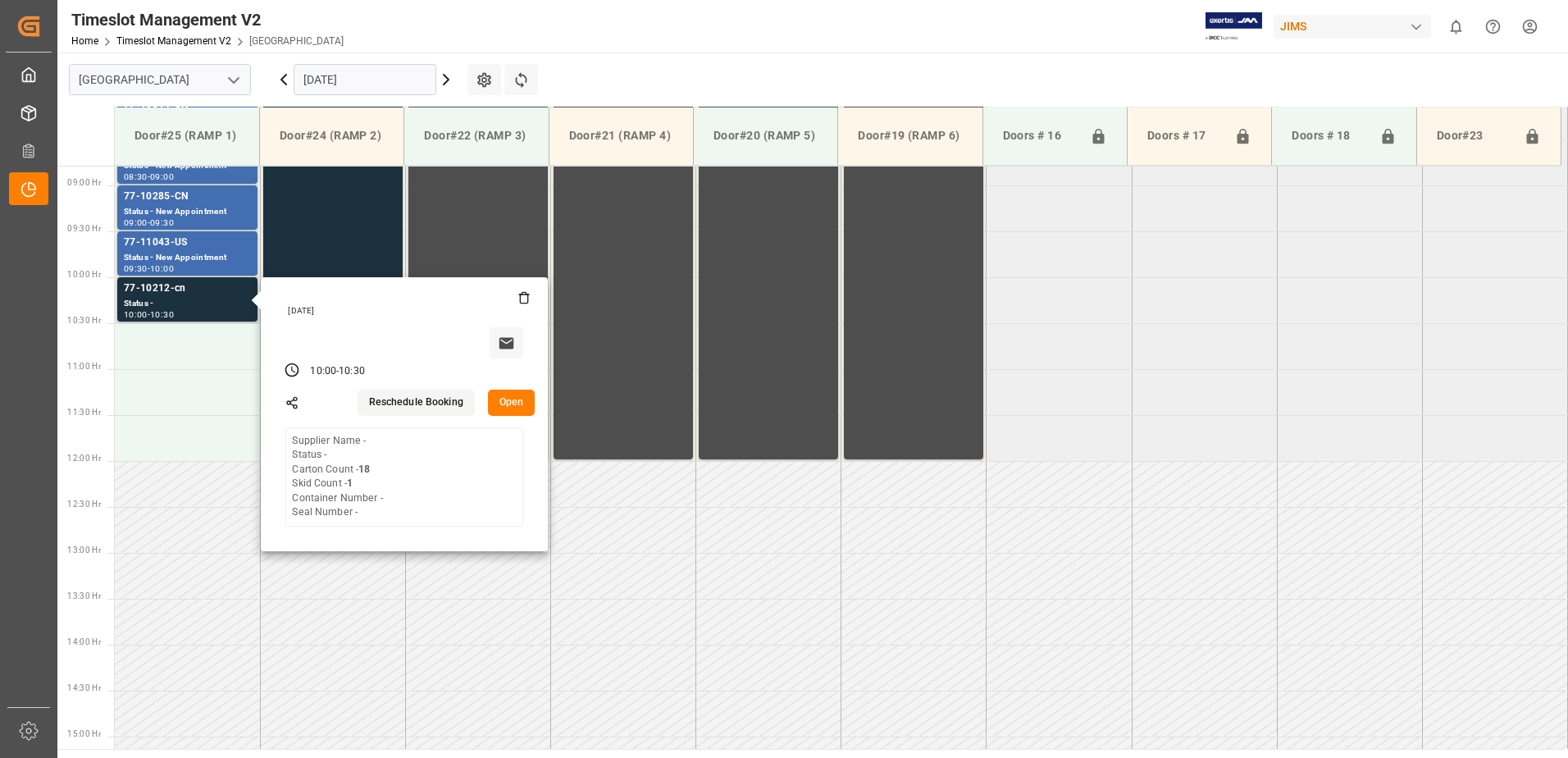
click at [516, 402] on button "Open" at bounding box center [511, 403] width 48 height 26
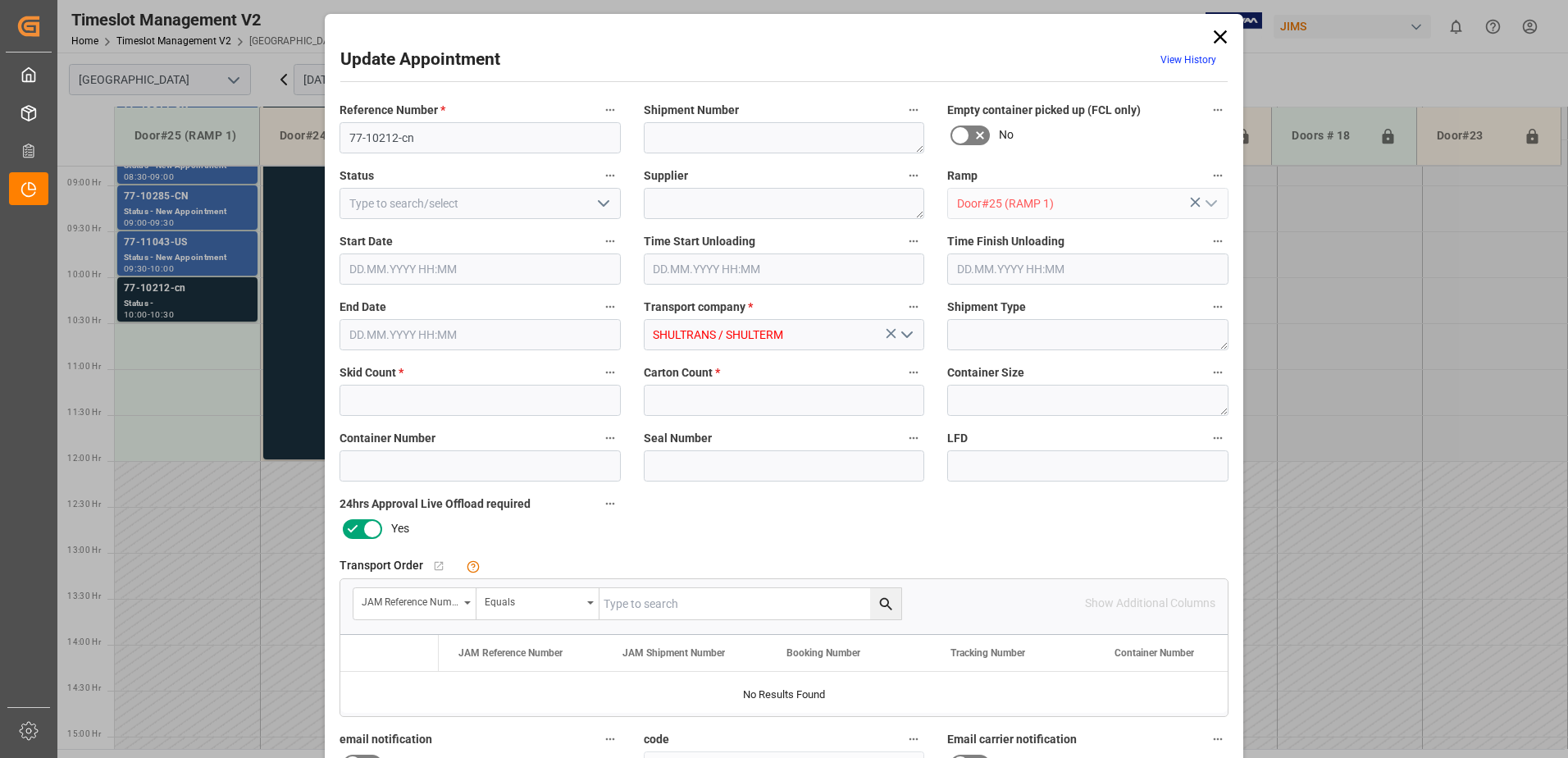
type input "1"
type input "18"
type input "[DATE] 10:00"
type input "[DATE] 10:30"
type input "19.09.2025 12:59"
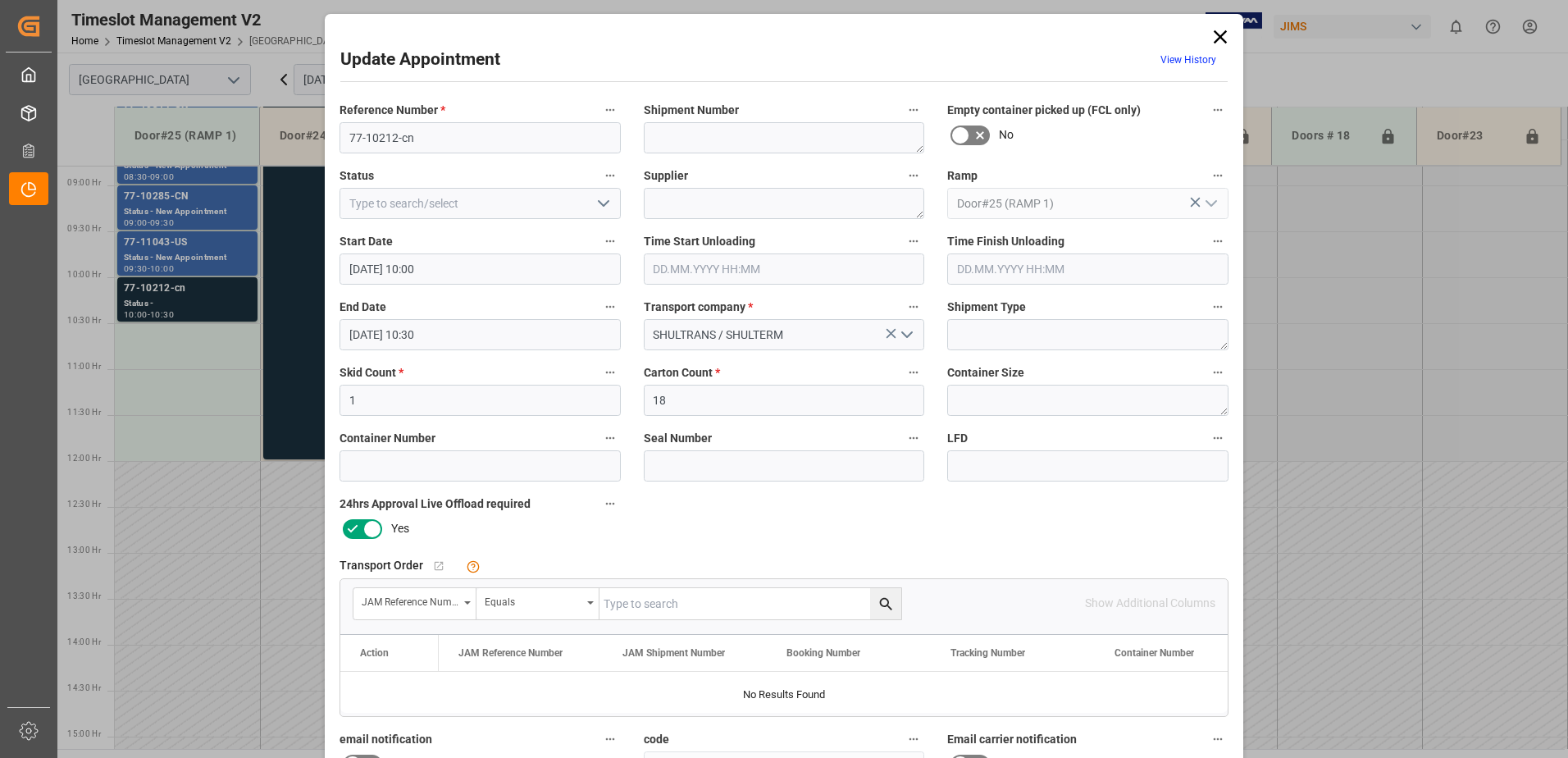
click at [692, 605] on input "text" at bounding box center [750, 604] width 302 height 31
type input "77-10212-cn"
click at [885, 602] on icon "search button" at bounding box center [885, 604] width 12 height 12
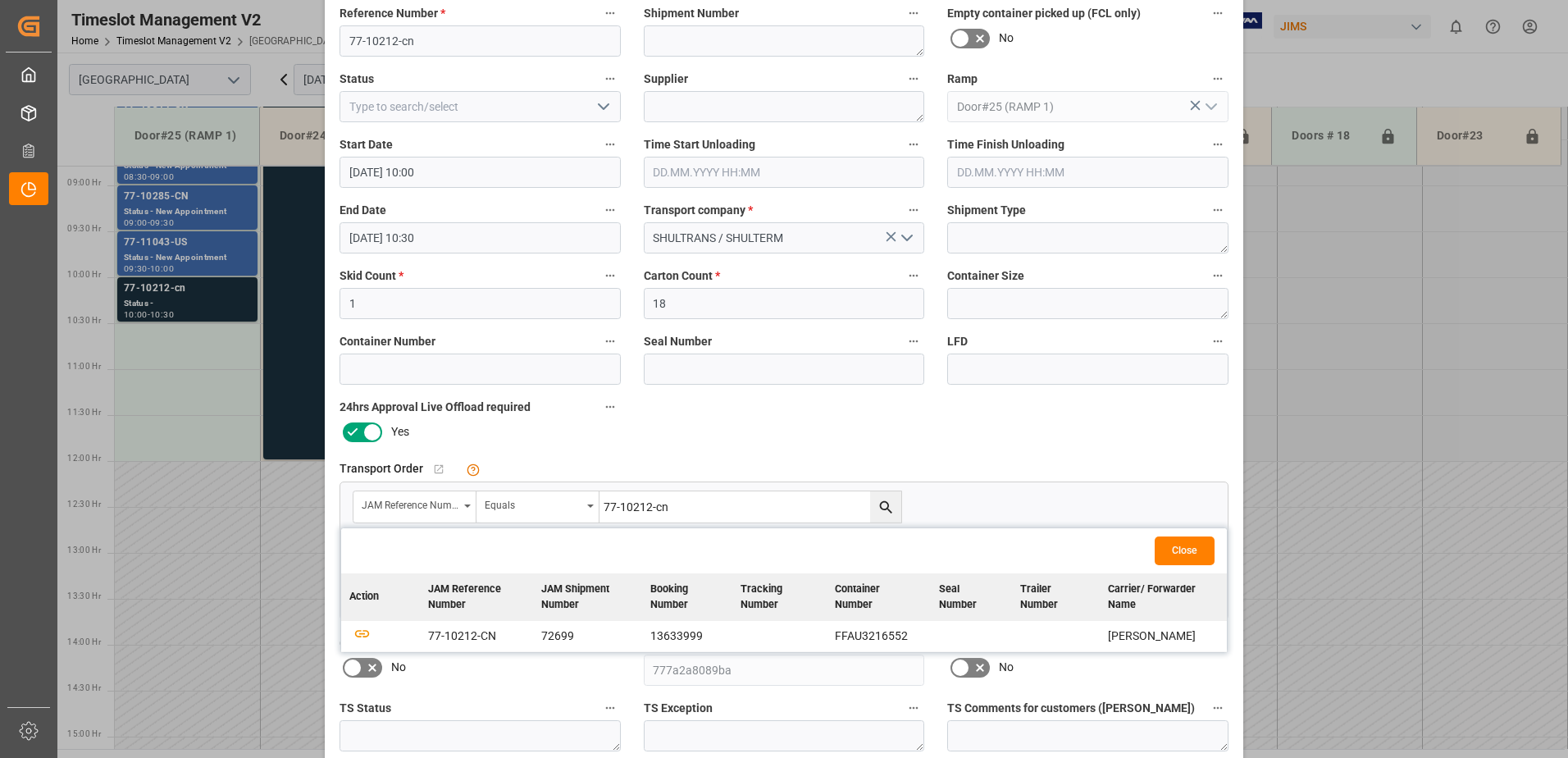
scroll to position [240, 0]
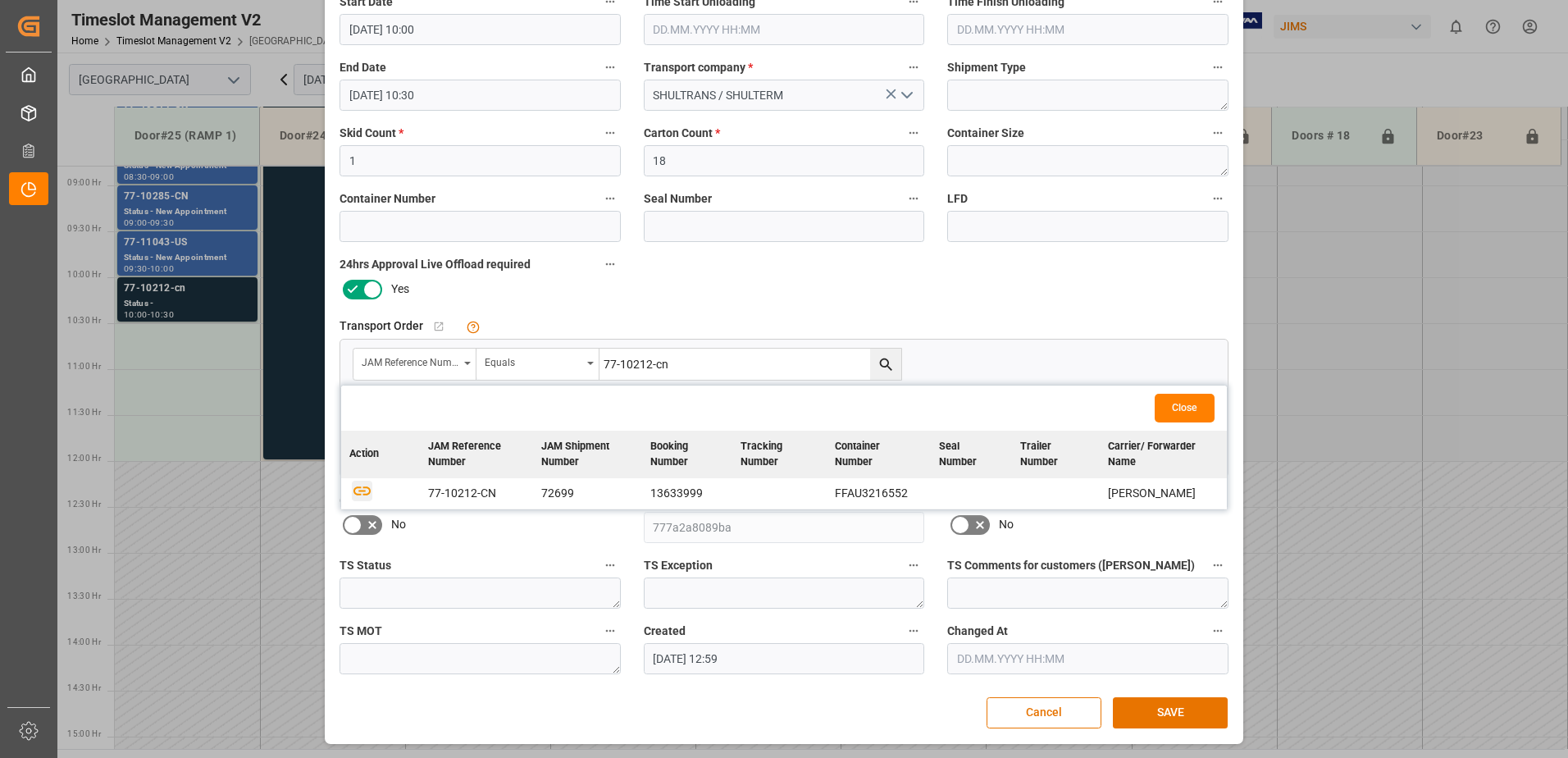
click at [362, 495] on icon "button" at bounding box center [362, 492] width 18 height 9
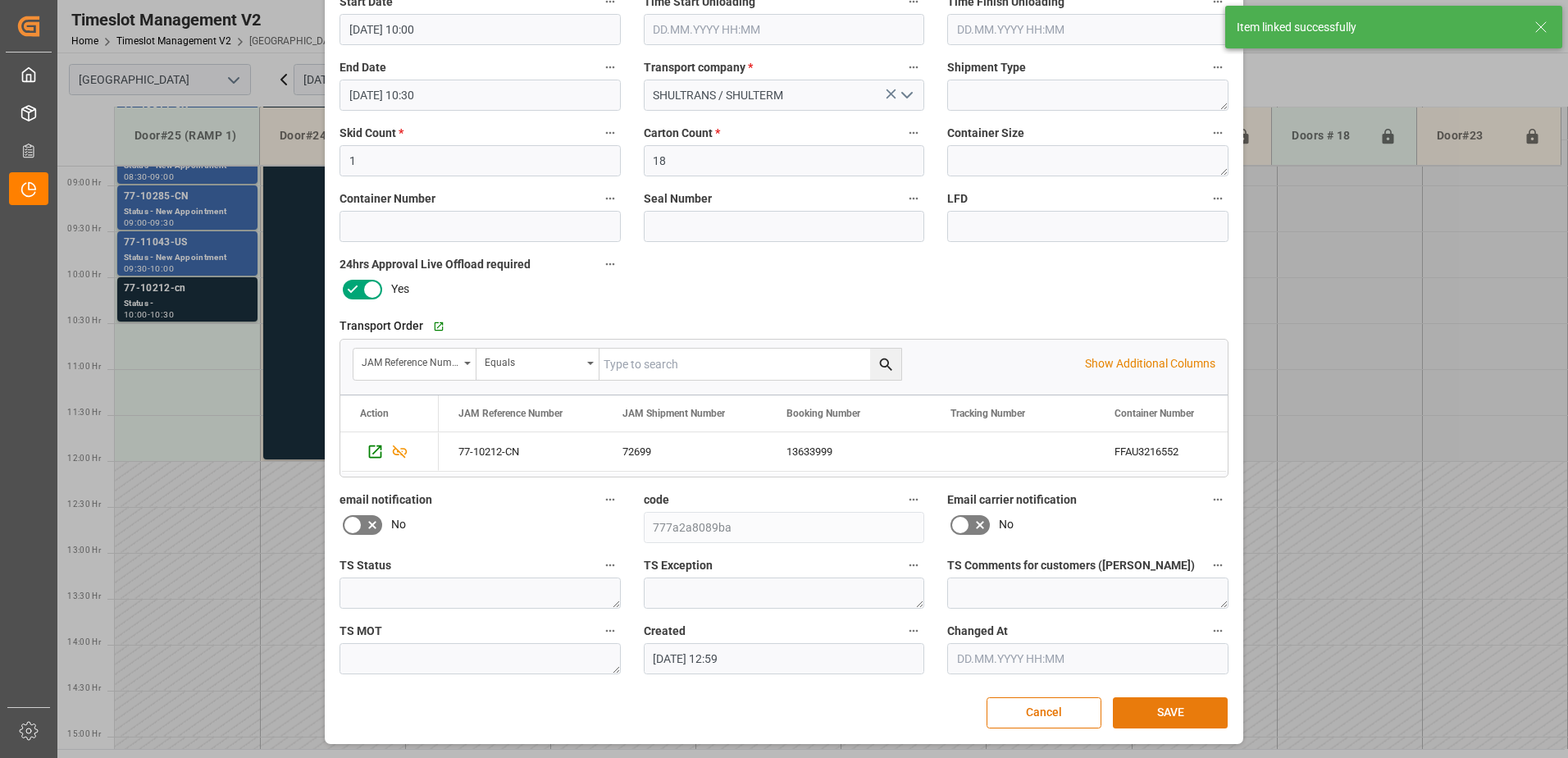
click at [1170, 713] on button "SAVE" at bounding box center [1170, 713] width 115 height 31
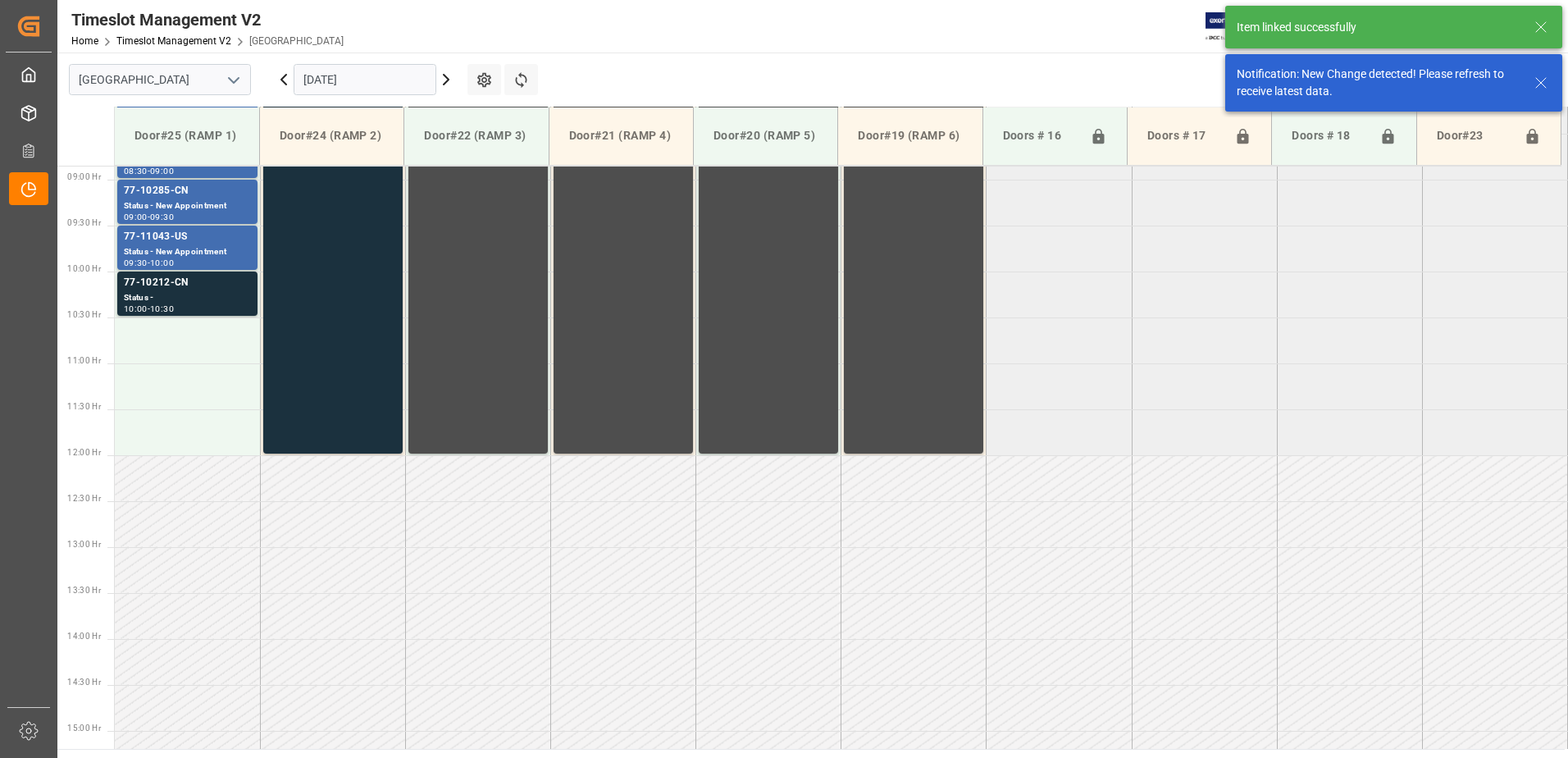
scroll to position [817, 0]
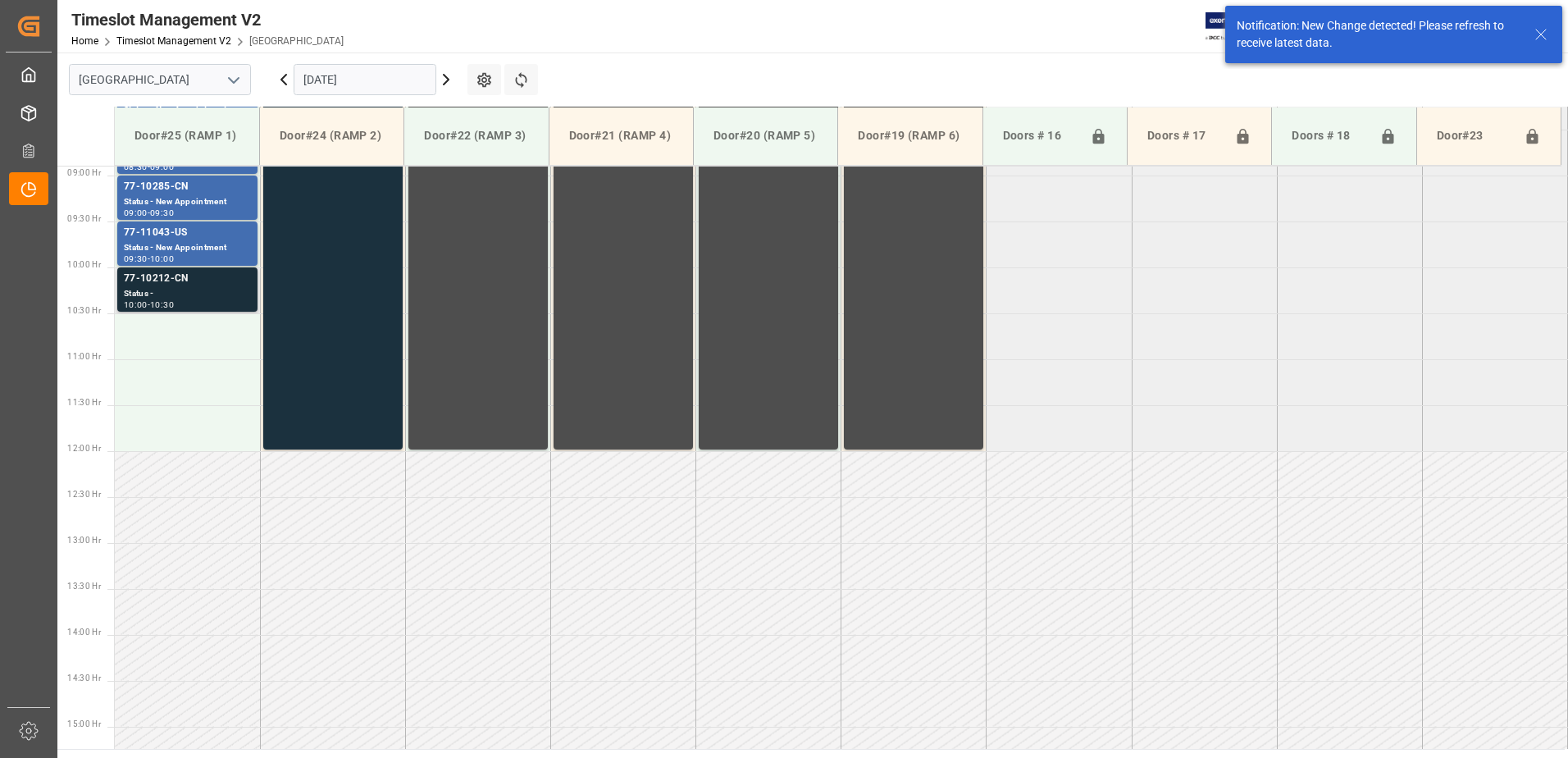
click at [192, 289] on div "Status -" at bounding box center [187, 295] width 127 height 14
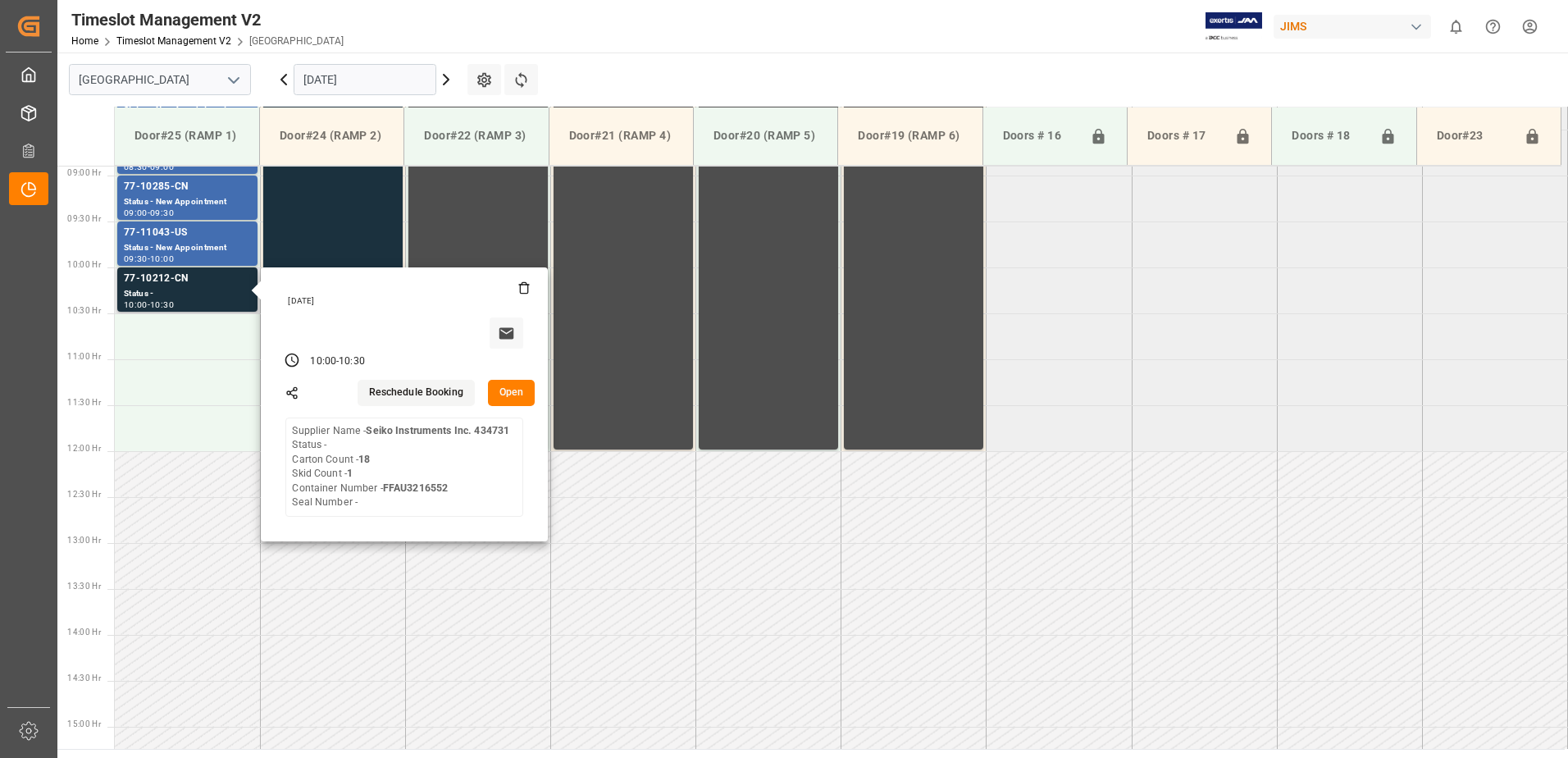
click at [511, 391] on button "Open" at bounding box center [511, 394] width 48 height 26
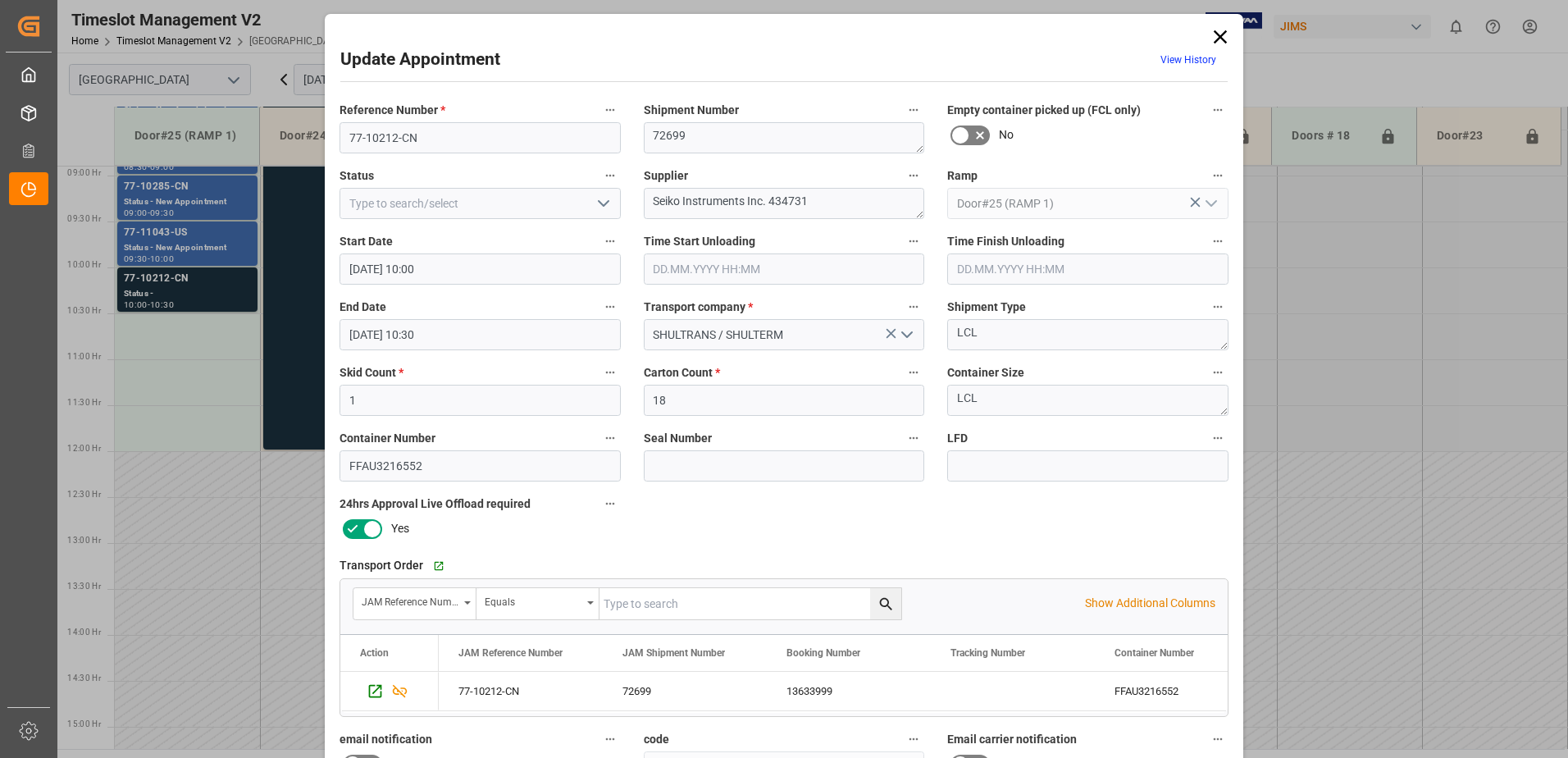
click at [603, 203] on icon "open menu" at bounding box center [603, 204] width 19 height 19
click at [440, 350] on div "New Appointment" at bounding box center [480, 351] width 280 height 37
type input "New Appointment"
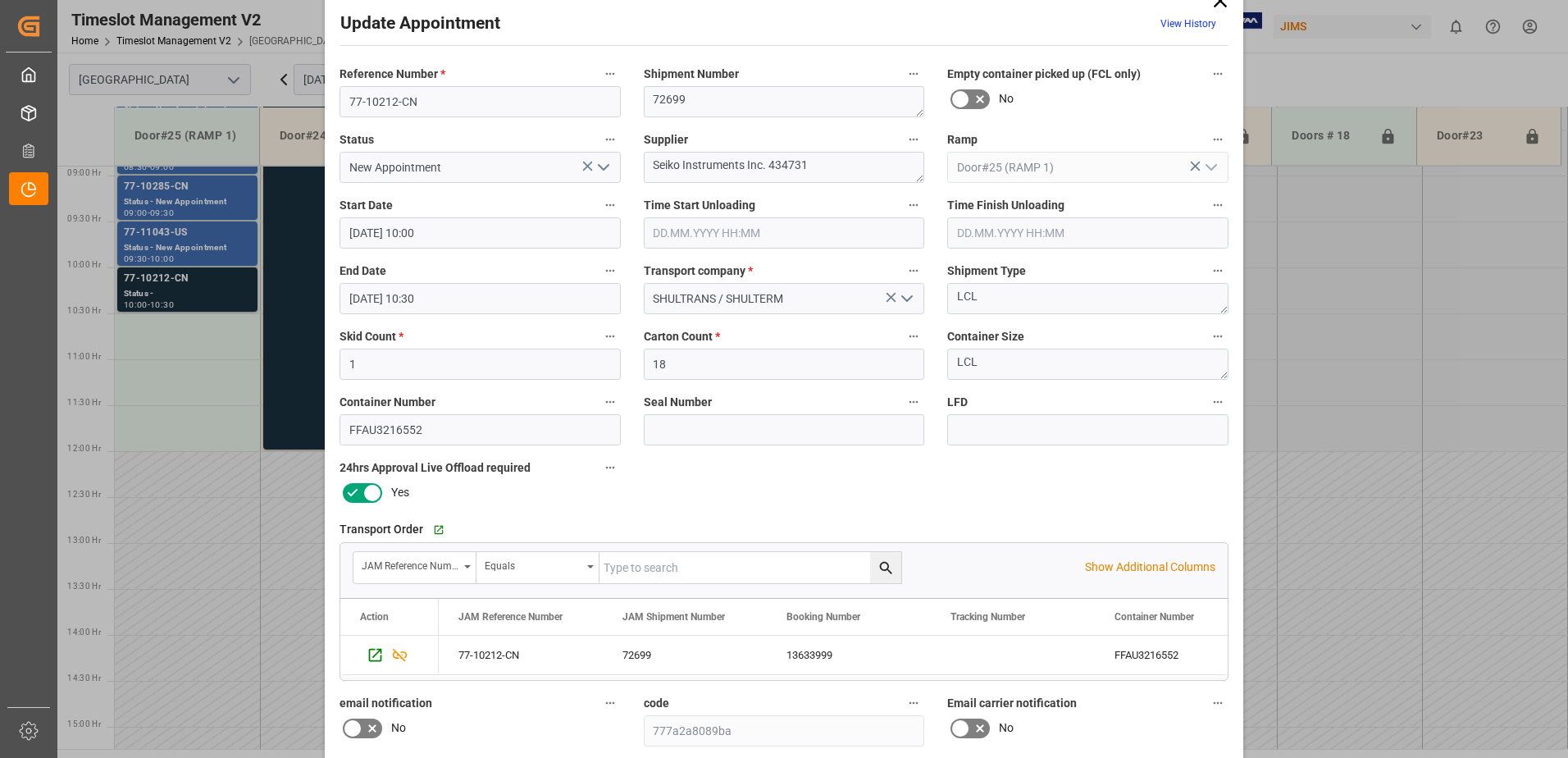
scroll to position [0, 0]
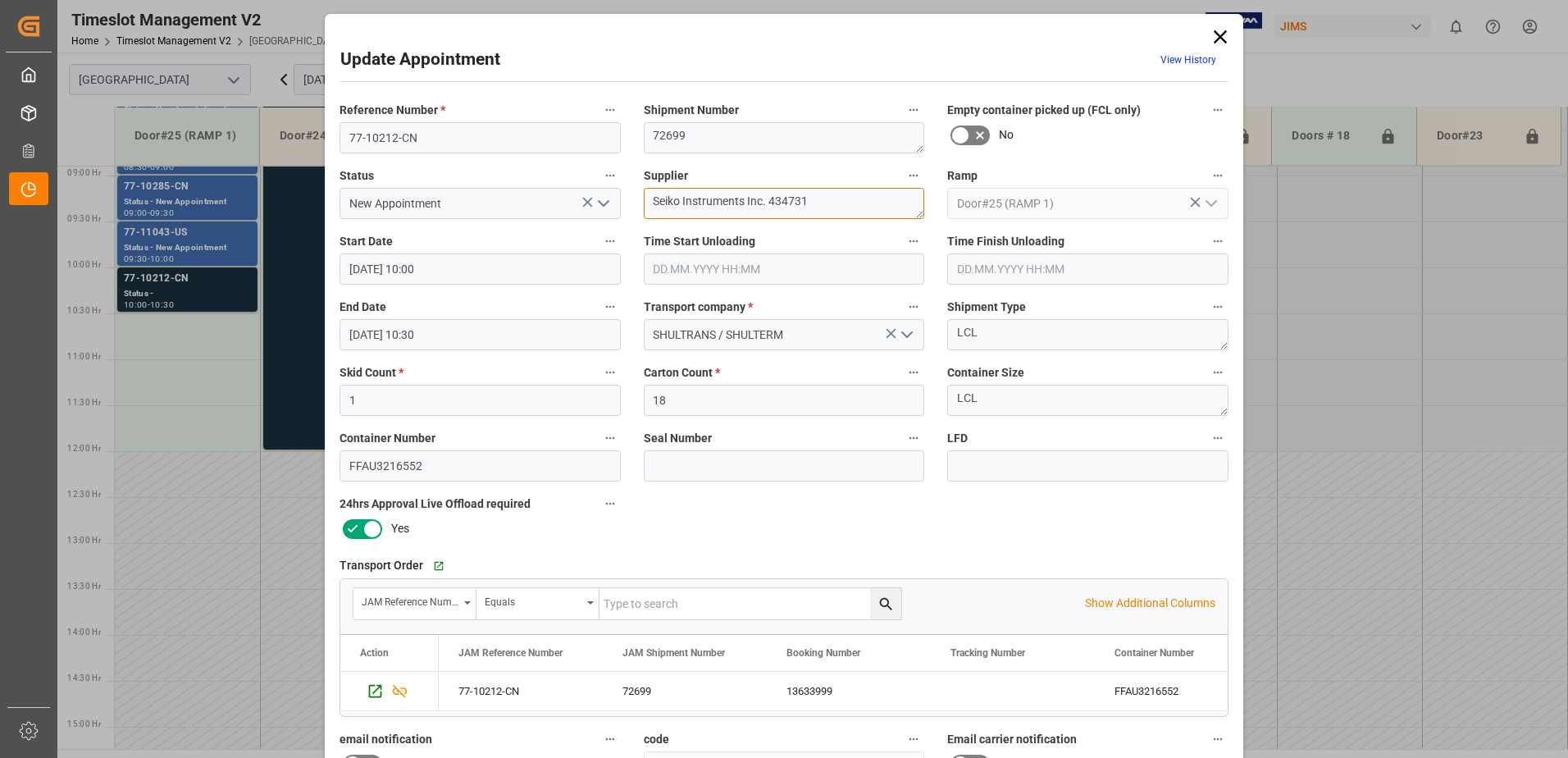
drag, startPoint x: 818, startPoint y: 201, endPoint x: 746, endPoint y: 199, distance: 72.0
click at [746, 199] on textarea "Seiko Instruments Inc. 434731" at bounding box center [784, 203] width 281 height 31
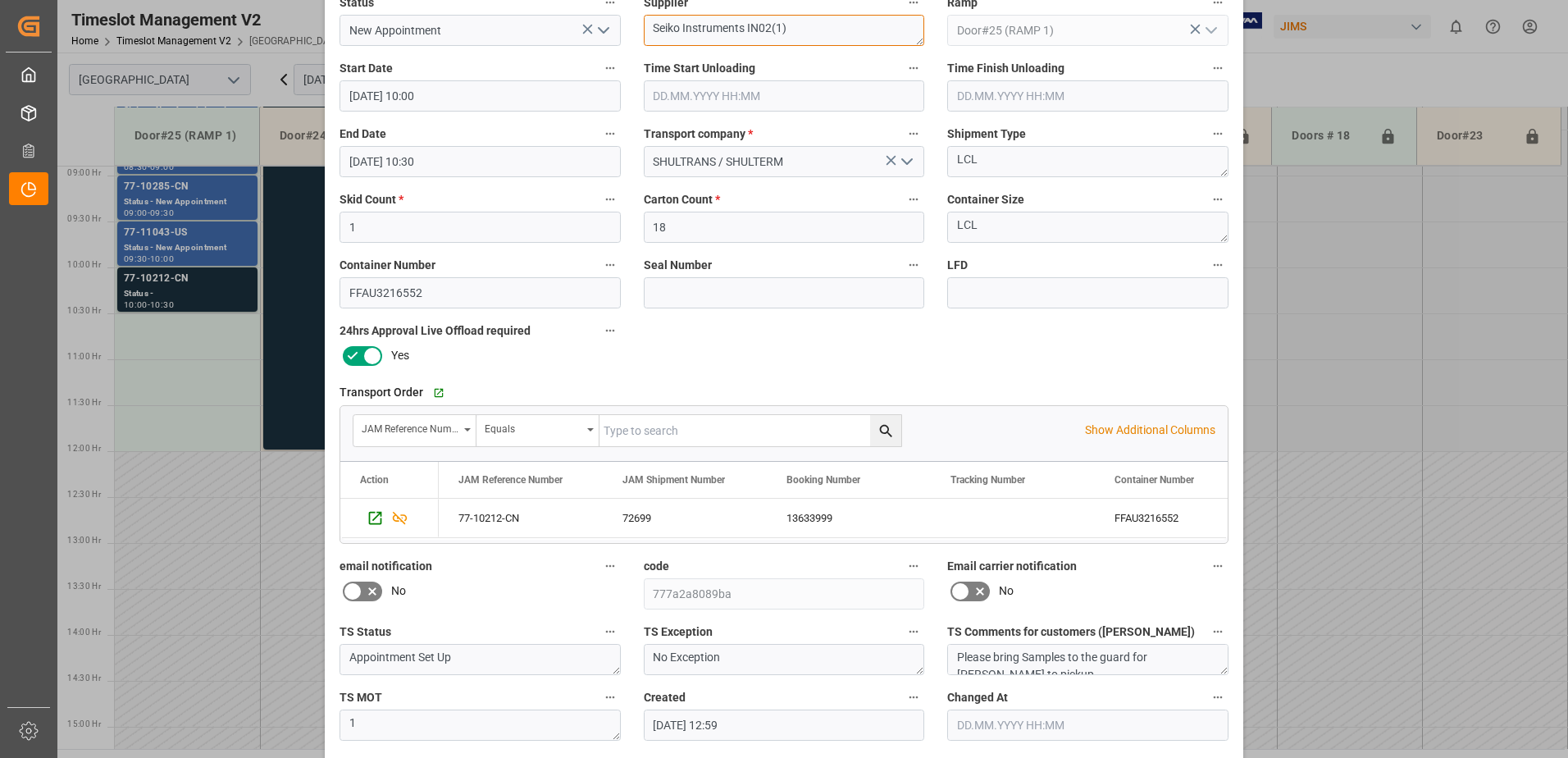
scroll to position [240, 0]
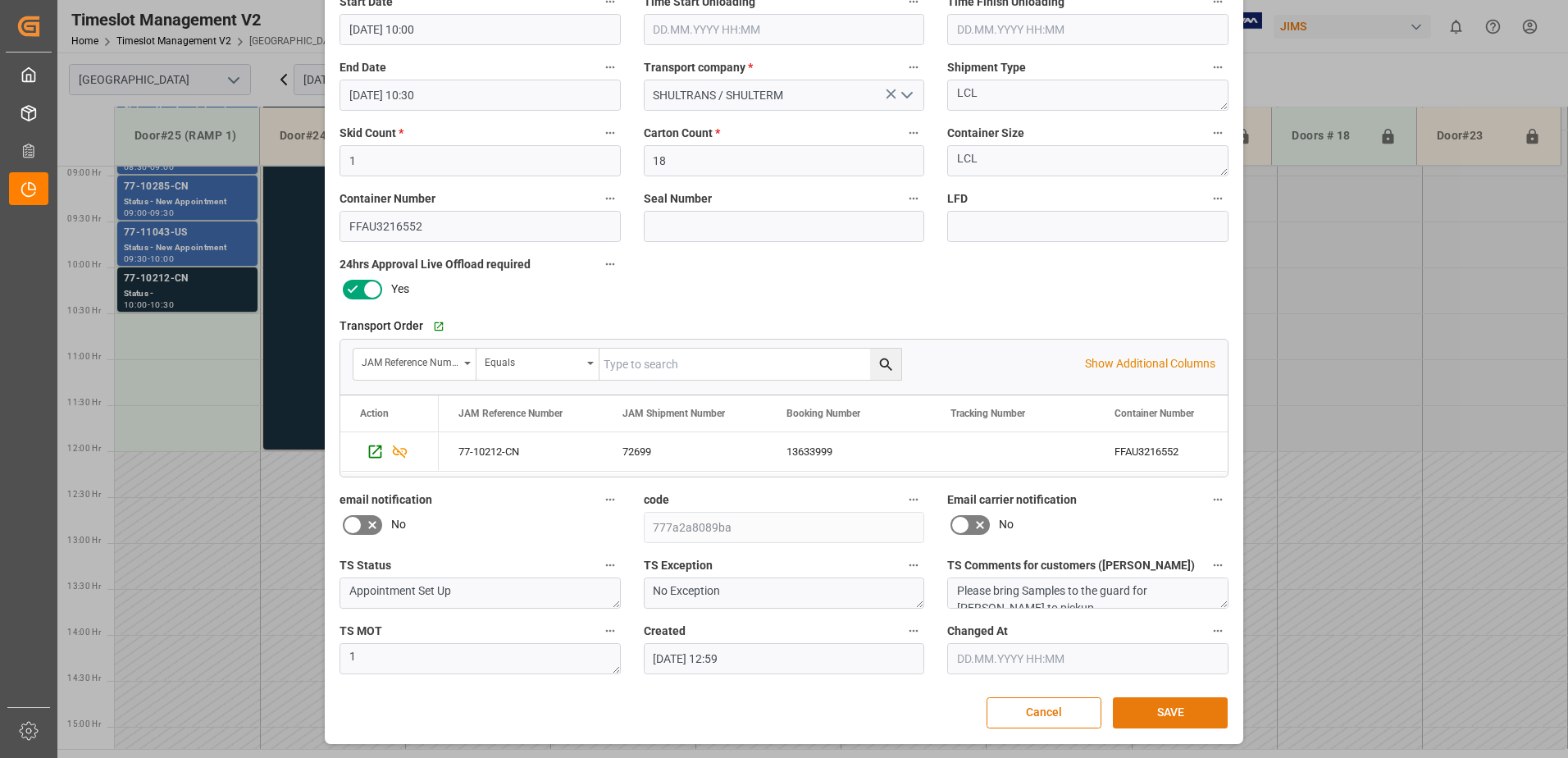
type textarea "Seiko Instruments IN02(1)"
click at [1171, 717] on button "SAVE" at bounding box center [1170, 713] width 115 height 31
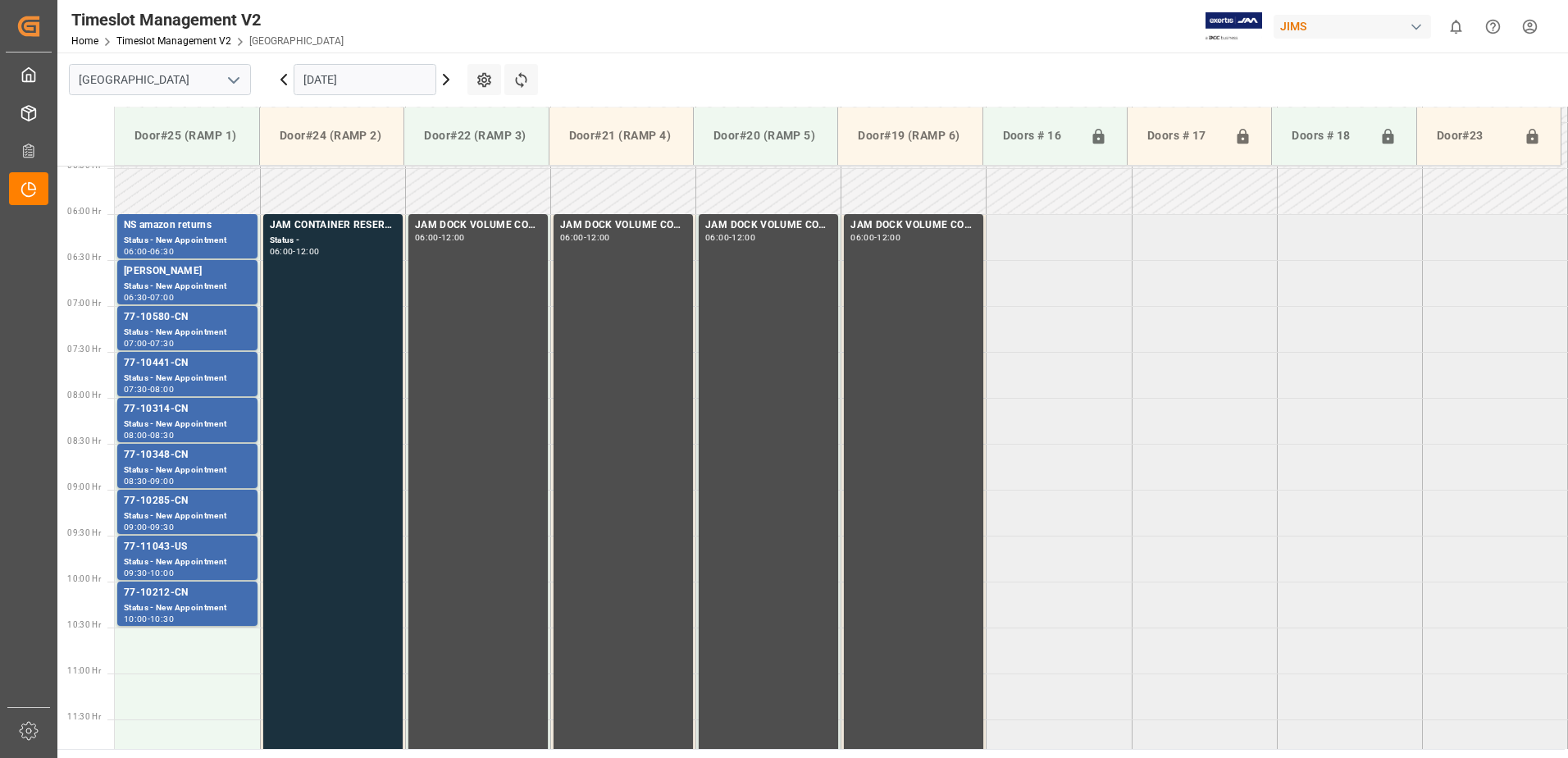
scroll to position [489, 0]
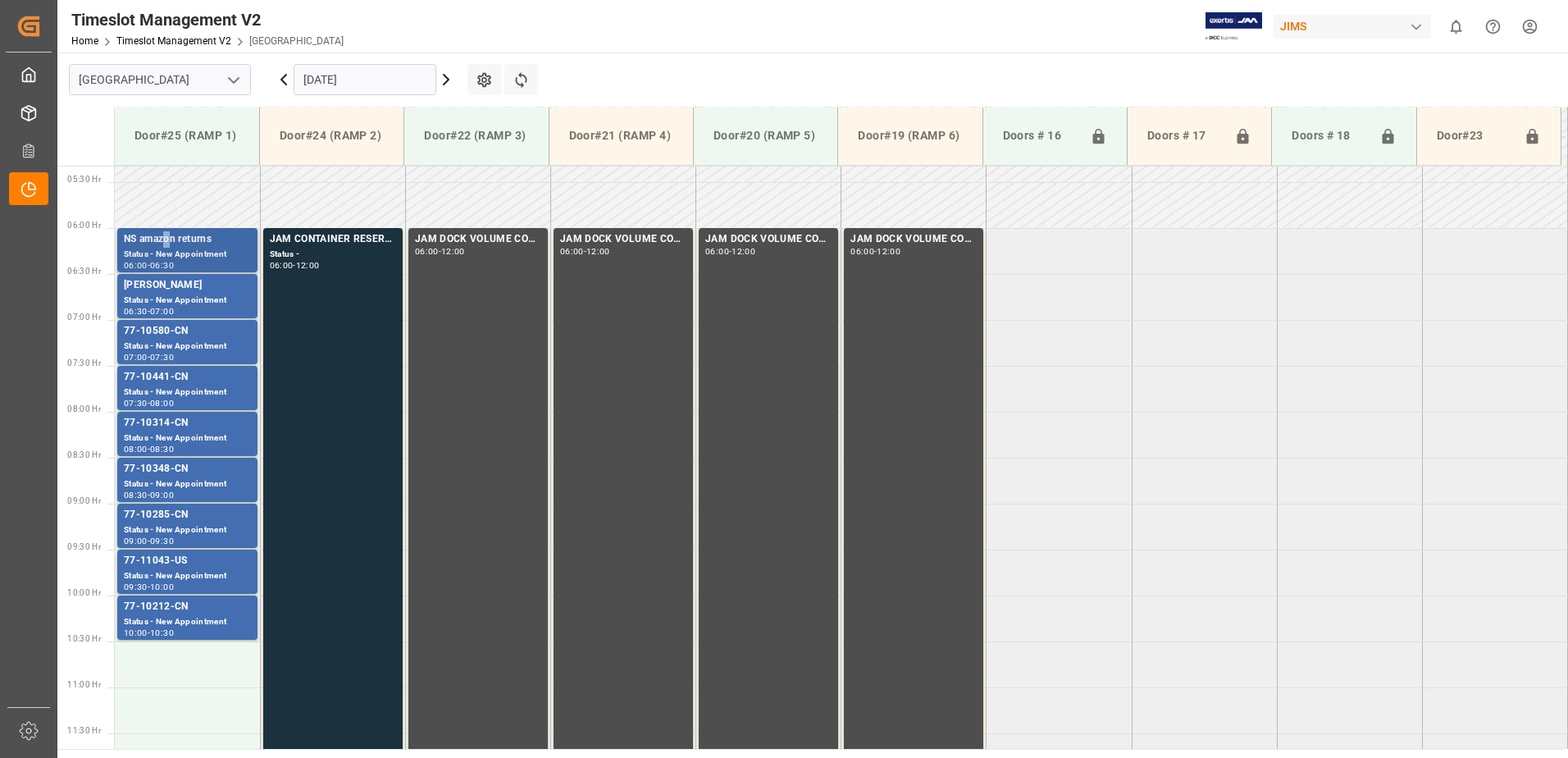
click at [169, 247] on div "NS amazon returns" at bounding box center [187, 239] width 127 height 17
click at [183, 289] on div "[PERSON_NAME]" at bounding box center [187, 285] width 127 height 17
click at [204, 341] on div "Status - New Appointment" at bounding box center [187, 347] width 127 height 14
click at [200, 379] on div "77-10441-CN" at bounding box center [187, 378] width 127 height 17
click at [215, 434] on div "Status - New Appointment" at bounding box center [187, 439] width 127 height 14
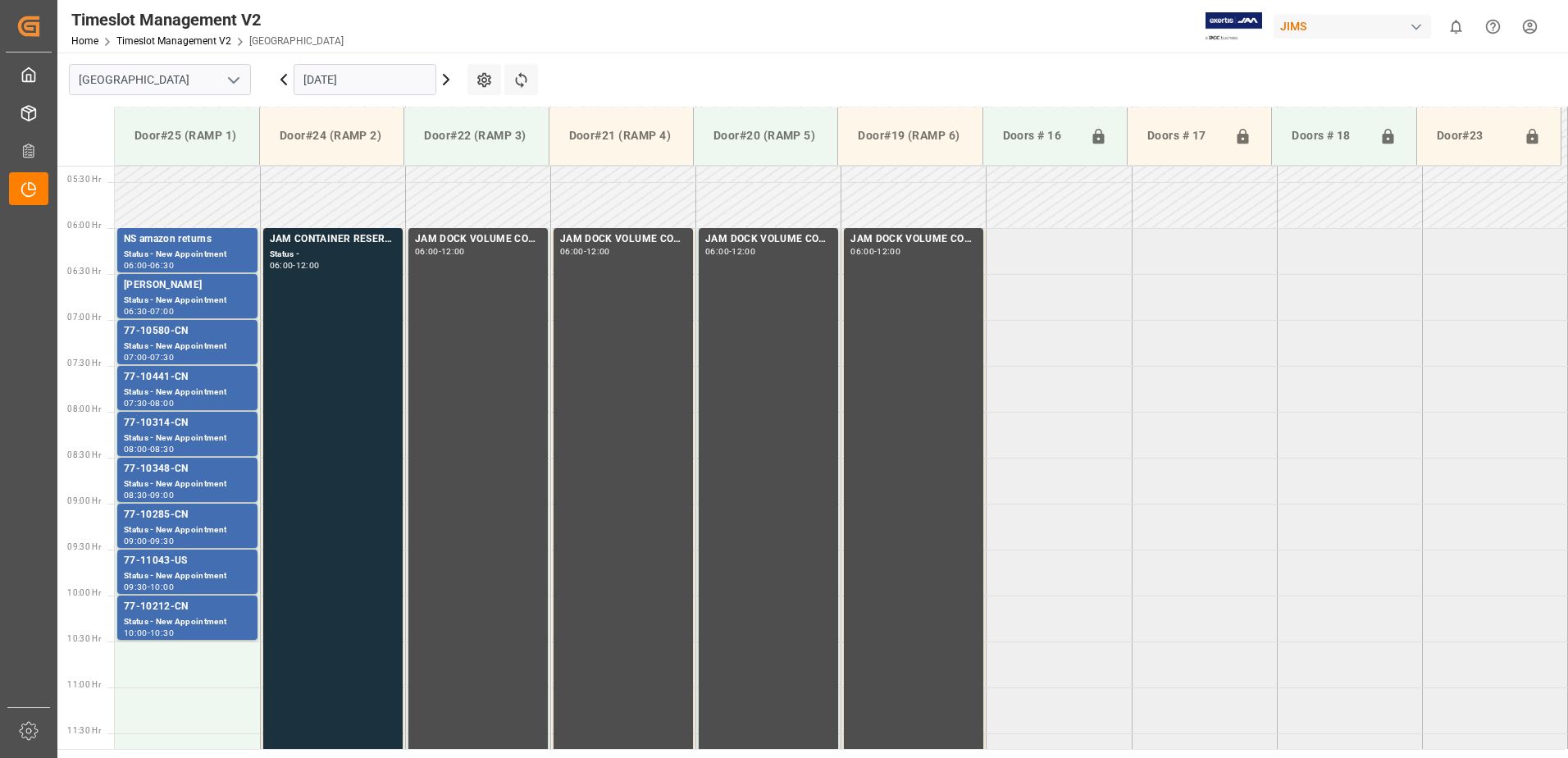
click at [205, 477] on div "77-10348-CN" at bounding box center [187, 469] width 127 height 17
click at [196, 519] on div "77-10285-CN" at bounding box center [187, 515] width 127 height 17
click at [201, 558] on div "77-11043-US" at bounding box center [187, 561] width 127 height 17
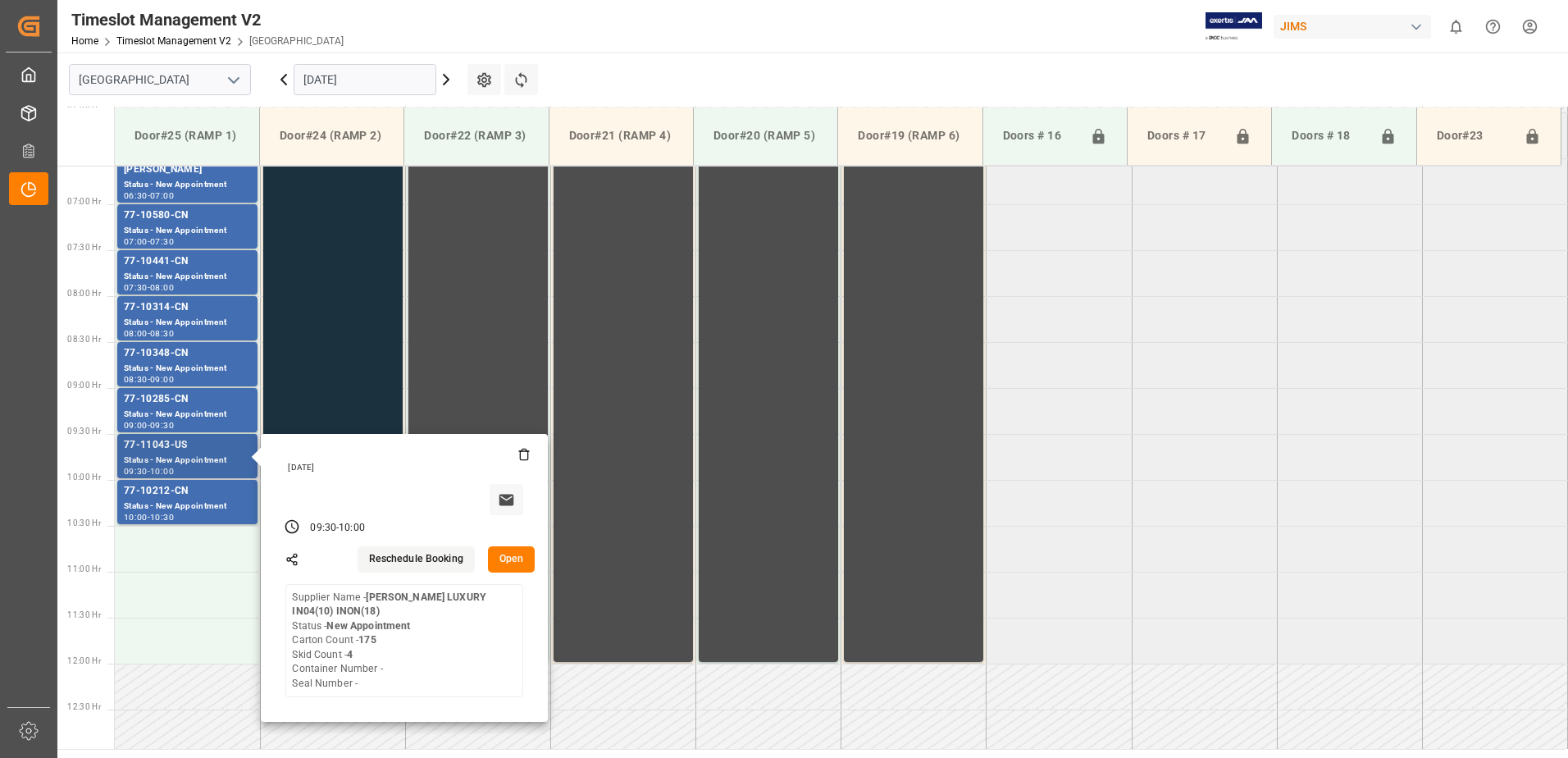
scroll to position [653, 0]
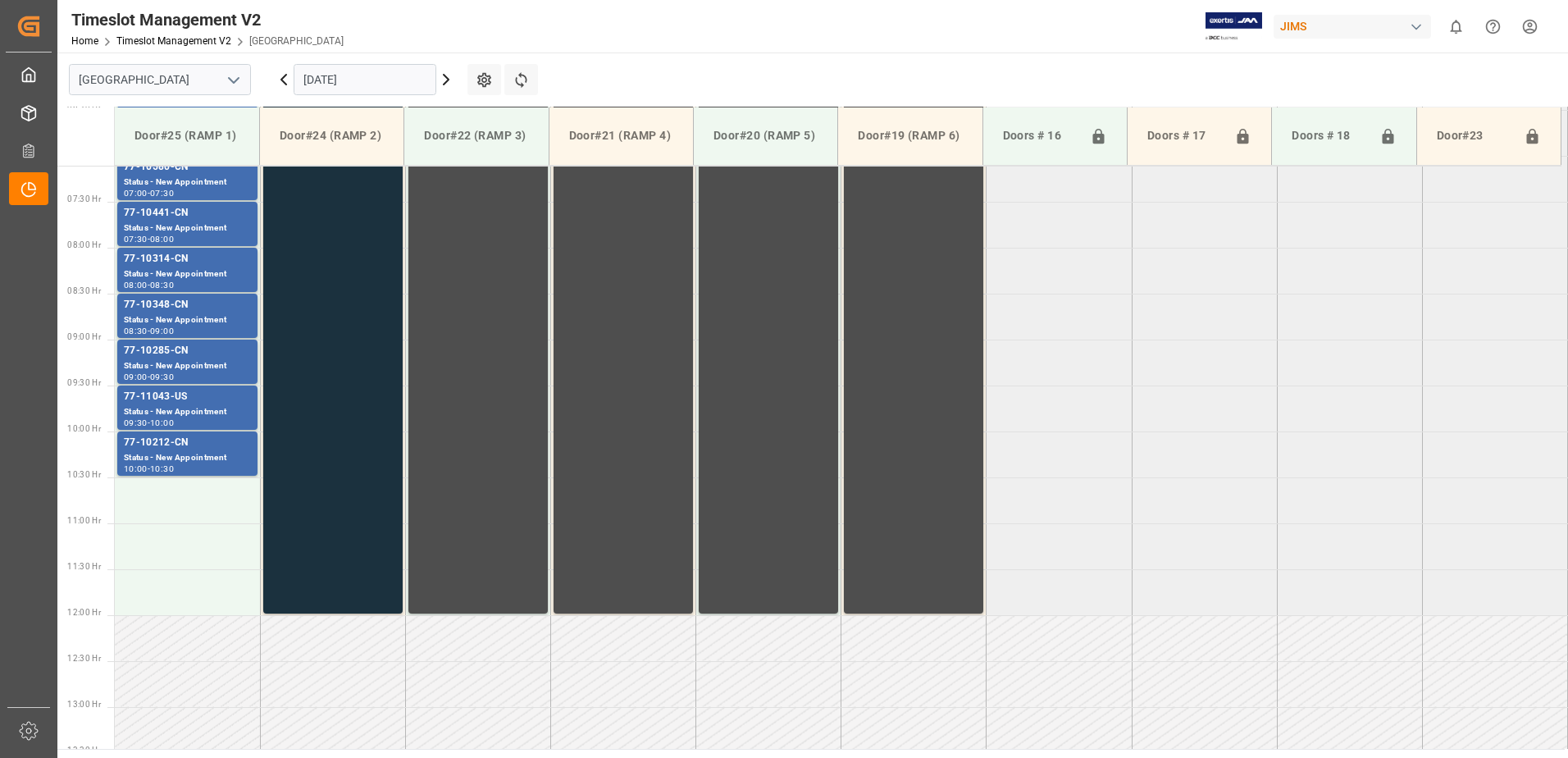
click at [206, 451] on div "77-10212-CN" at bounding box center [187, 443] width 127 height 17
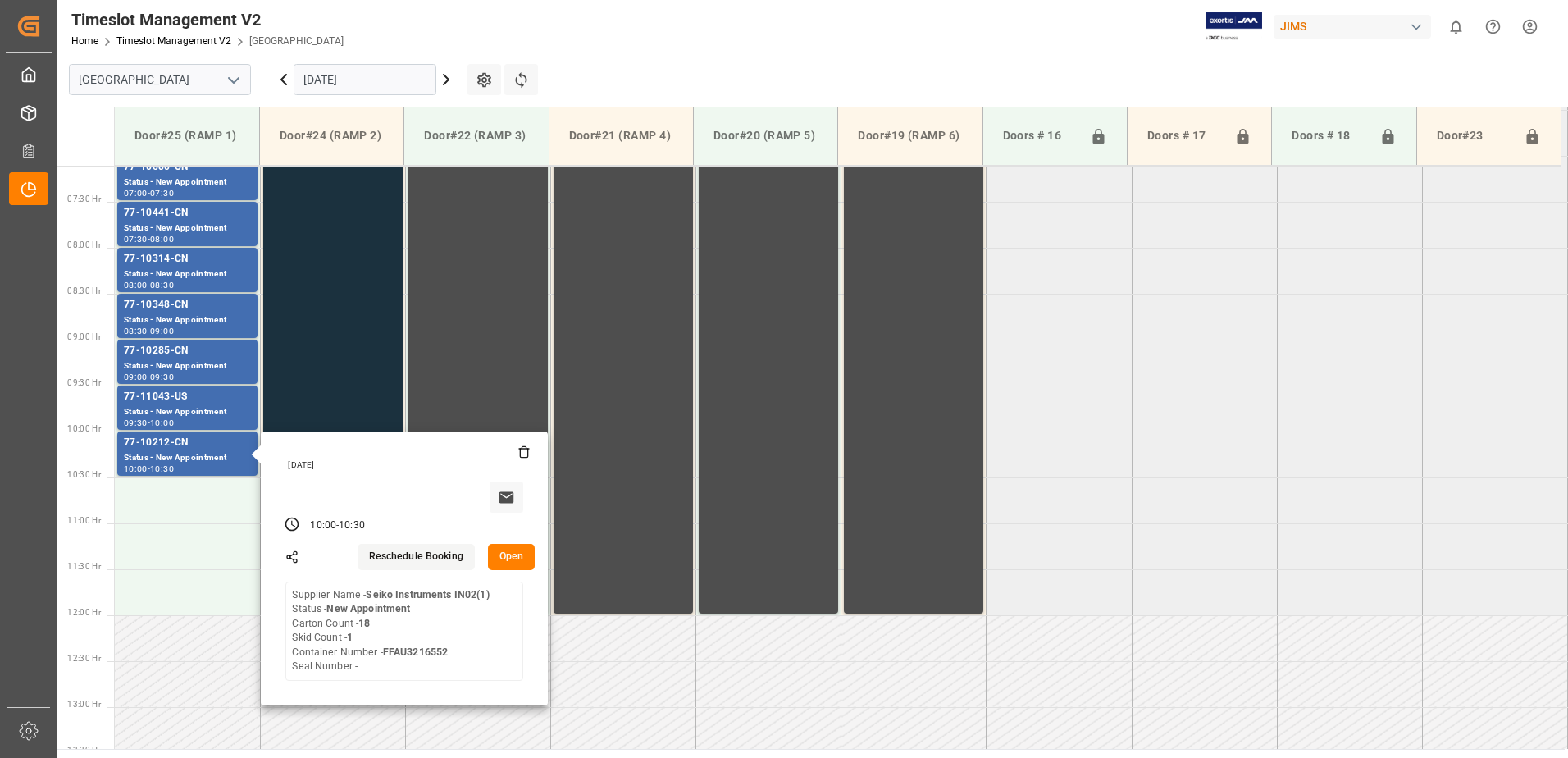
click at [1036, 583] on tabel "NS amazon returns Status - New Appointment 06:00 - 06:30 JAM CONTAINER RESERVED…" at bounding box center [841, 616] width 1453 height 2207
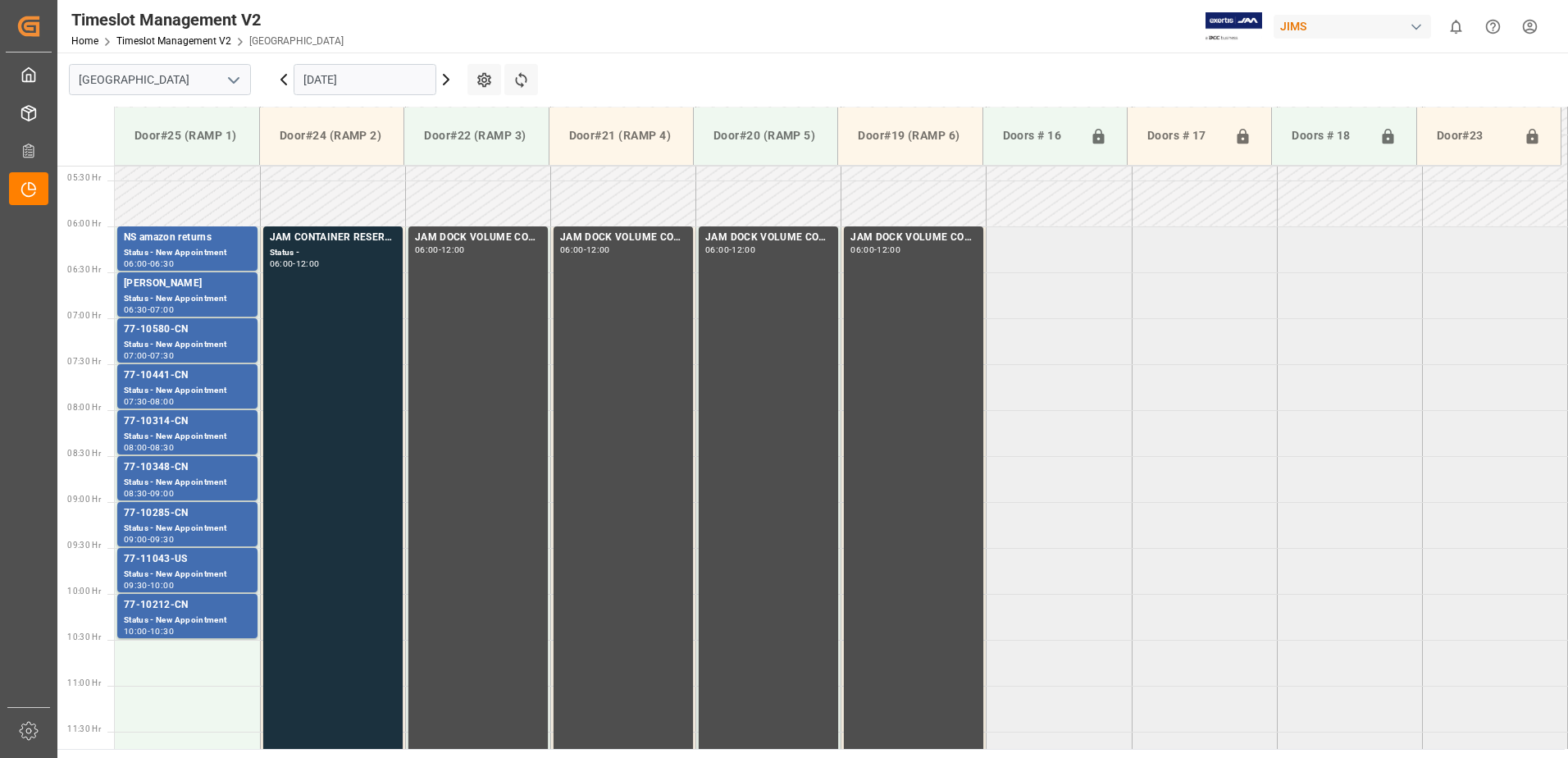
scroll to position [489, 0]
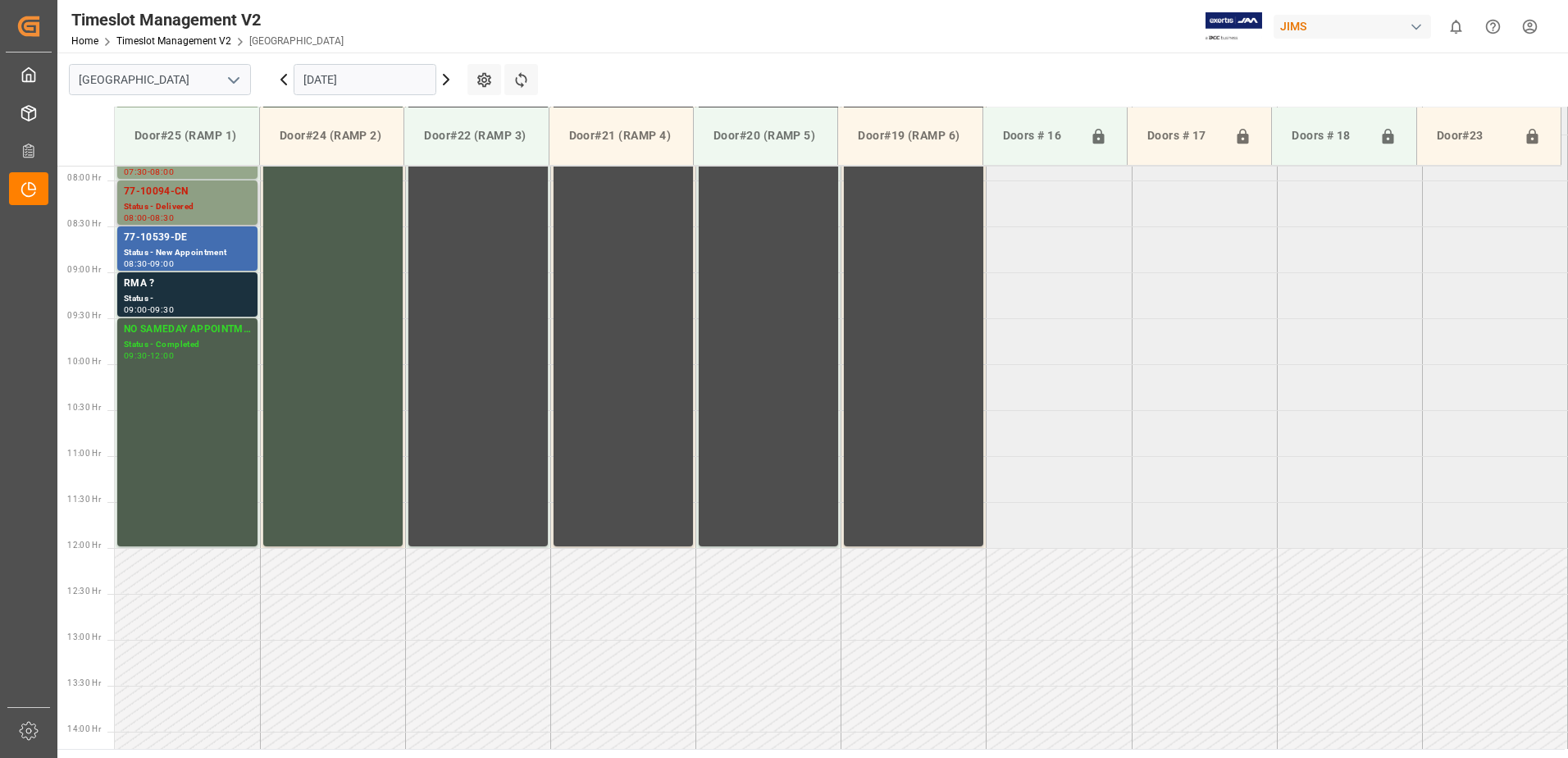
scroll to position [725, 0]
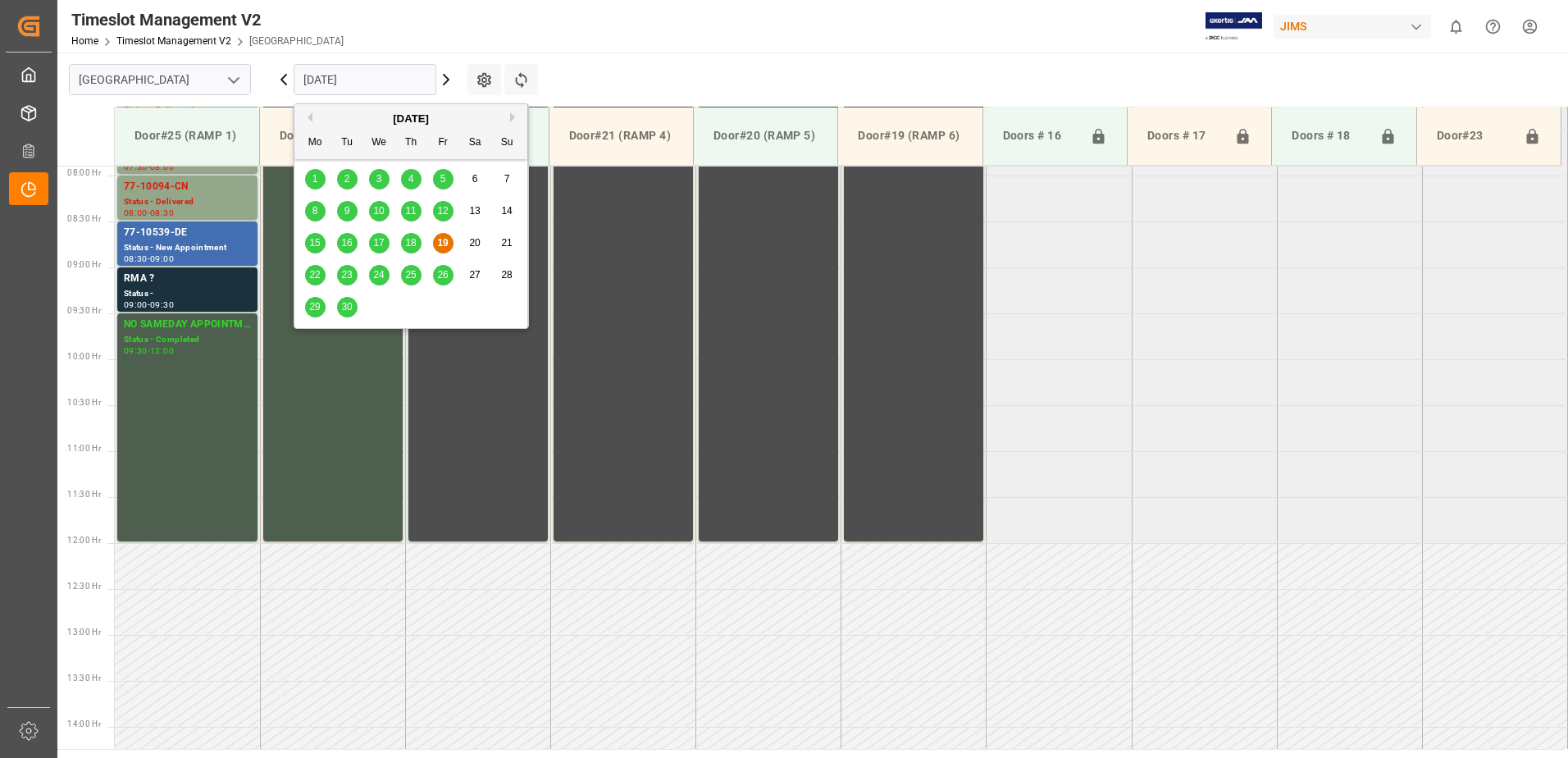
click at [390, 70] on input "[DATE]" at bounding box center [365, 79] width 143 height 31
click at [315, 274] on span "22" at bounding box center [315, 274] width 11 height 11
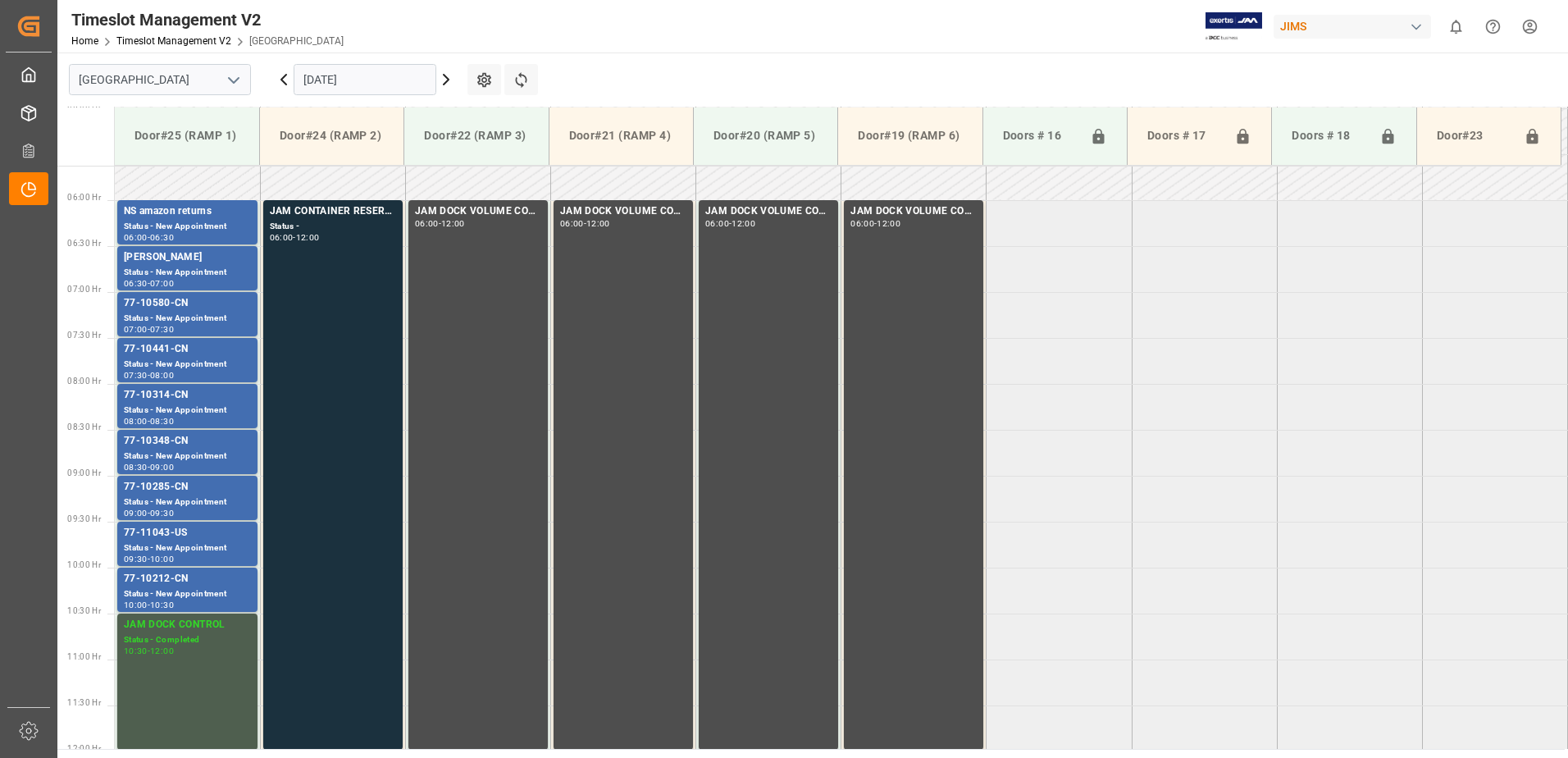
scroll to position [397, 0]
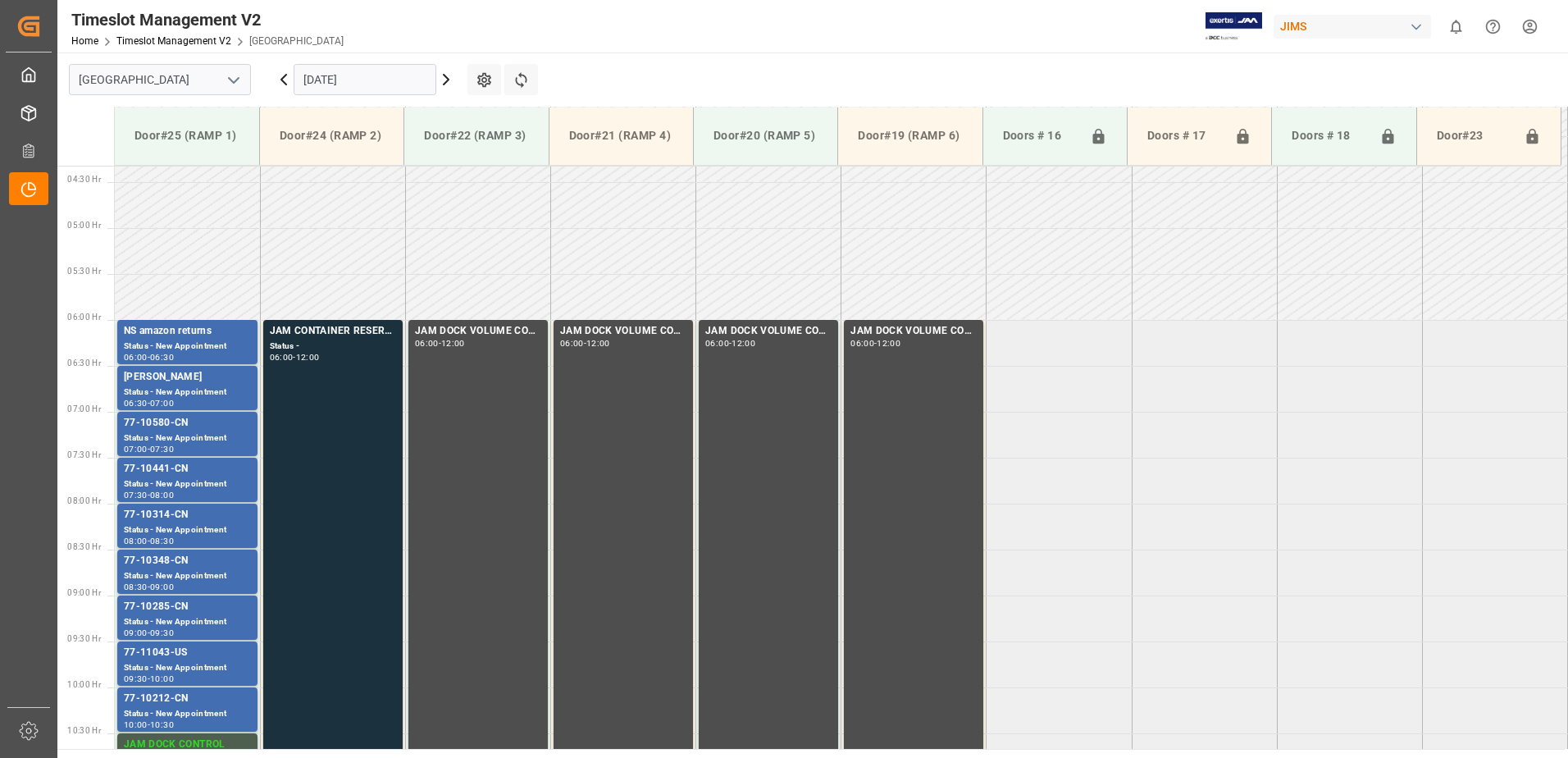
click at [449, 79] on icon at bounding box center [446, 79] width 5 height 10
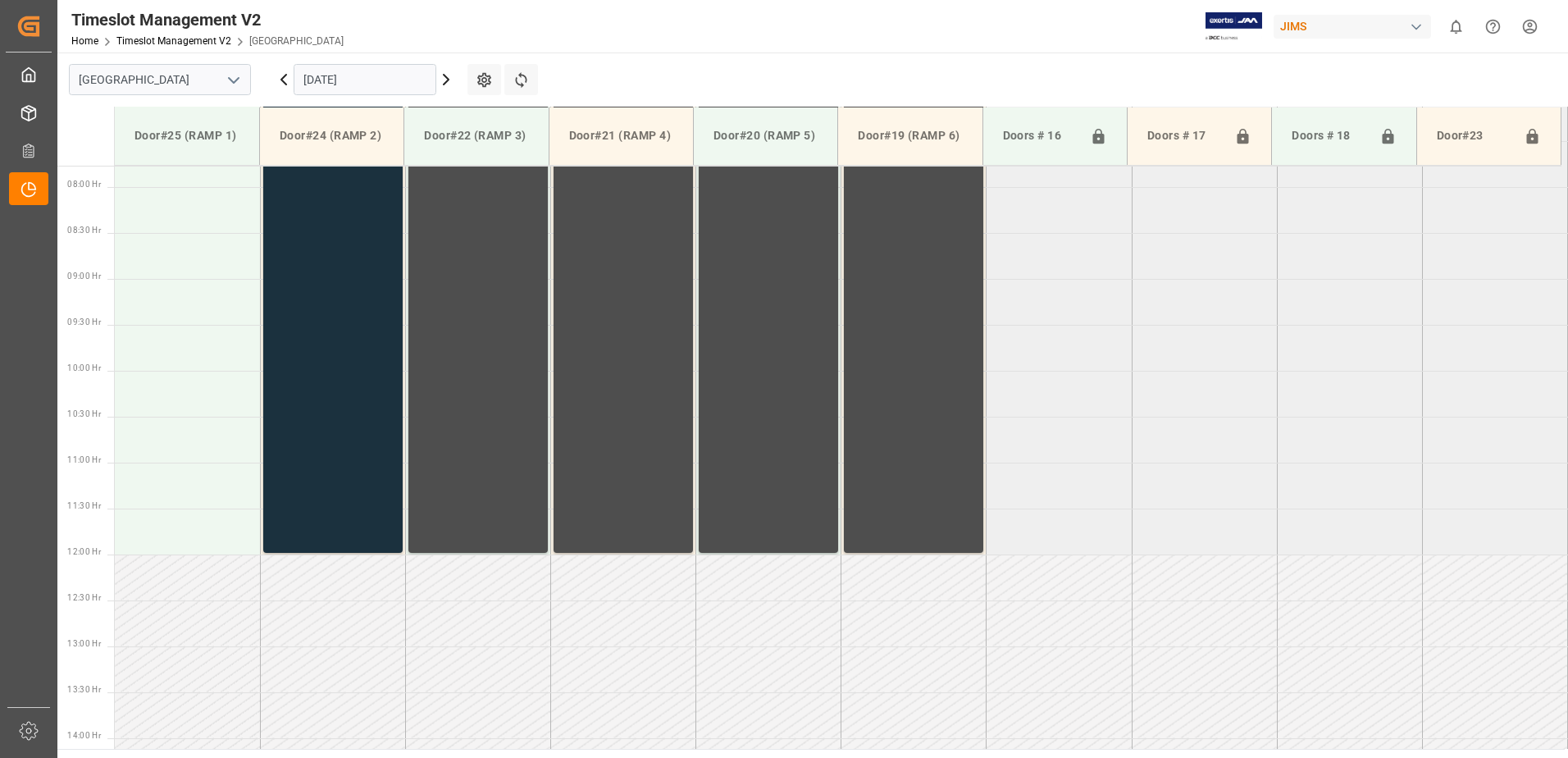
scroll to position [725, 0]
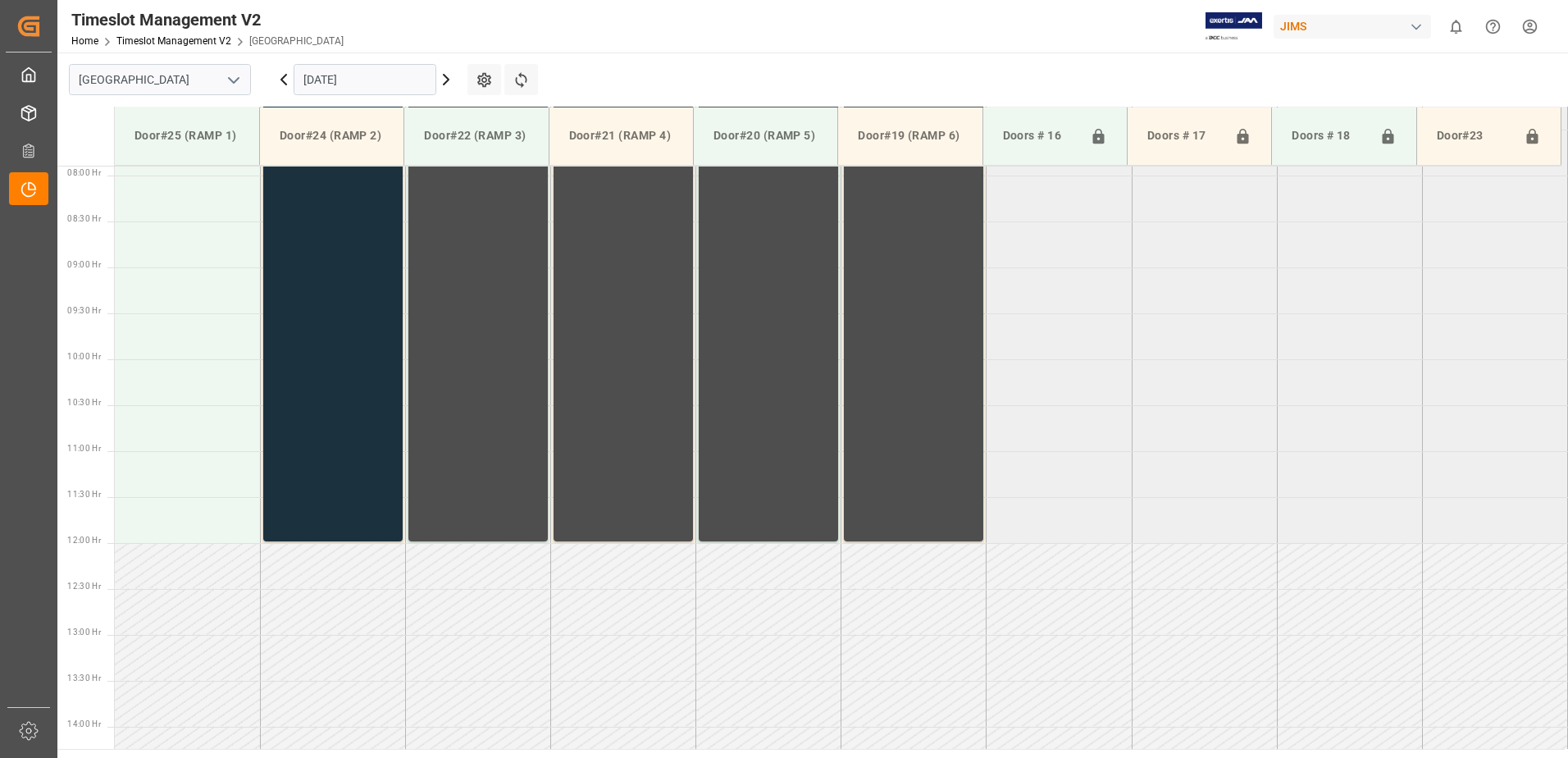
click at [446, 77] on icon at bounding box center [446, 79] width 5 height 10
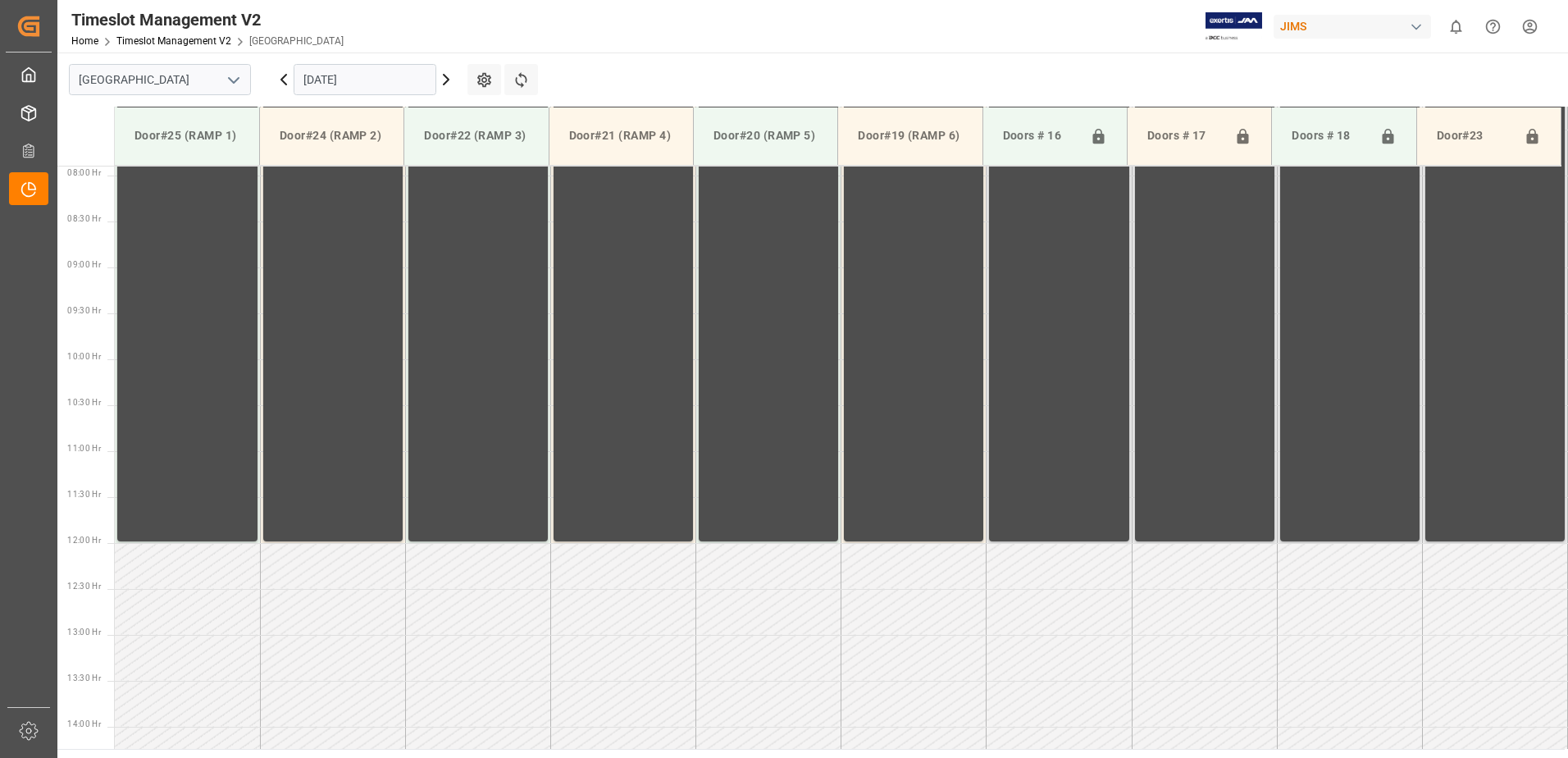
click at [447, 79] on icon at bounding box center [446, 79] width 5 height 10
click at [446, 79] on icon at bounding box center [446, 79] width 19 height 19
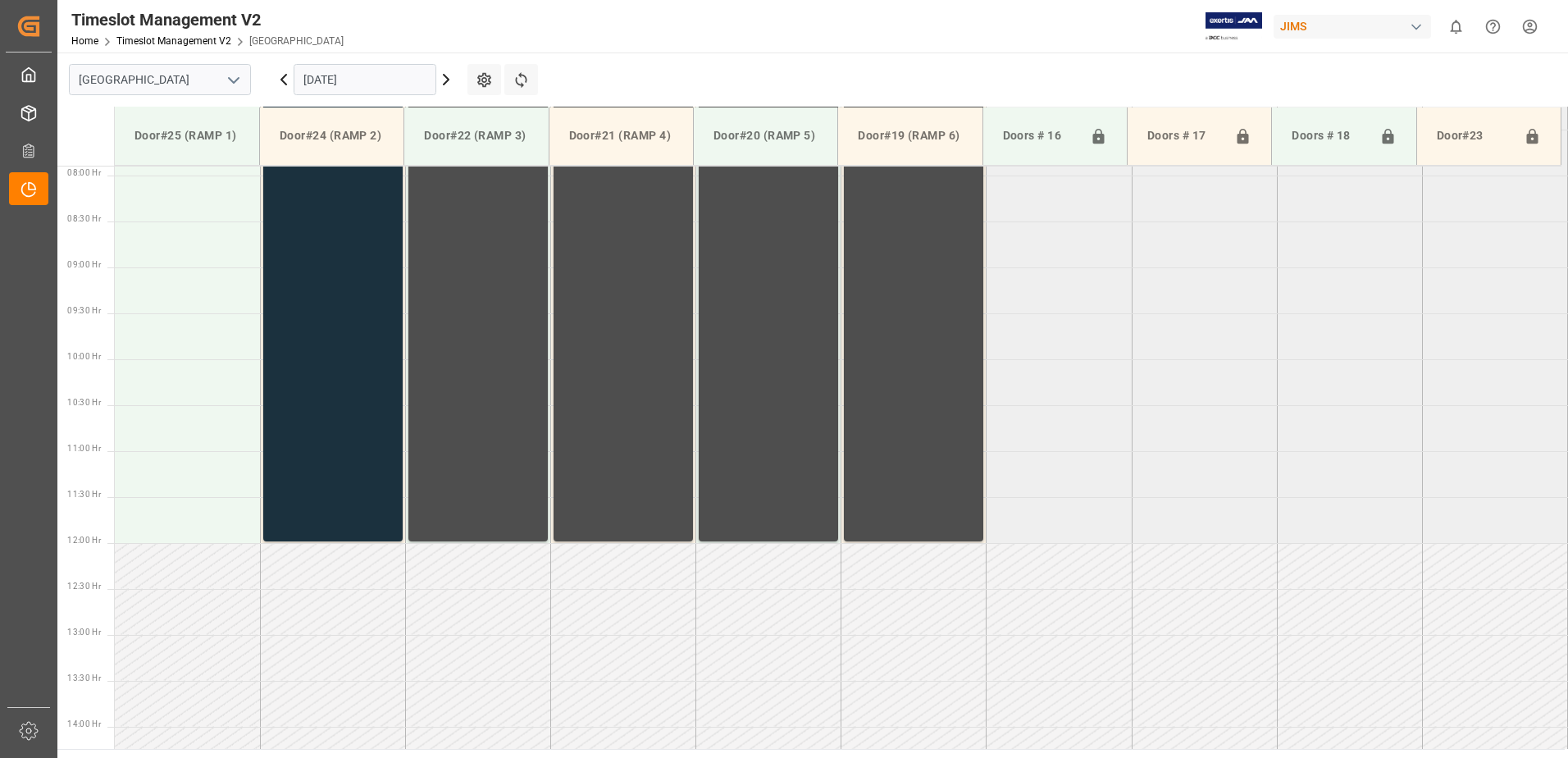
click at [446, 79] on icon at bounding box center [446, 79] width 19 height 19
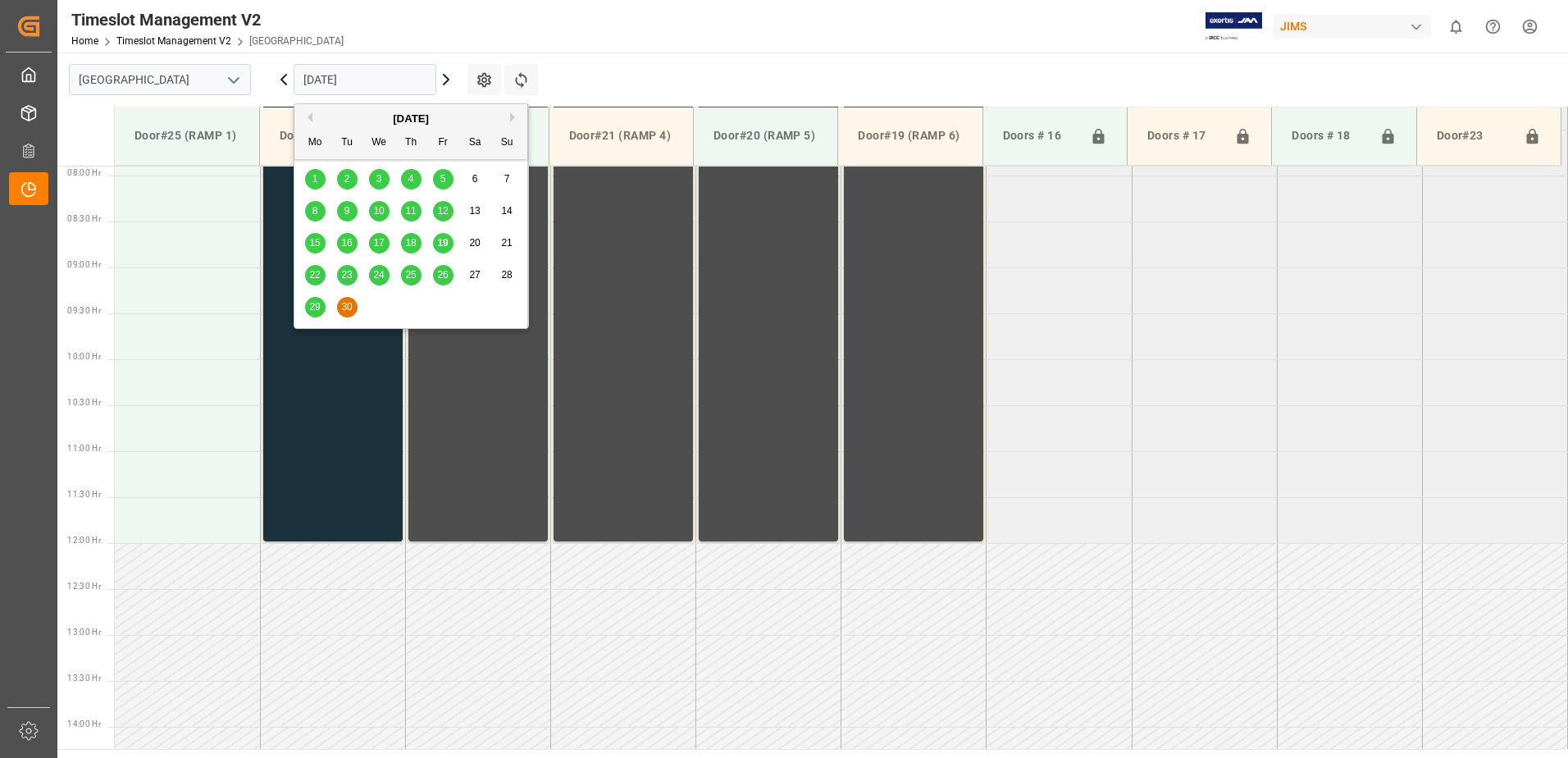
click at [397, 84] on input "30.09.2025" at bounding box center [365, 79] width 143 height 31
click at [445, 245] on span "19" at bounding box center [443, 243] width 11 height 11
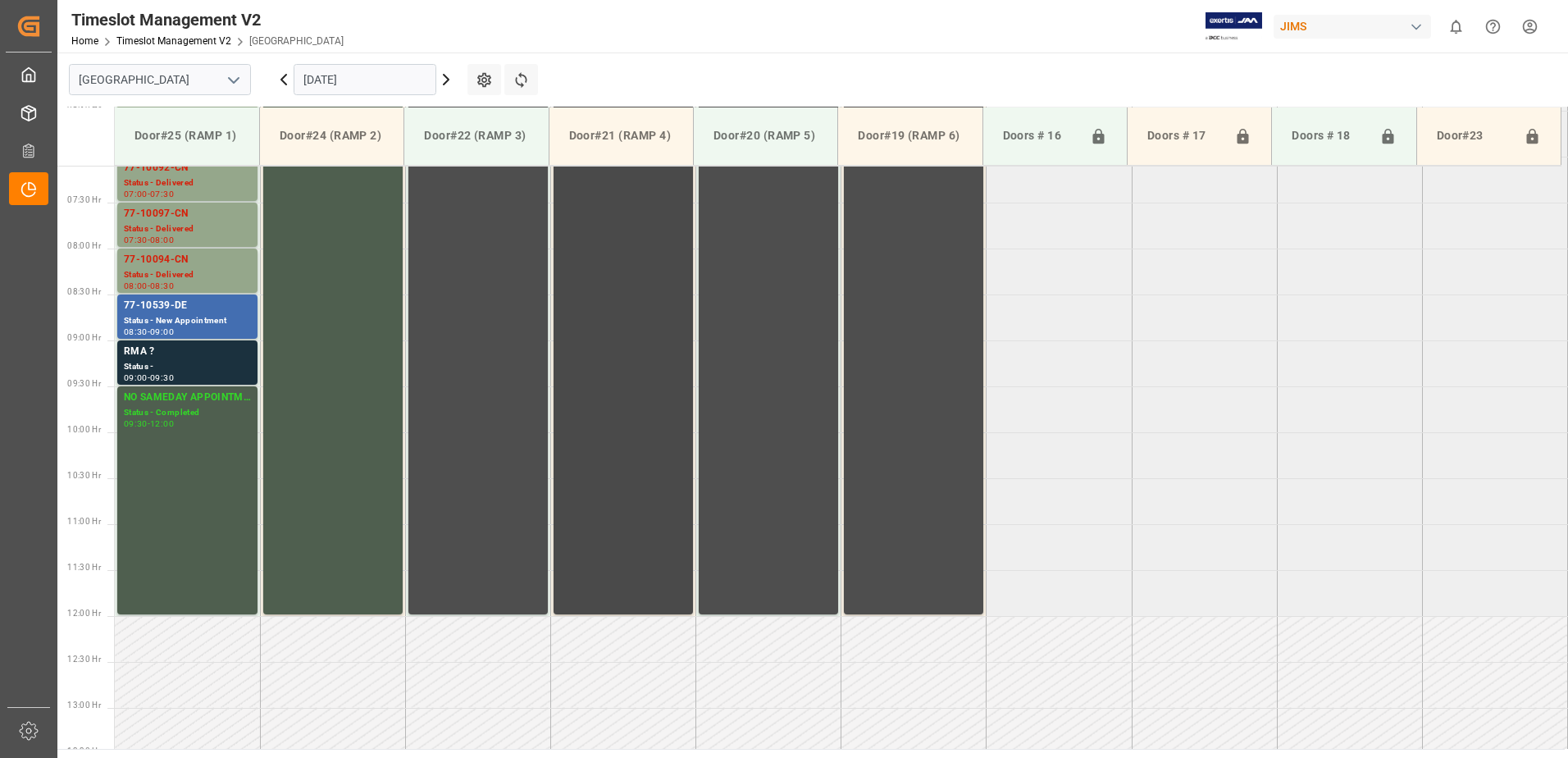
scroll to position [479, 0]
